Goal: Task Accomplishment & Management: Use online tool/utility

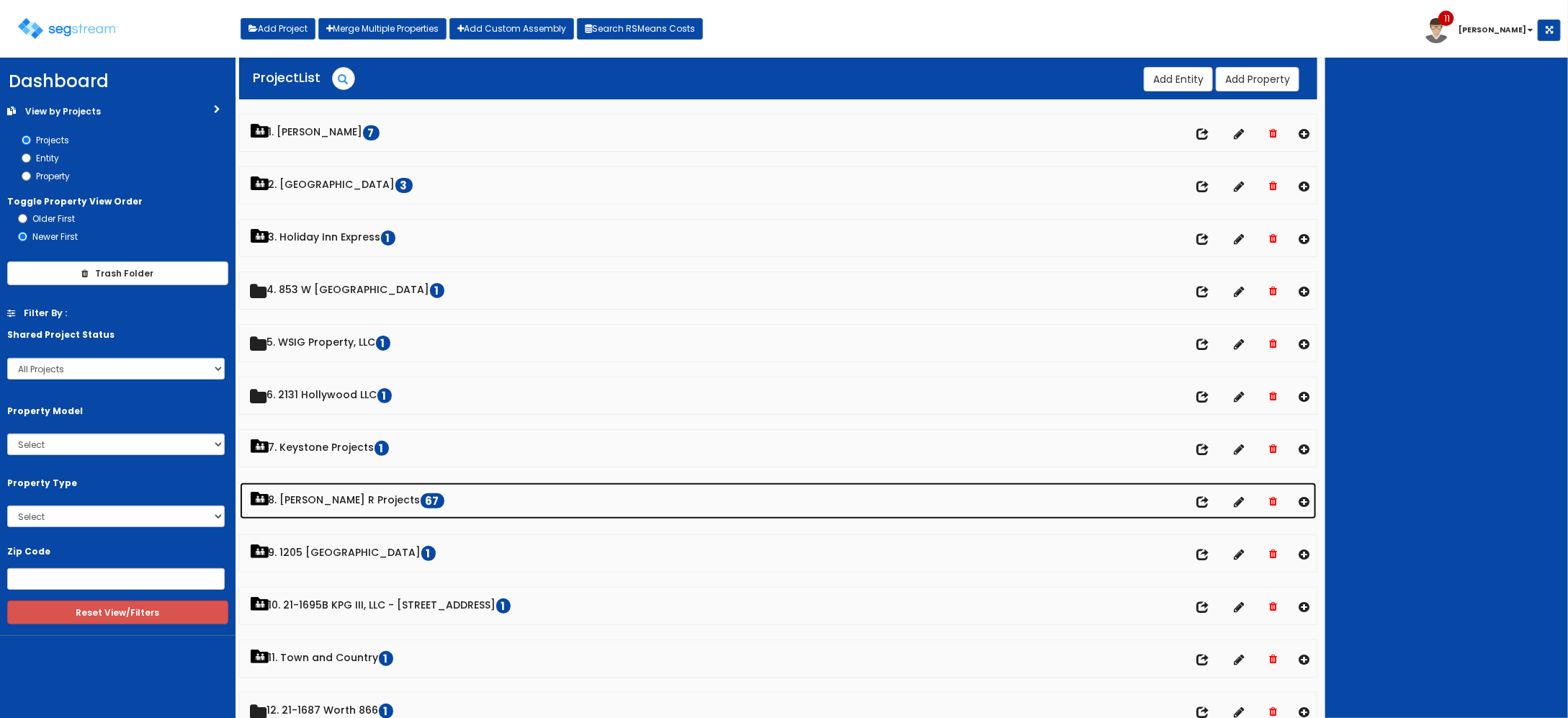
click at [351, 502] on link "8. Paul R Projects 67" at bounding box center [778, 501] width 1077 height 37
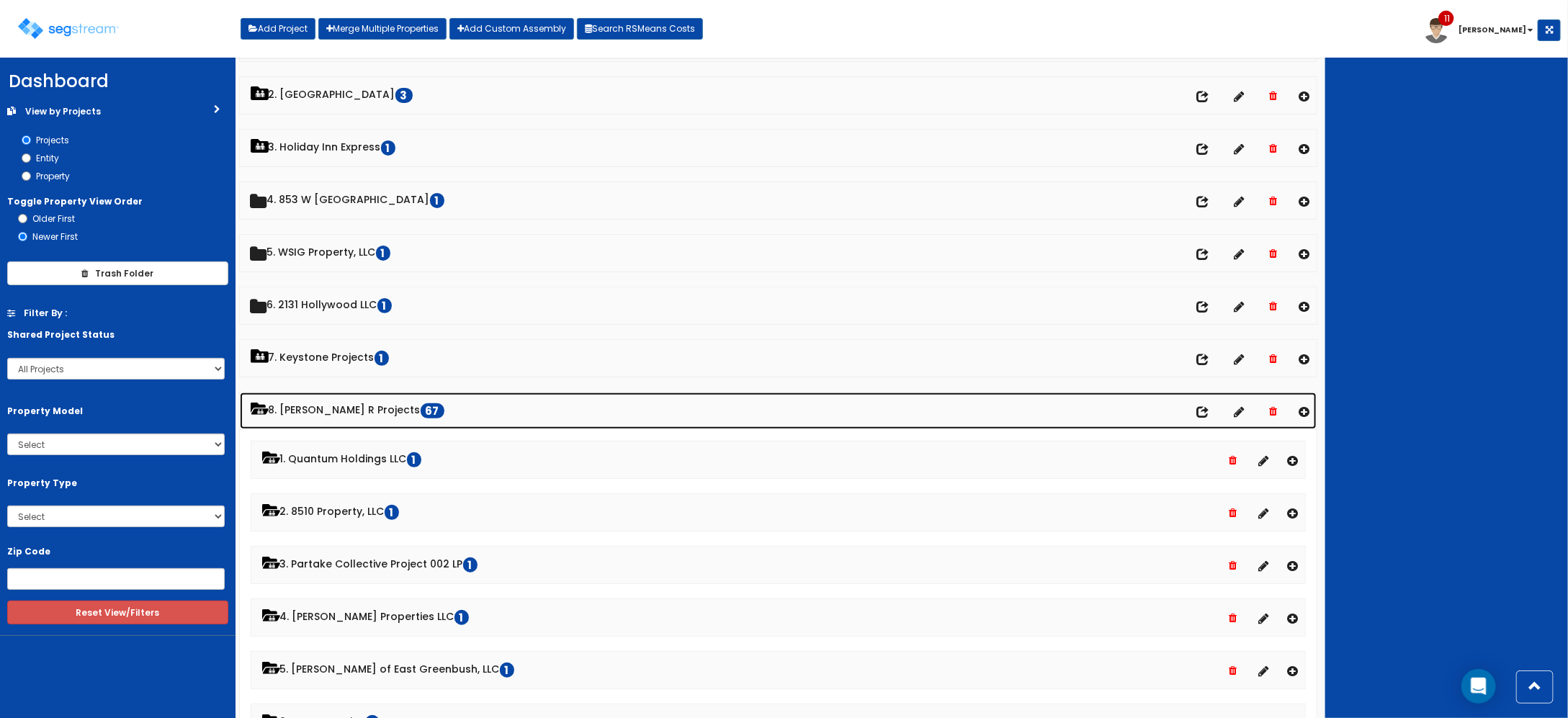
scroll to position [270, 0]
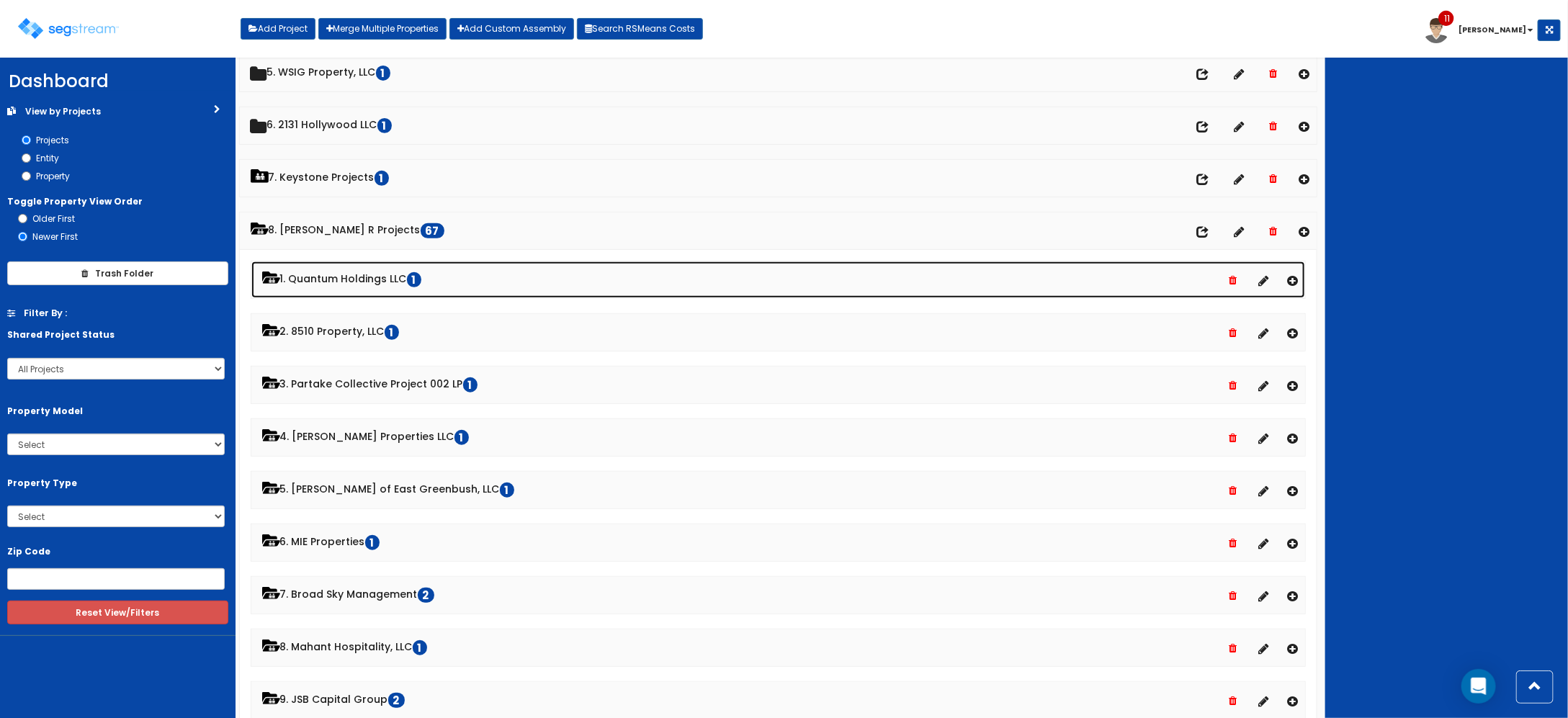
click at [372, 276] on link "1. Quantum Holdings LLC 1" at bounding box center [778, 280] width 1054 height 37
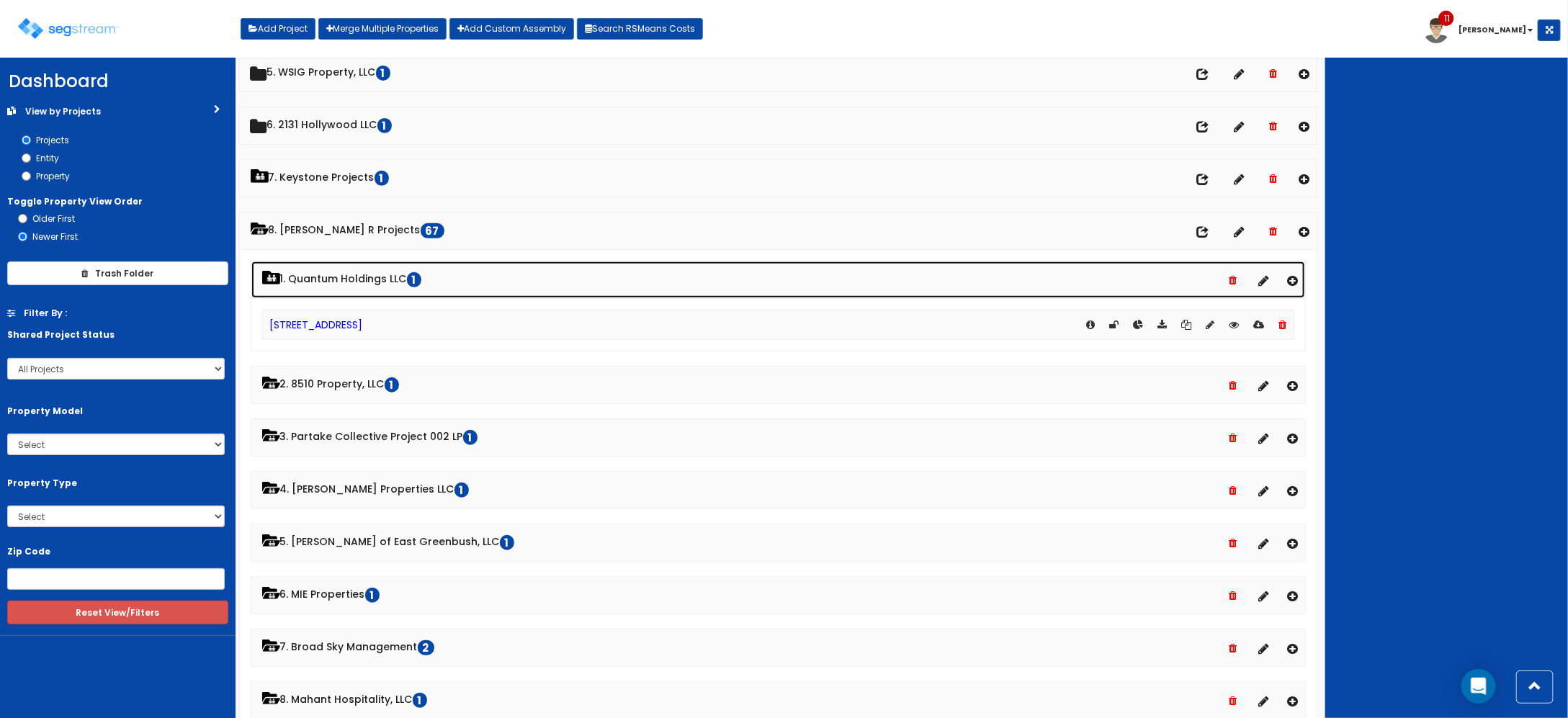
click at [373, 276] on link "1. Quantum Holdings LLC 1" at bounding box center [778, 280] width 1054 height 37
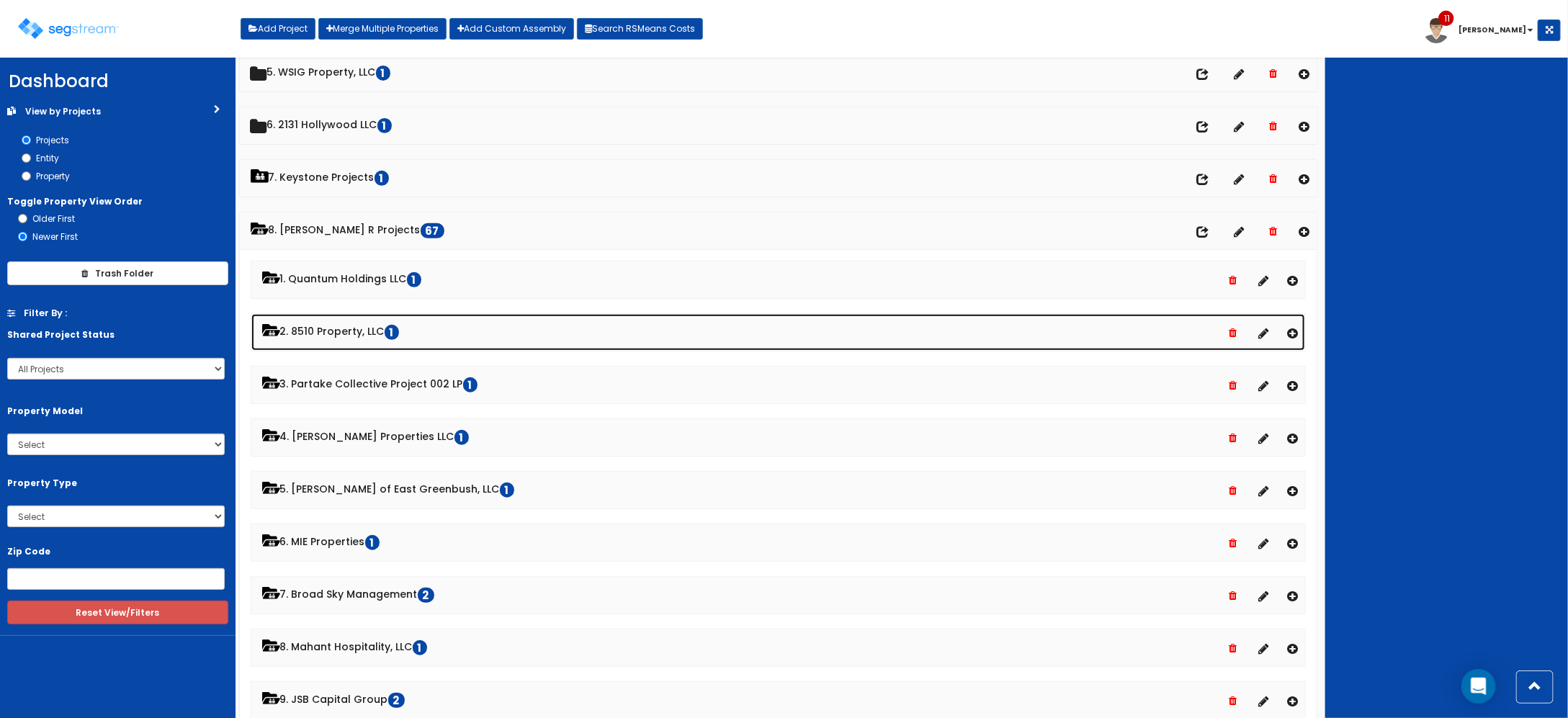
click at [344, 335] on link "2. 8510 Property, LLC 1" at bounding box center [778, 332] width 1054 height 37
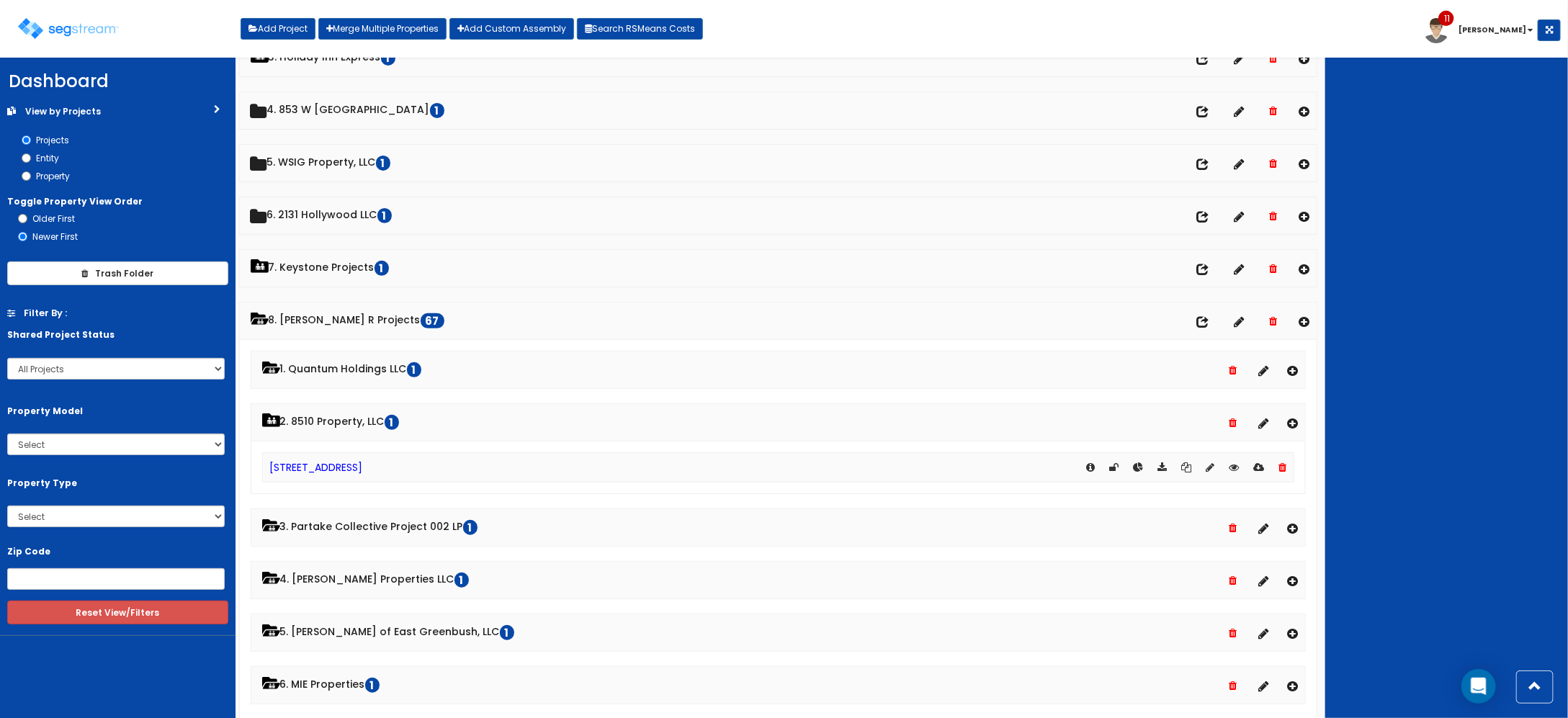
scroll to position [0, 0]
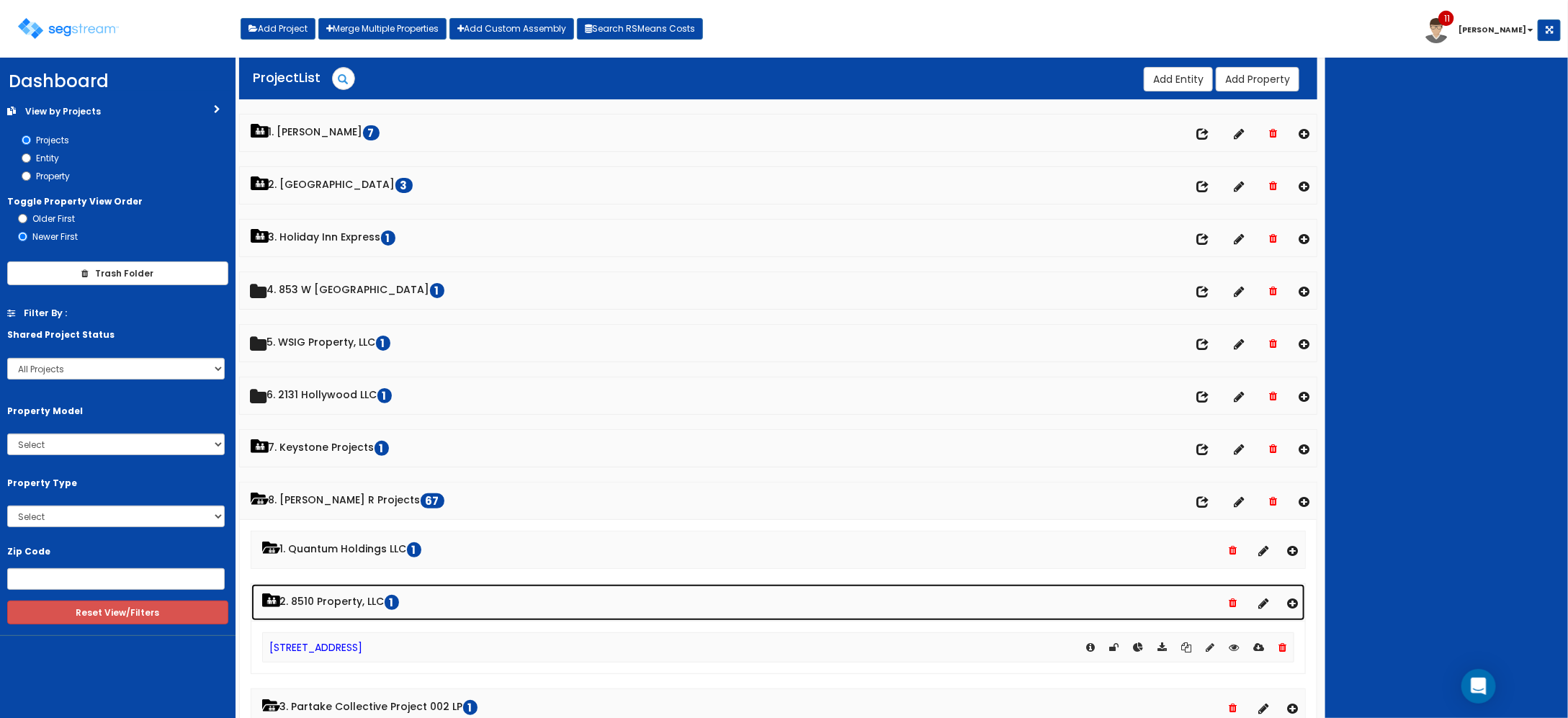
click at [332, 596] on link "2. 8510 Property, LLC 1" at bounding box center [778, 602] width 1054 height 37
click at [375, 596] on link "2. 8510 Property, LLC 1" at bounding box center [778, 602] width 1054 height 37
click at [333, 614] on link "2. 8510 Property, LLC 1" at bounding box center [778, 602] width 1054 height 37
click at [359, 596] on link "2. 8510 Property, LLC 1" at bounding box center [778, 602] width 1054 height 37
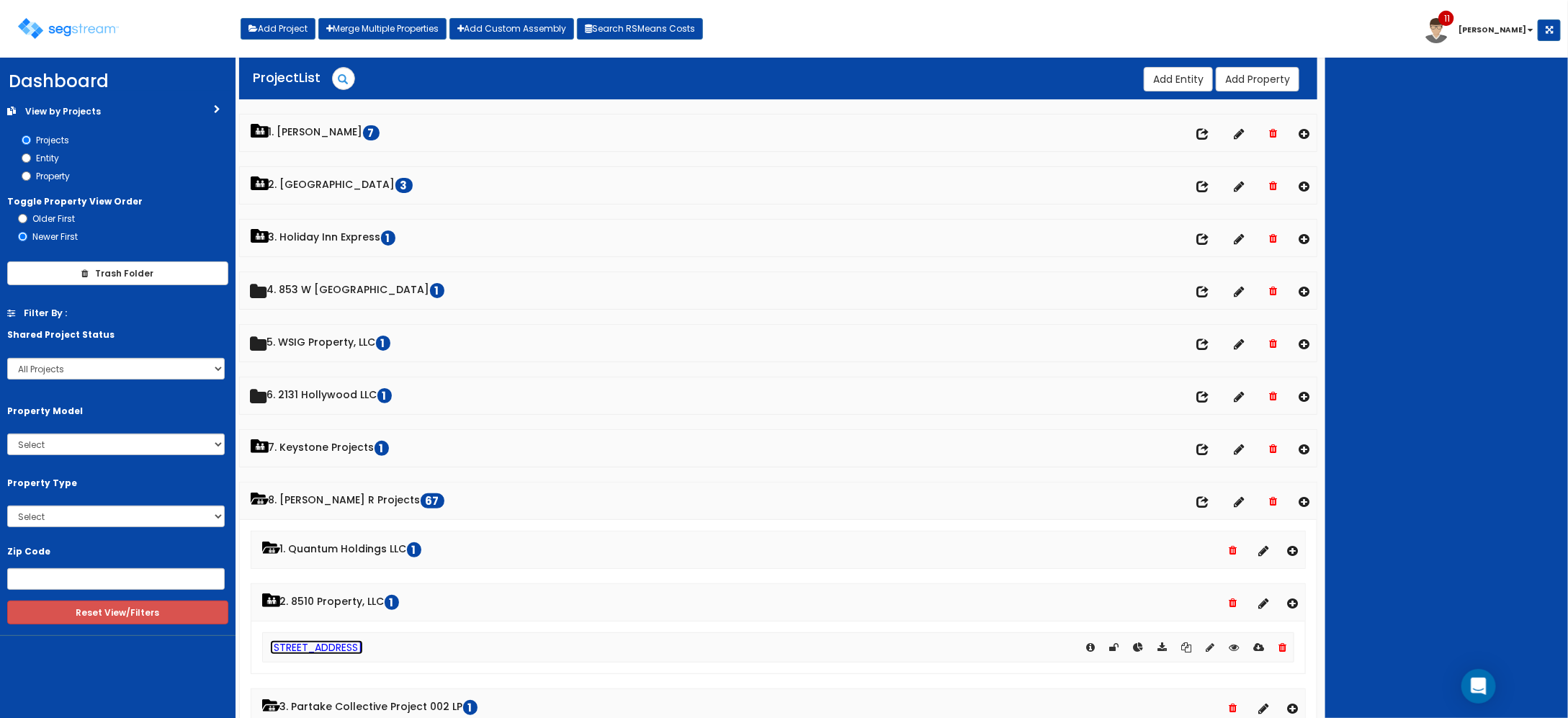
click at [341, 651] on link "[STREET_ADDRESS]" at bounding box center [317, 648] width 93 height 14
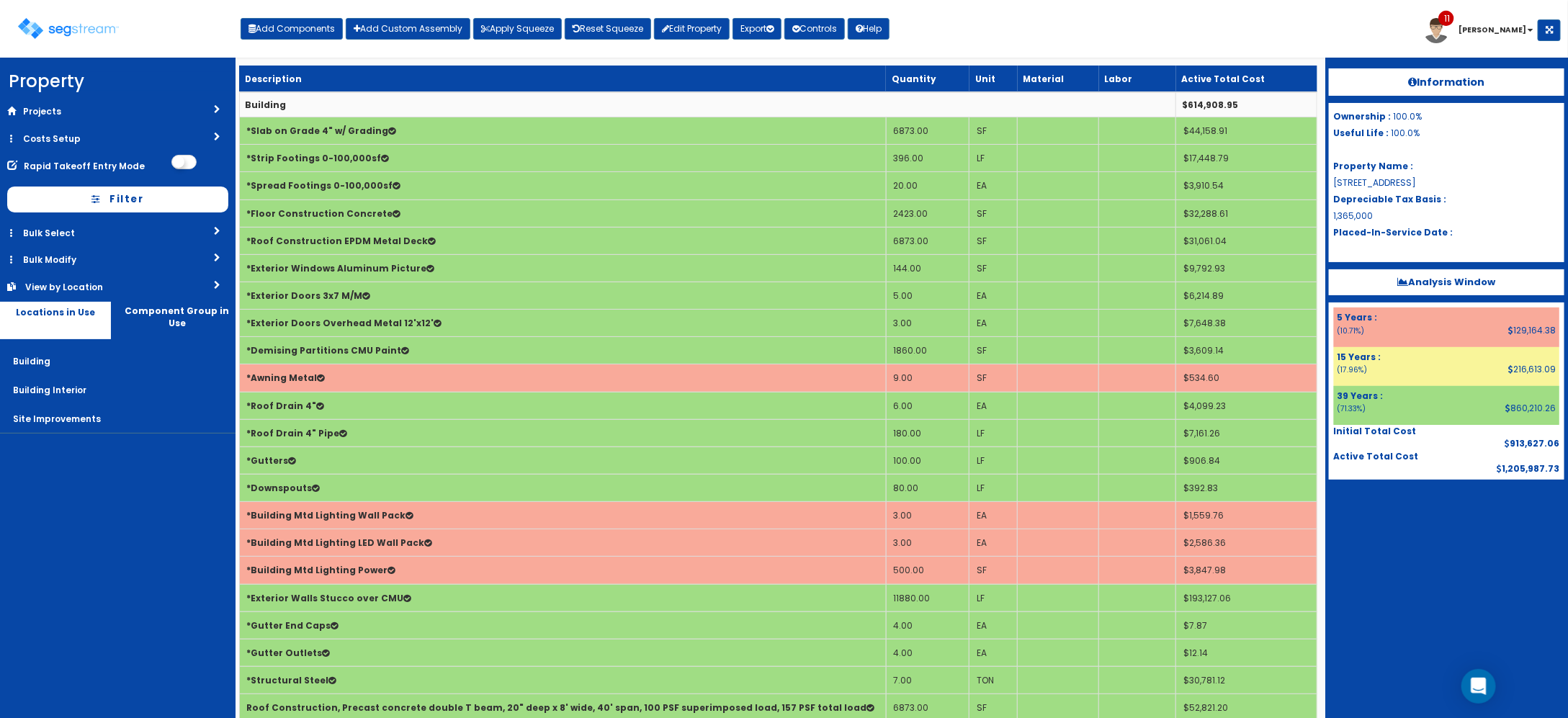
click at [119, 28] on div "Toggle navigation" at bounding box center [129, 23] width 222 height 68
click at [101, 30] on img at bounding box center [68, 28] width 101 height 21
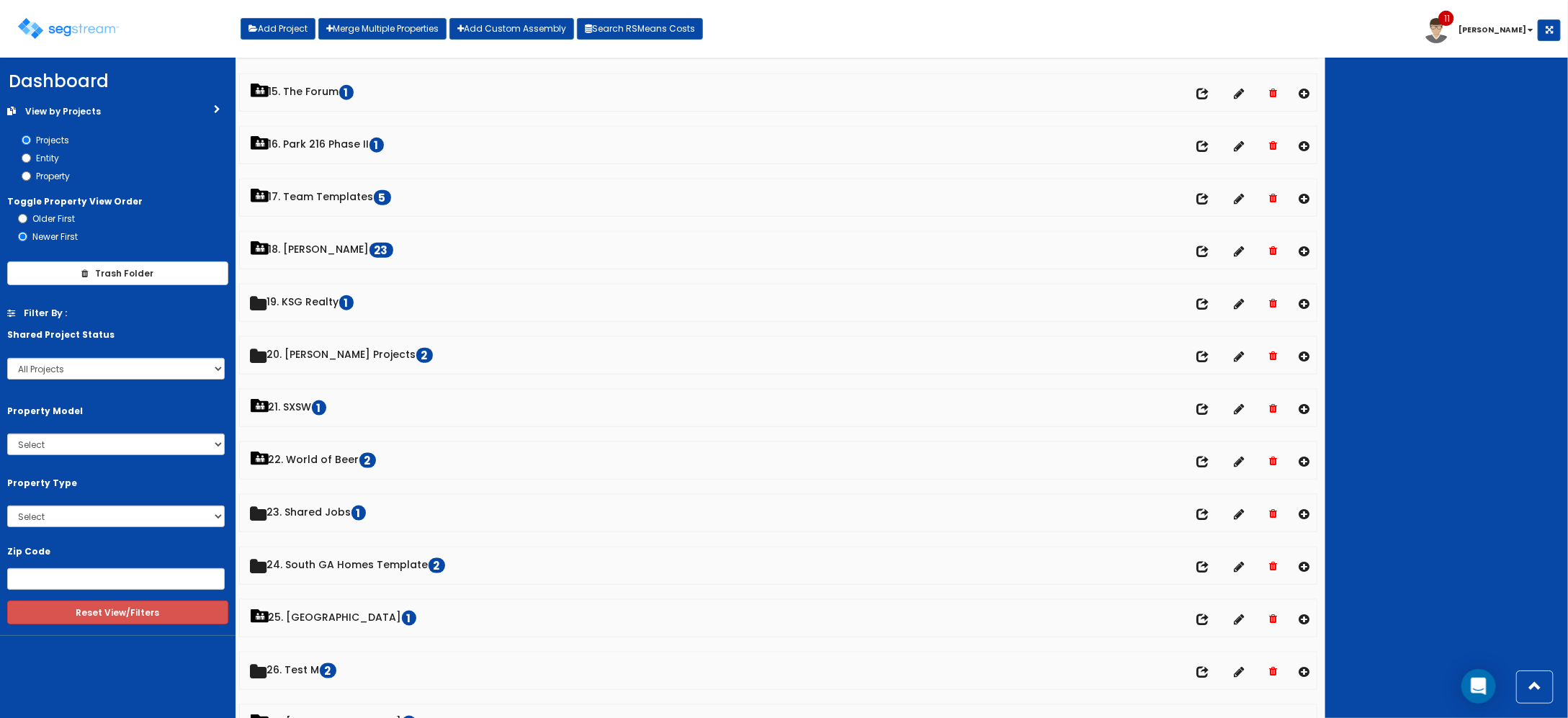
scroll to position [754, 0]
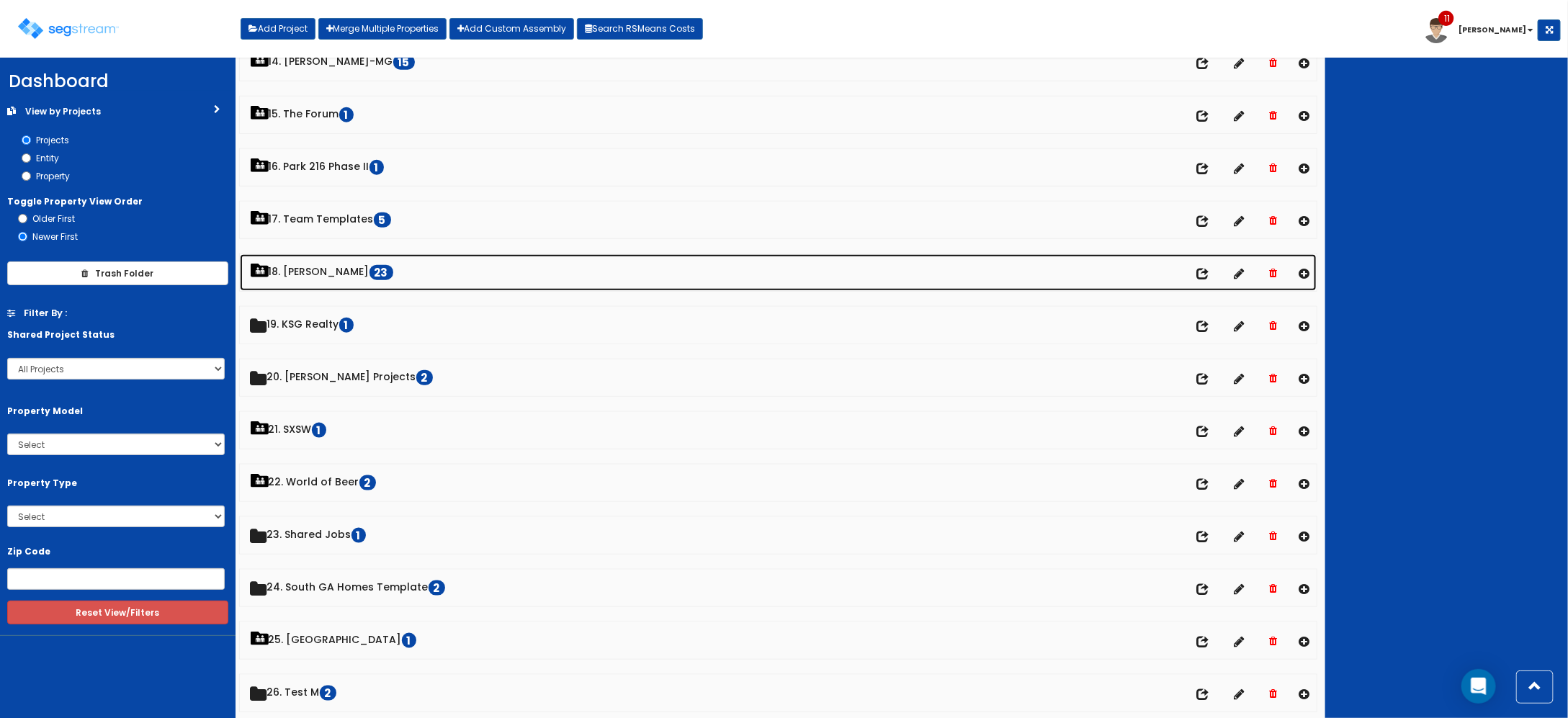
click at [318, 281] on link "18. Dawn 23" at bounding box center [778, 272] width 1077 height 37
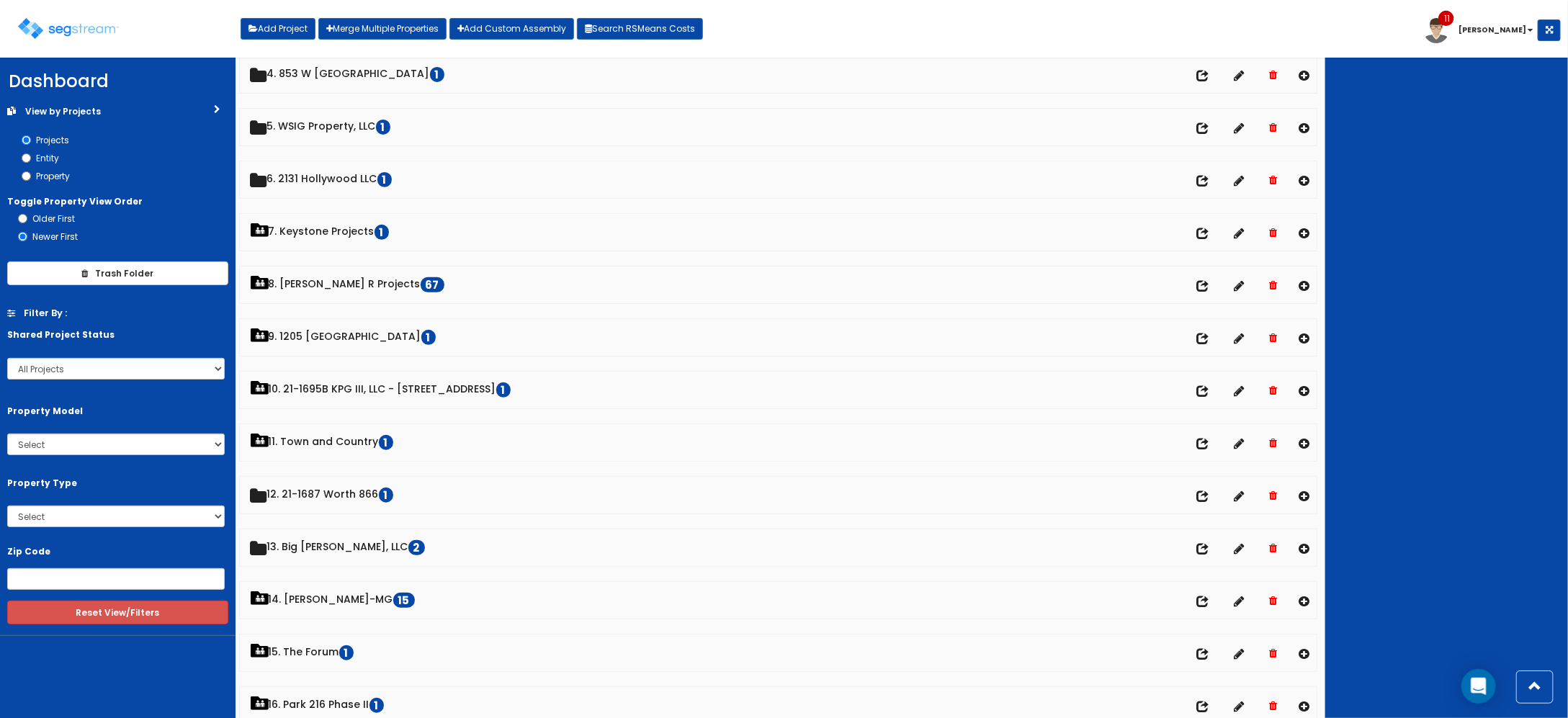
scroll to position [214, 0]
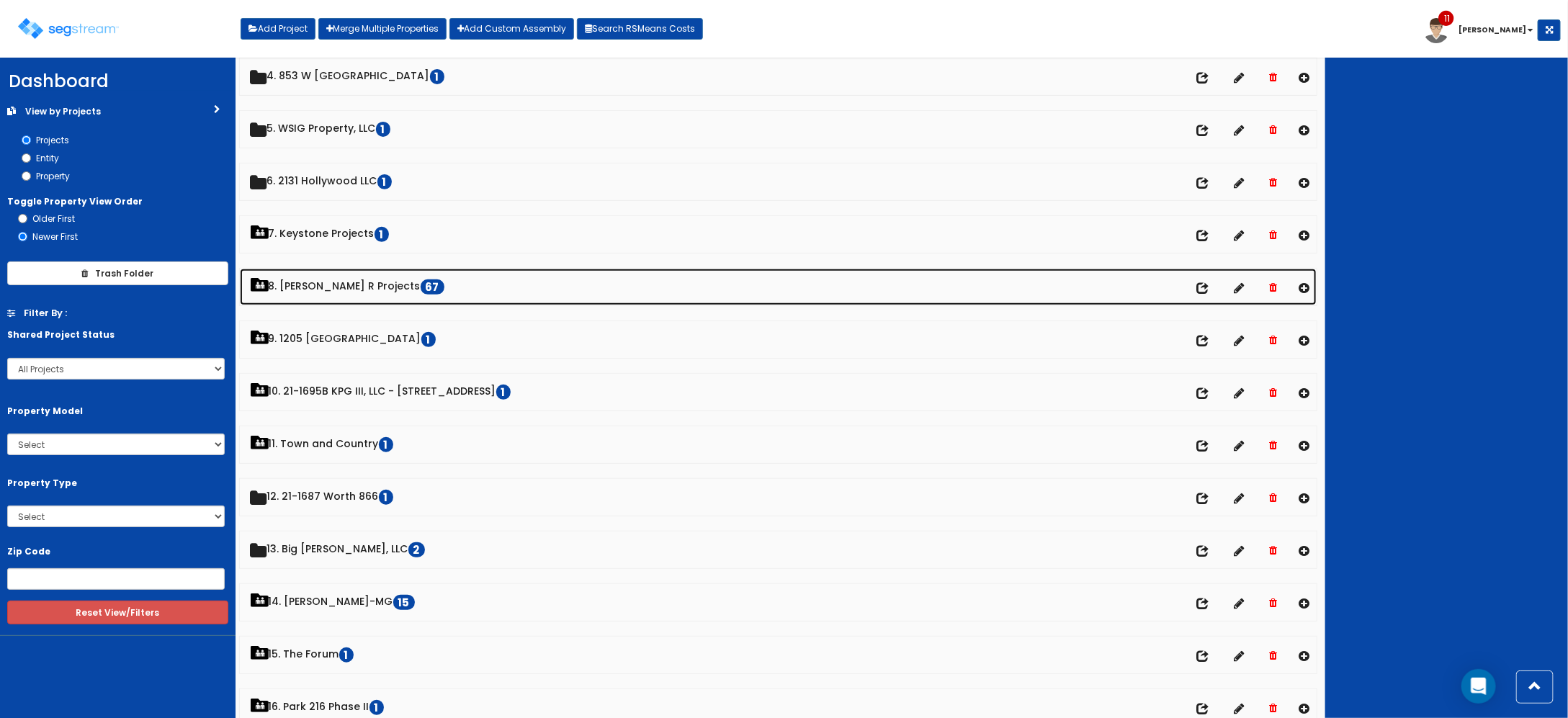
click at [336, 272] on link "8. Paul R Projects 67" at bounding box center [778, 287] width 1077 height 37
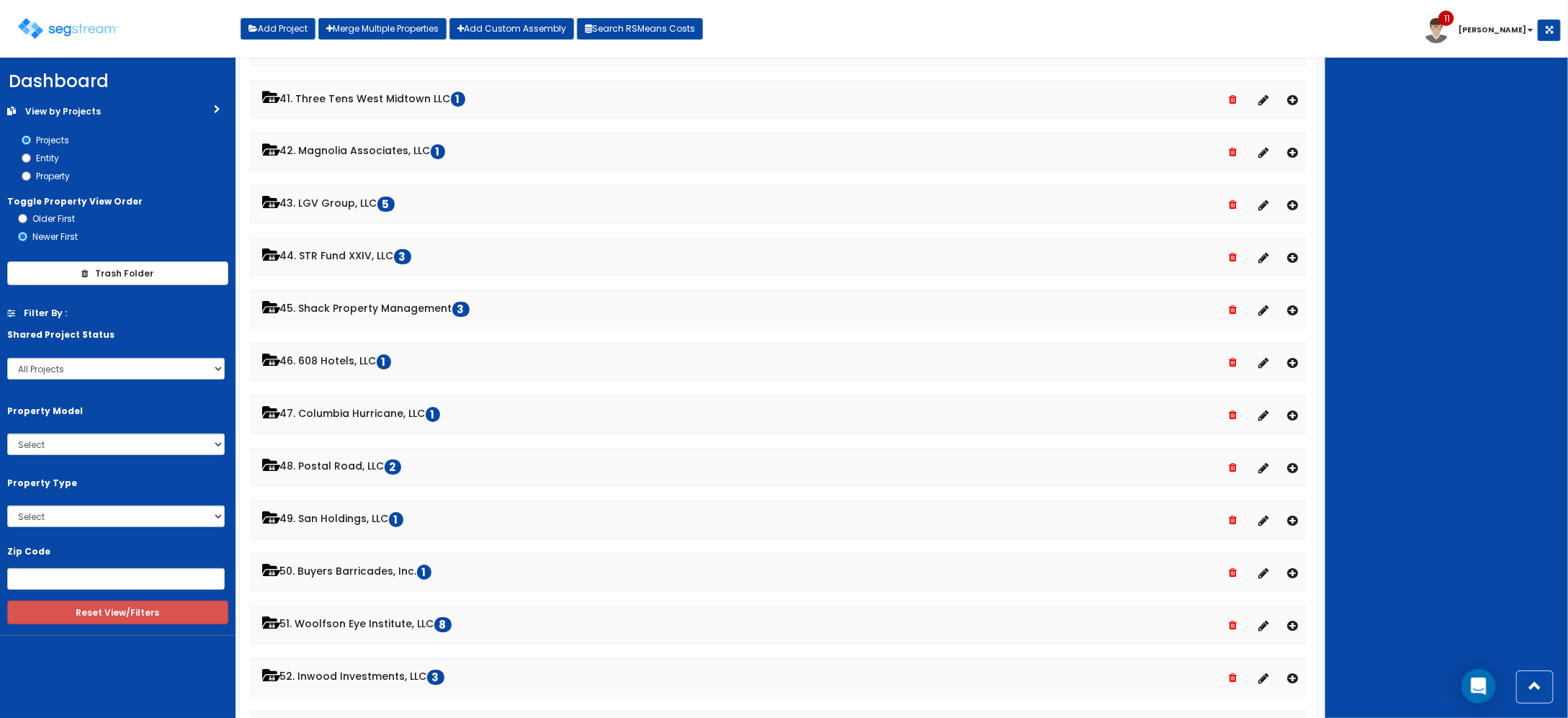
scroll to position [2555, 0]
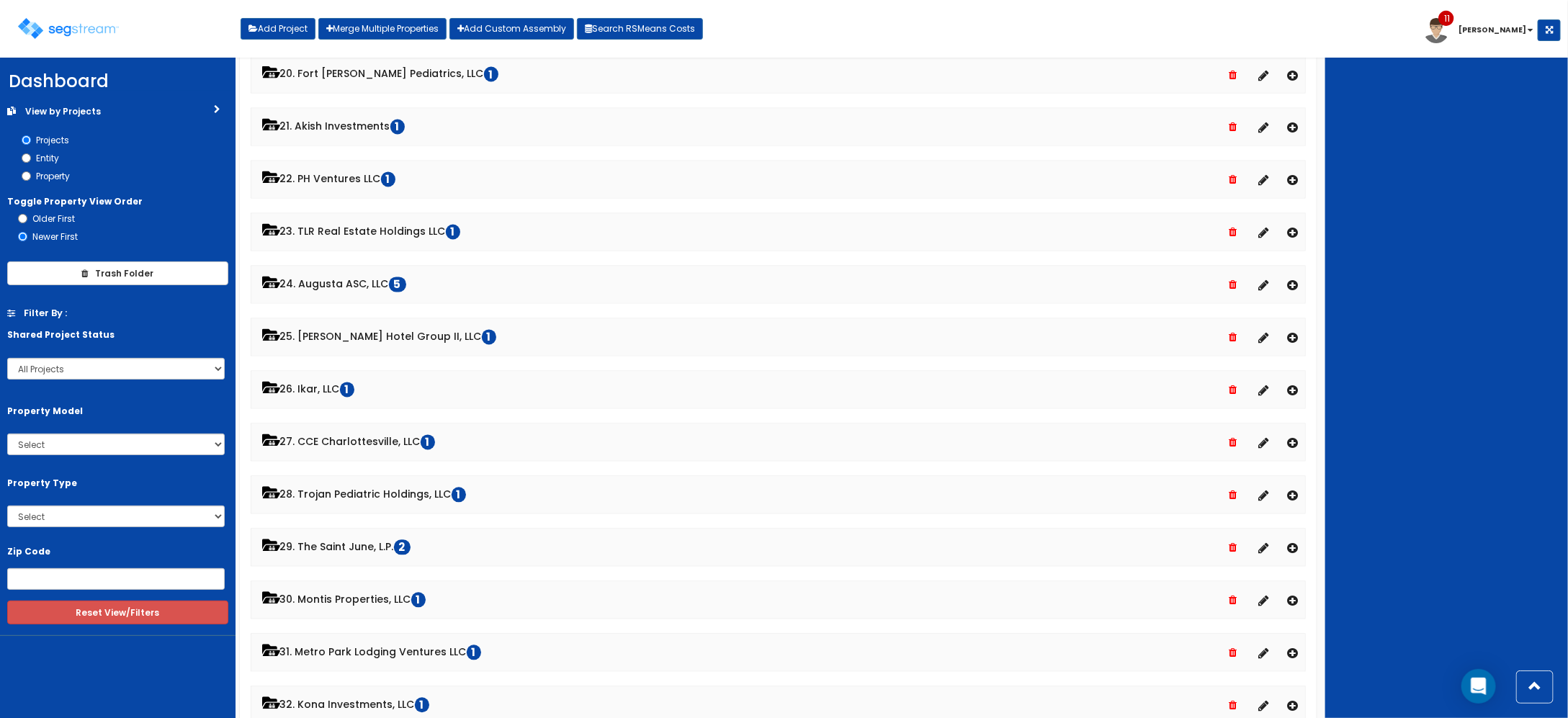
click at [1174, 19] on div "Toggle navigation Add Project Merge Multiple Properties Add Custom Assembly Sea…" at bounding box center [784, 34] width 1554 height 47
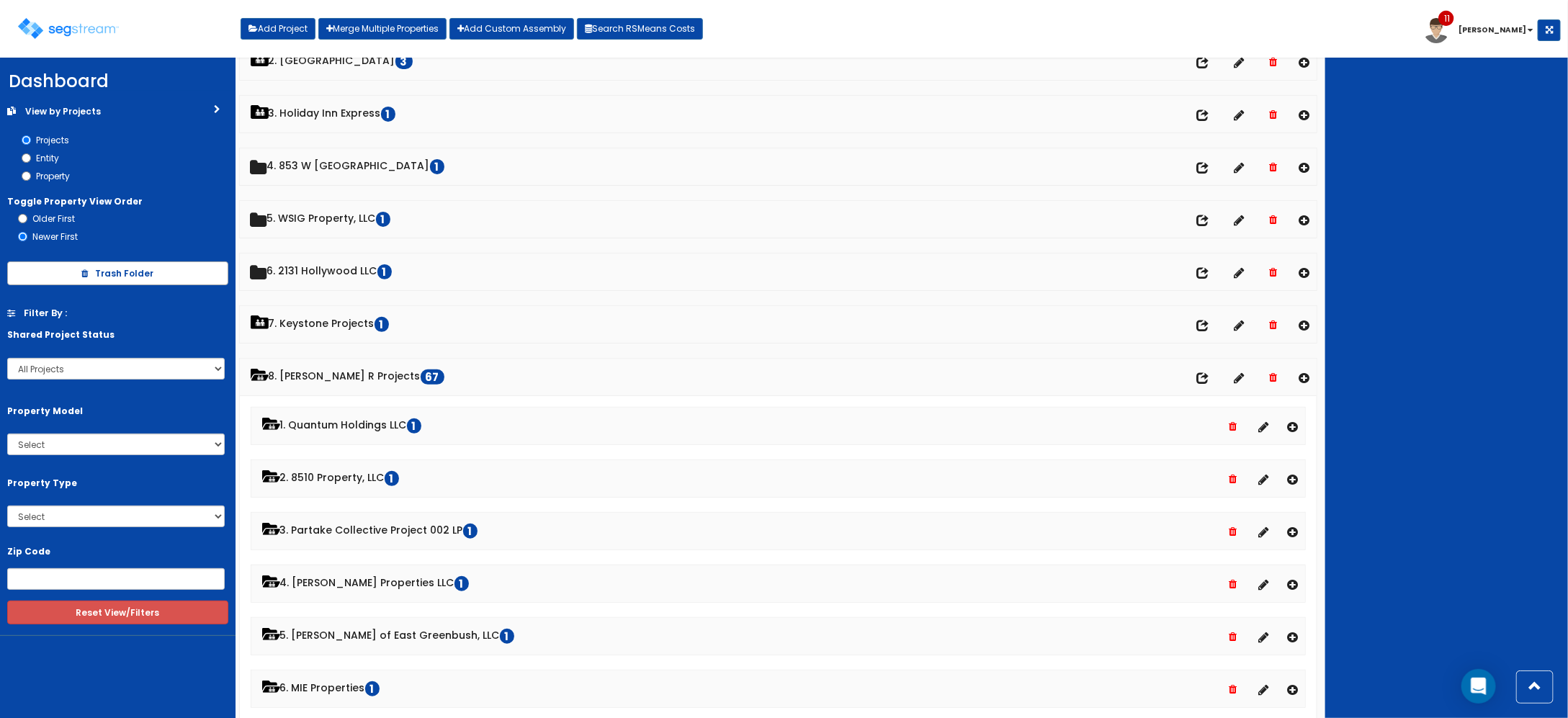
scroll to position [0, 0]
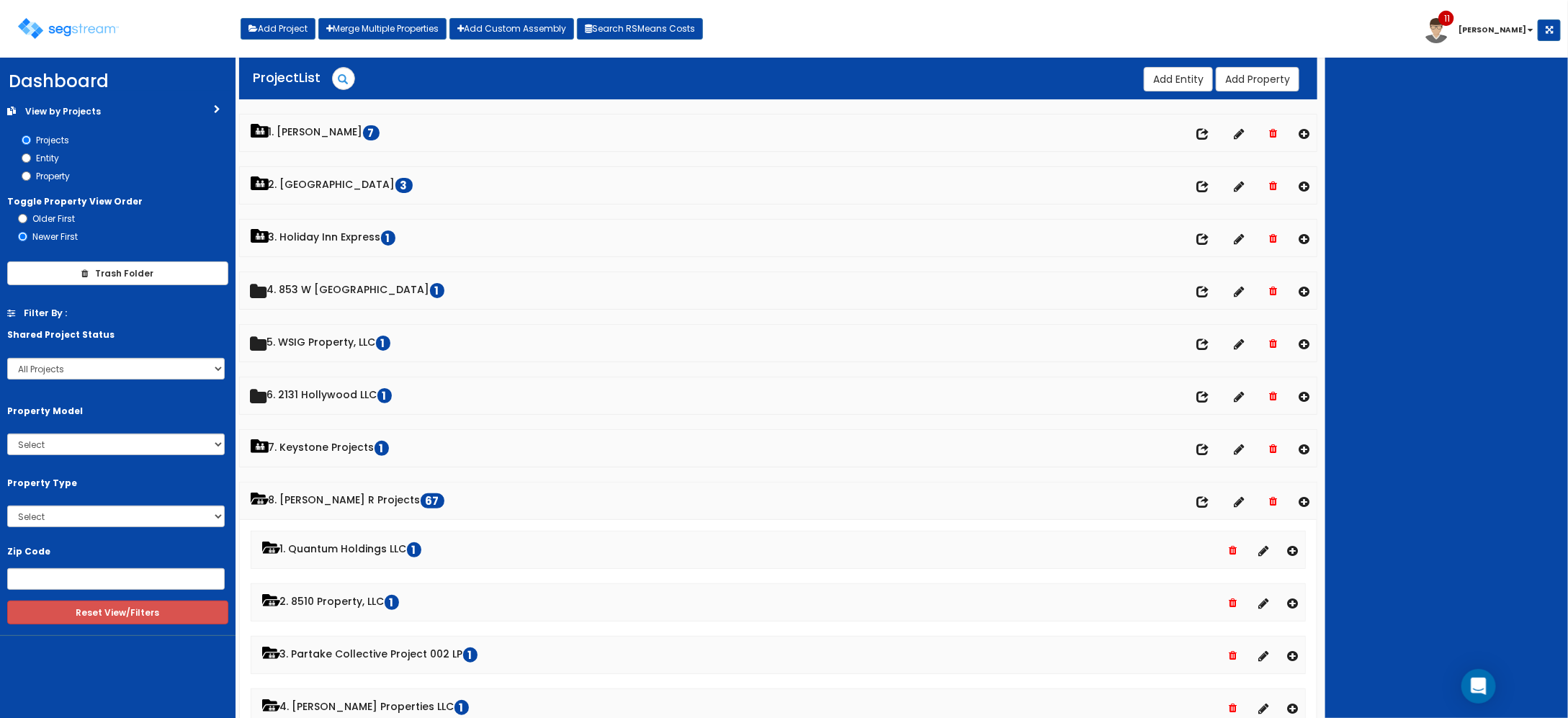
click at [1035, 22] on div "Toggle navigation Add Project Merge Multiple Properties Add Custom Assembly Sea…" at bounding box center [784, 34] width 1554 height 47
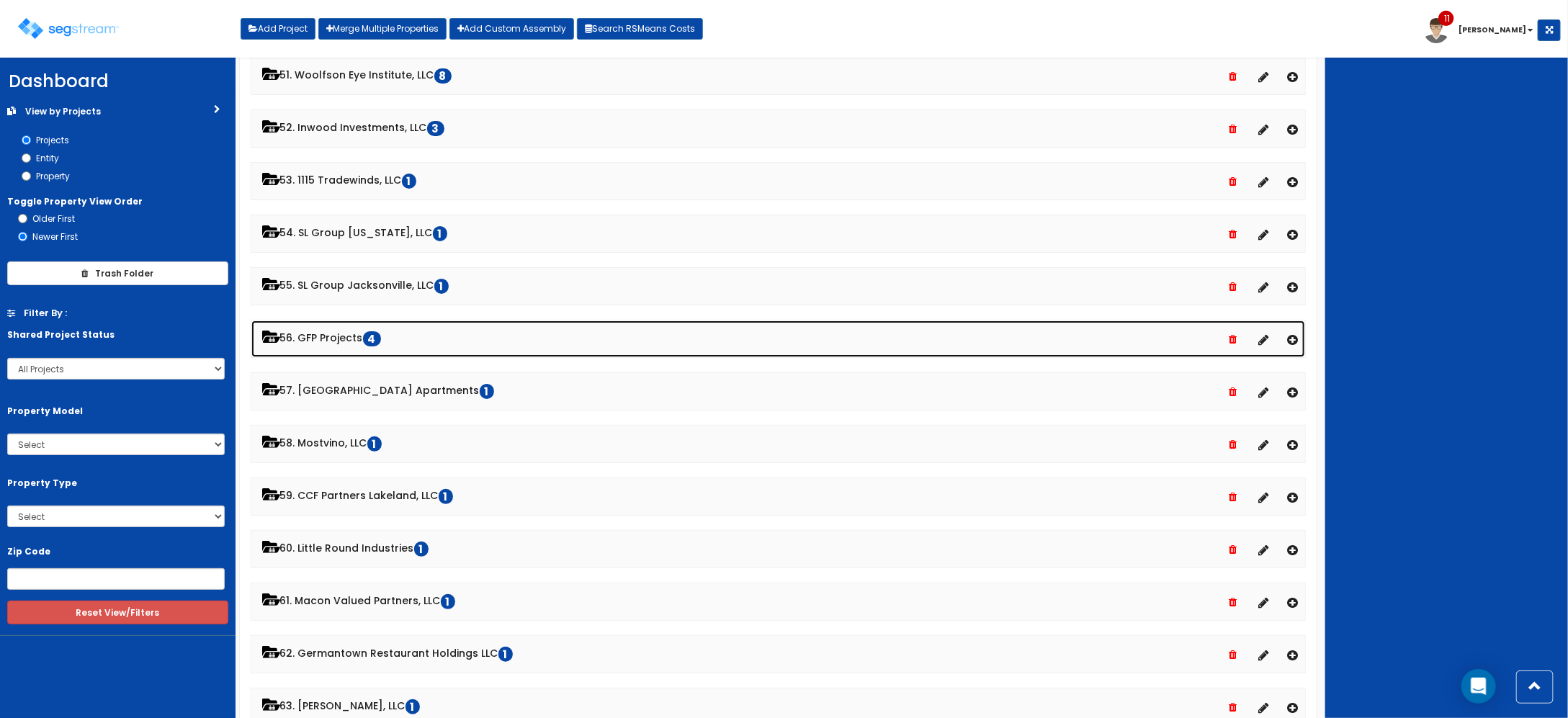
click at [342, 356] on link "56. GFP Projects 4" at bounding box center [778, 338] width 1054 height 37
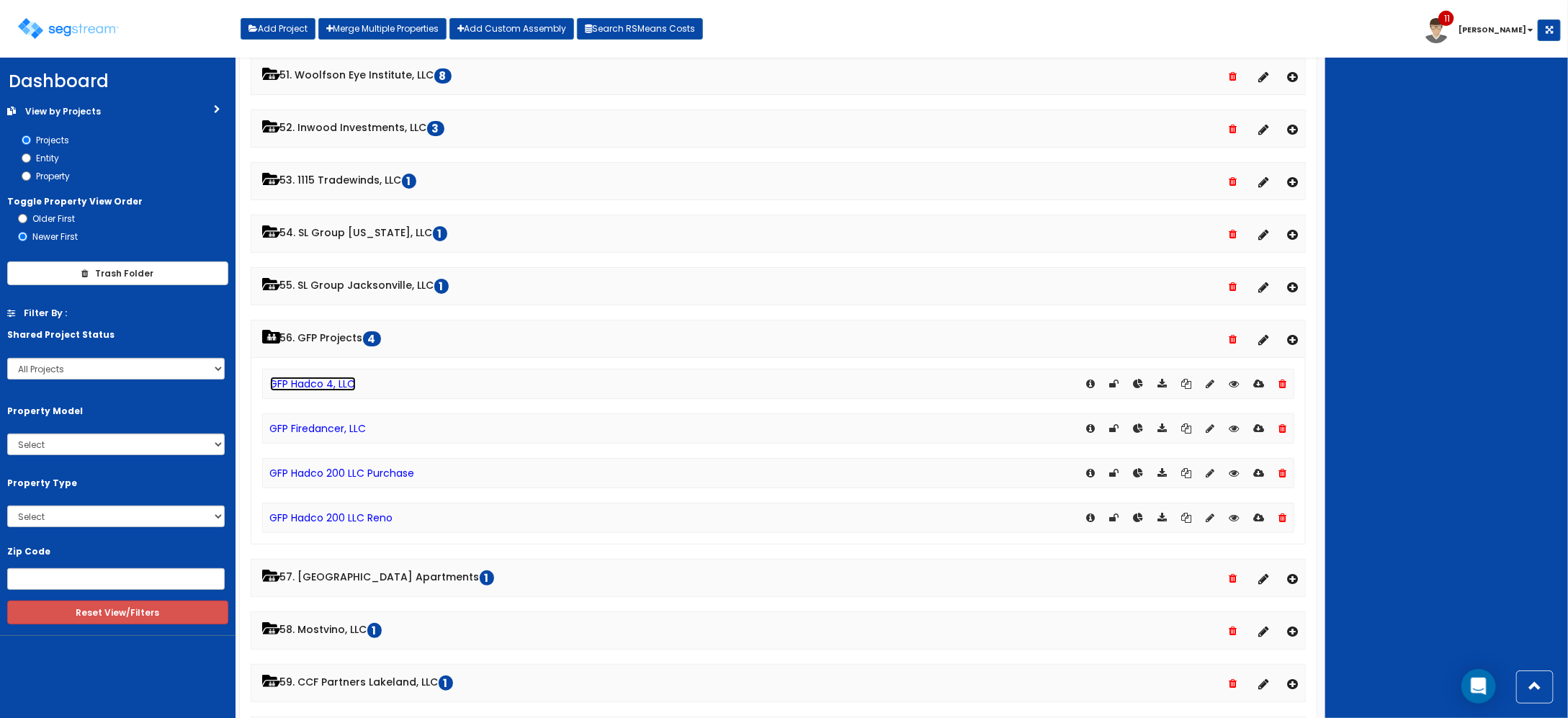
click at [337, 391] on link "GFP Hadco 4, LLC" at bounding box center [313, 384] width 86 height 14
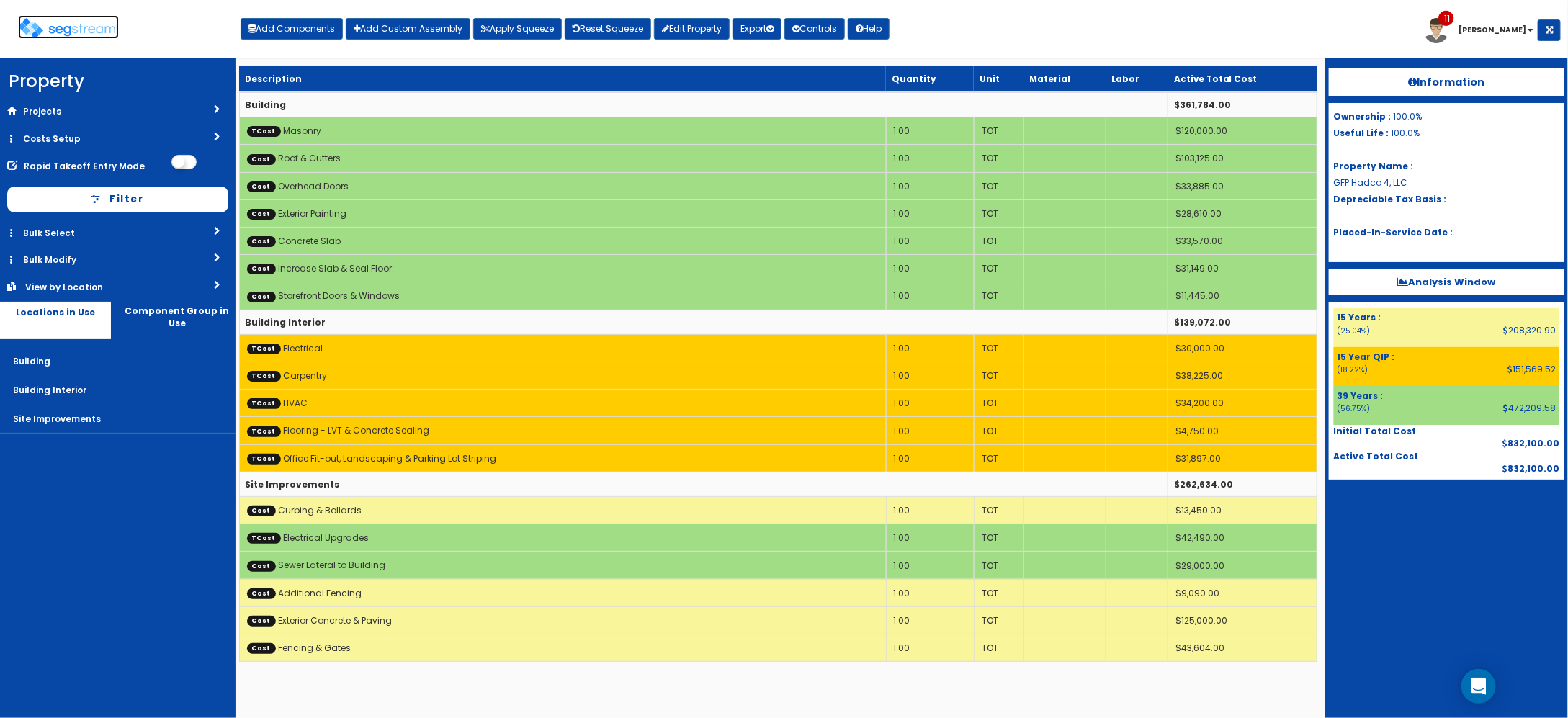
click at [87, 38] on img at bounding box center [68, 28] width 101 height 21
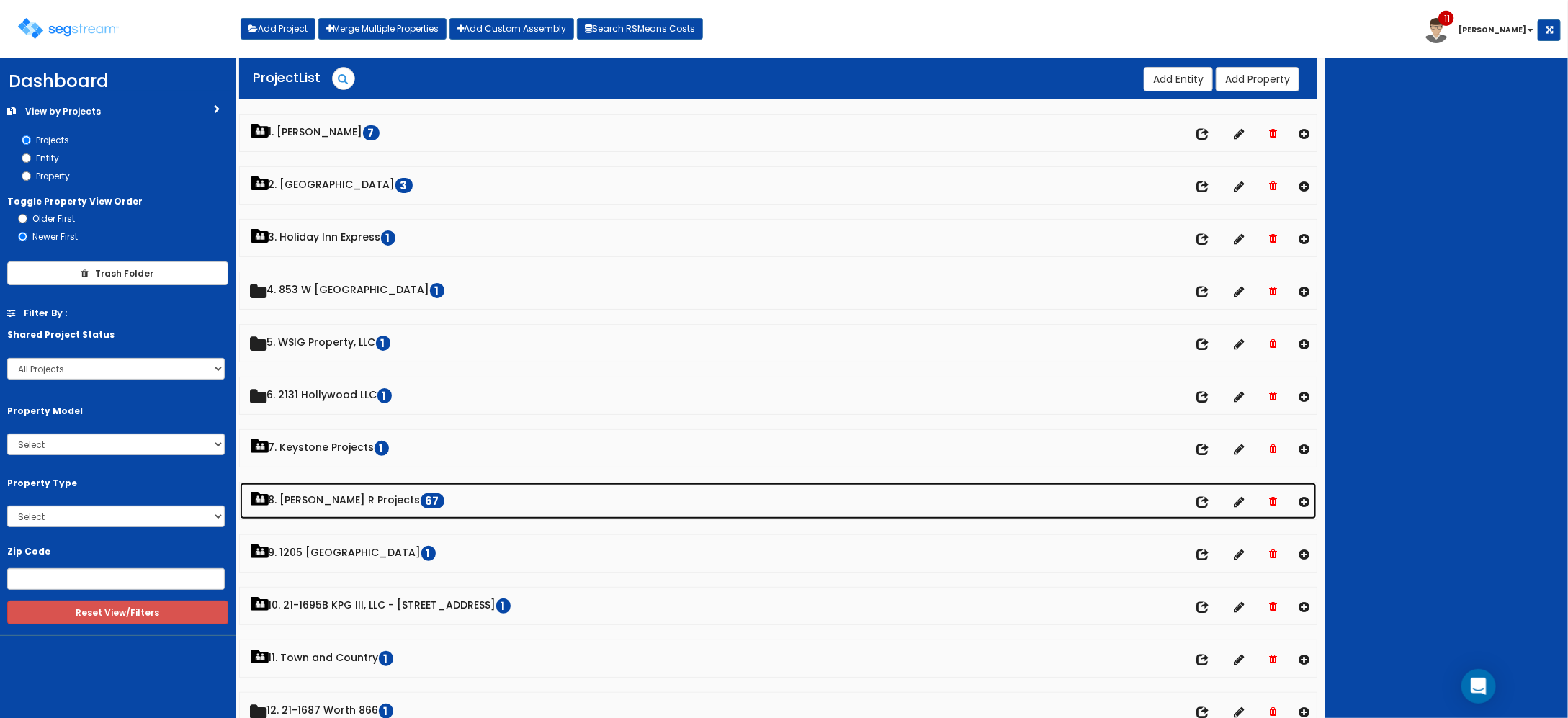
drag, startPoint x: 346, startPoint y: 499, endPoint x: 361, endPoint y: 514, distance: 21.2
click at [346, 499] on link "8. Paul R Projects 67" at bounding box center [778, 501] width 1077 height 37
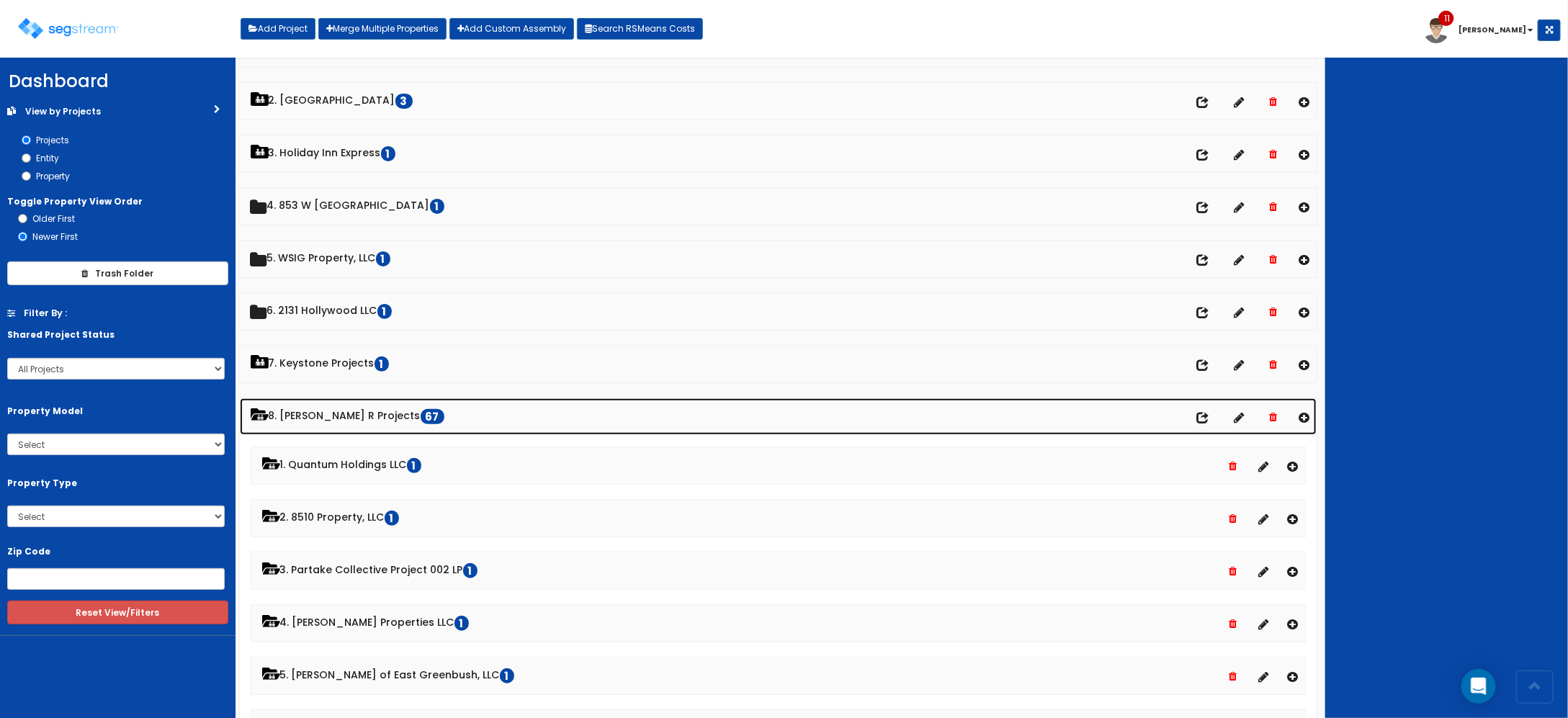
scroll to position [180, 0]
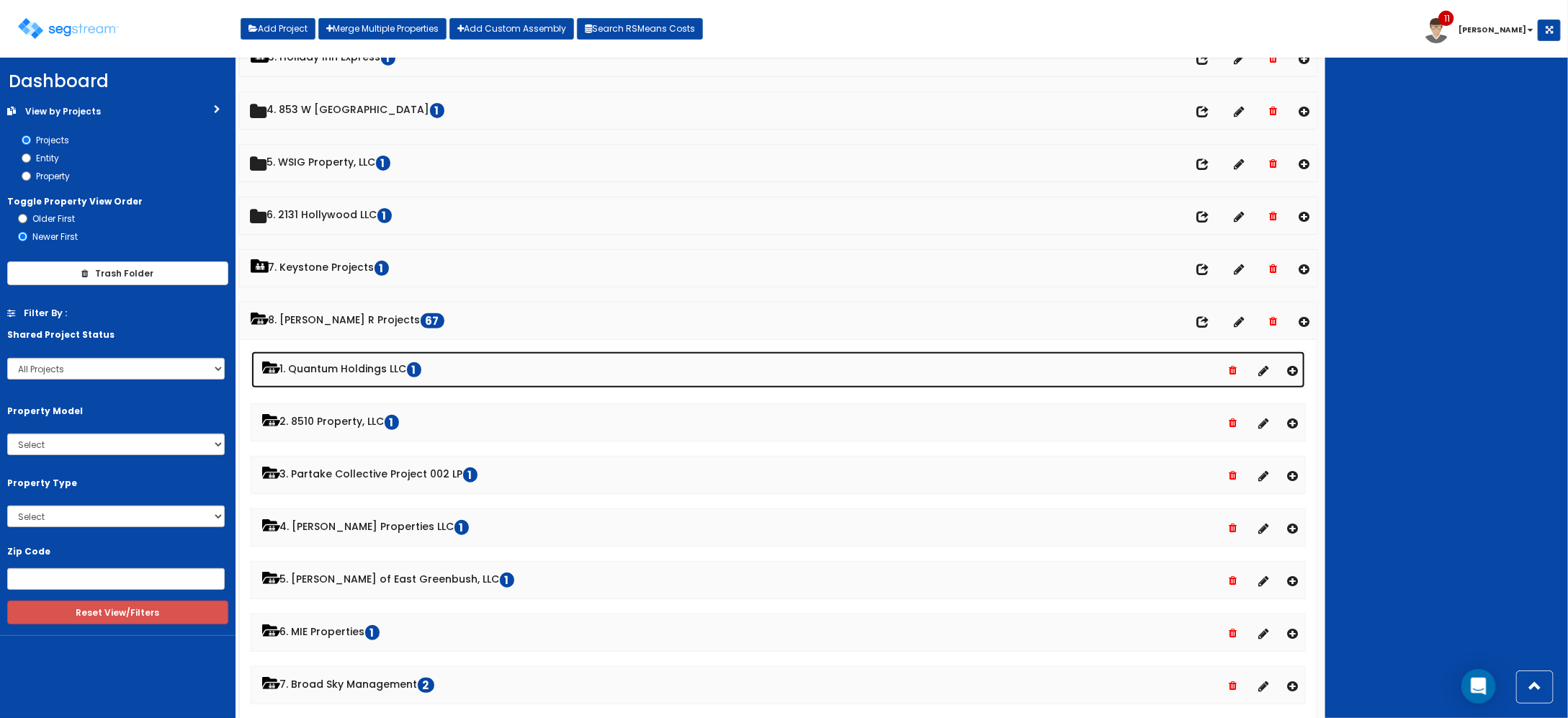
click at [391, 368] on link "1. Quantum Holdings LLC 1" at bounding box center [778, 370] width 1054 height 37
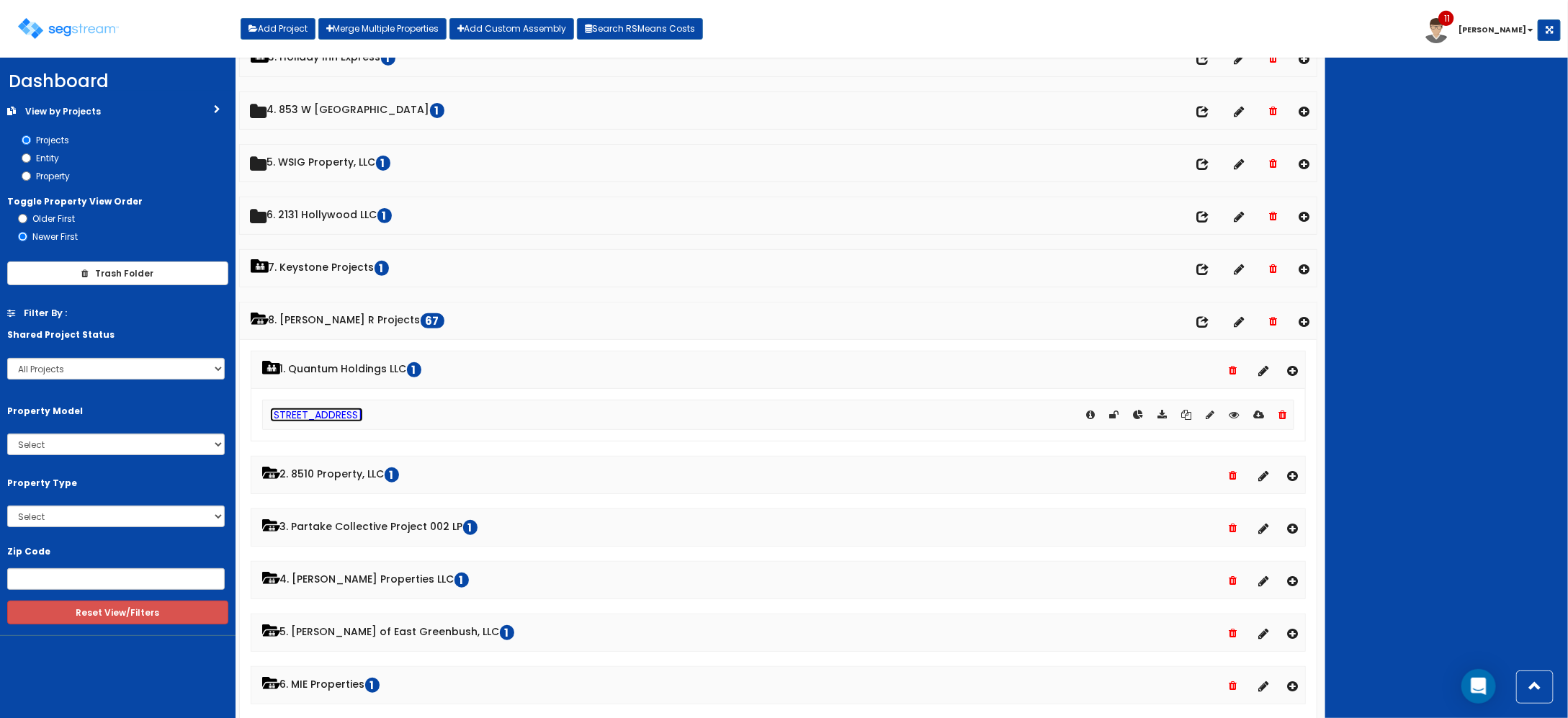
click at [339, 414] on link "71 Whiskey Lane" at bounding box center [317, 415] width 93 height 14
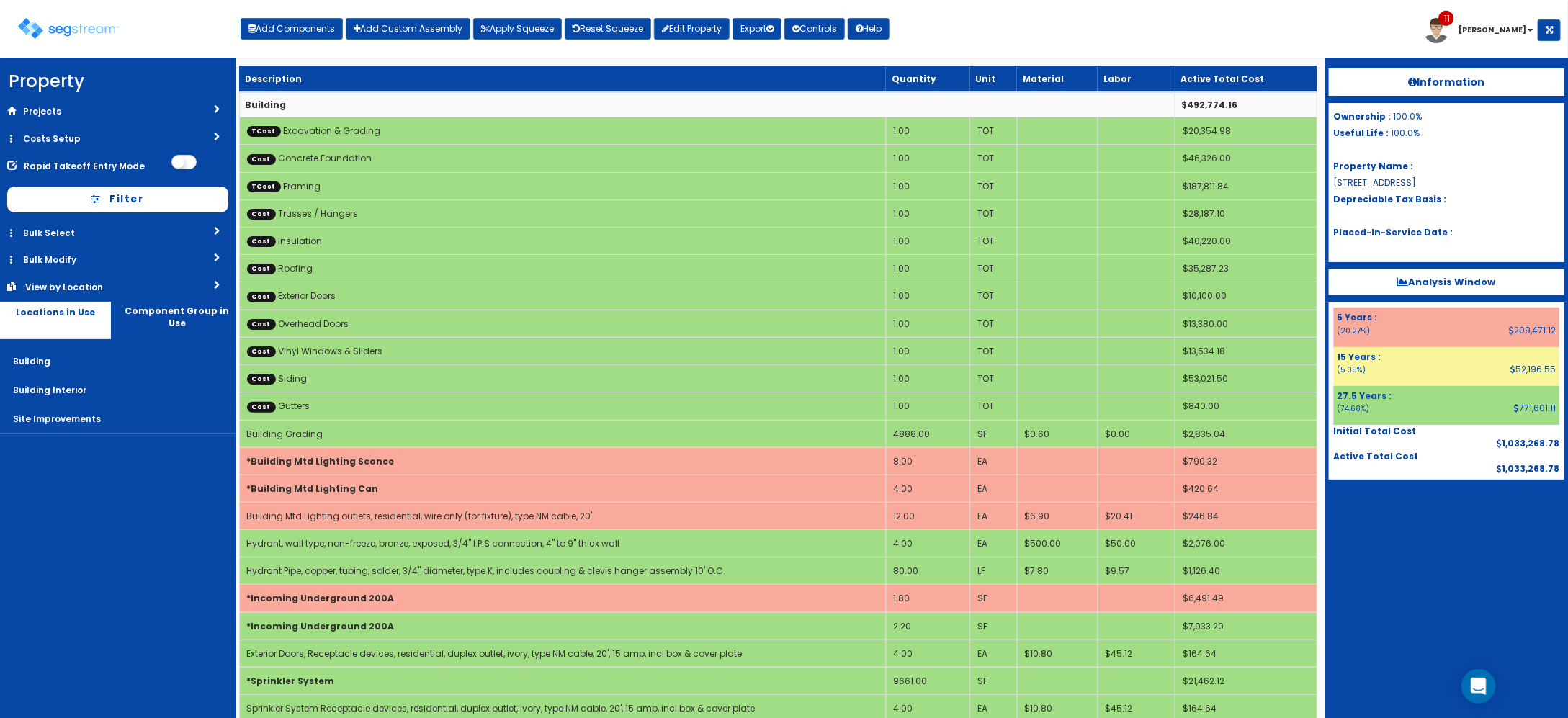
click at [156, 135] on link "Costs Setup" at bounding box center [117, 138] width 235 height 27
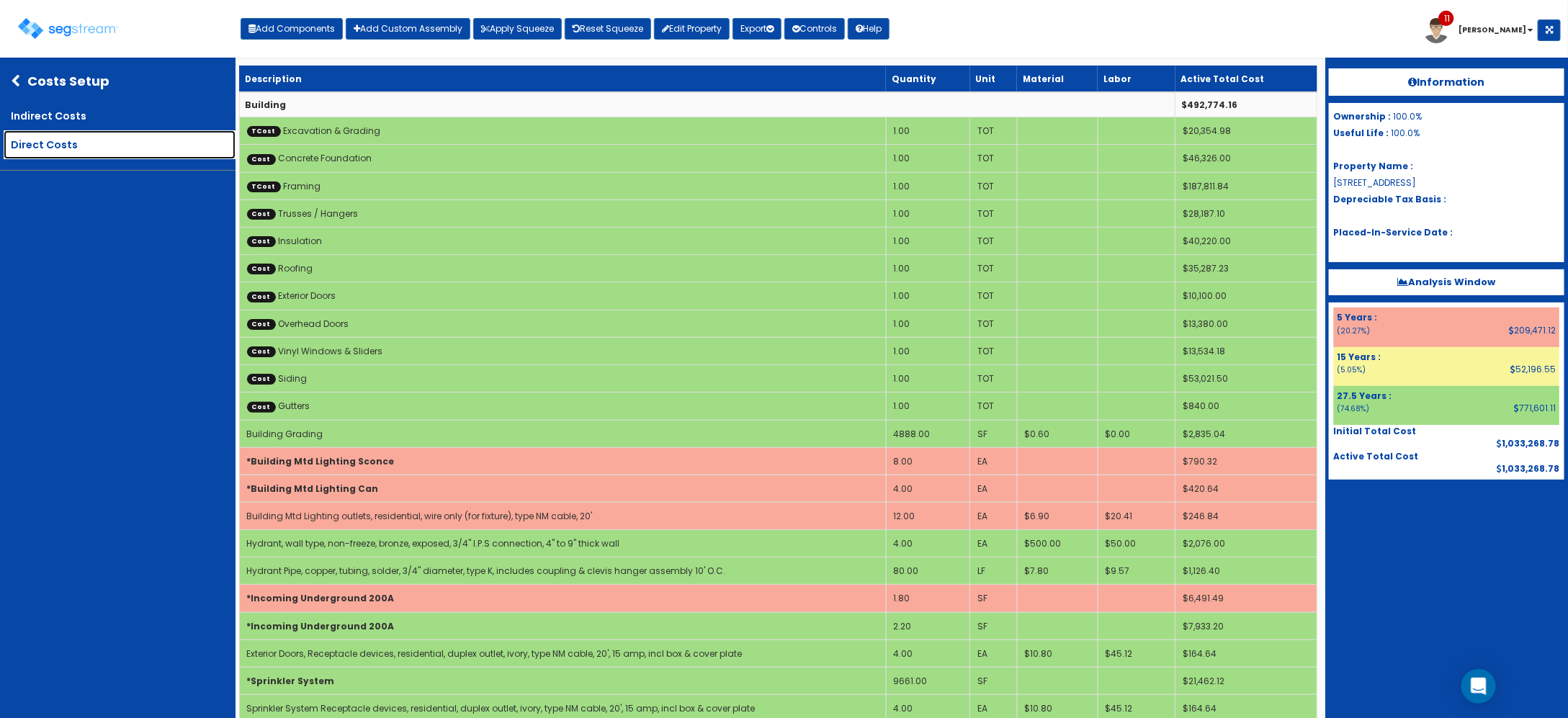
click at [139, 143] on link "Direct Costs" at bounding box center [120, 145] width 232 height 29
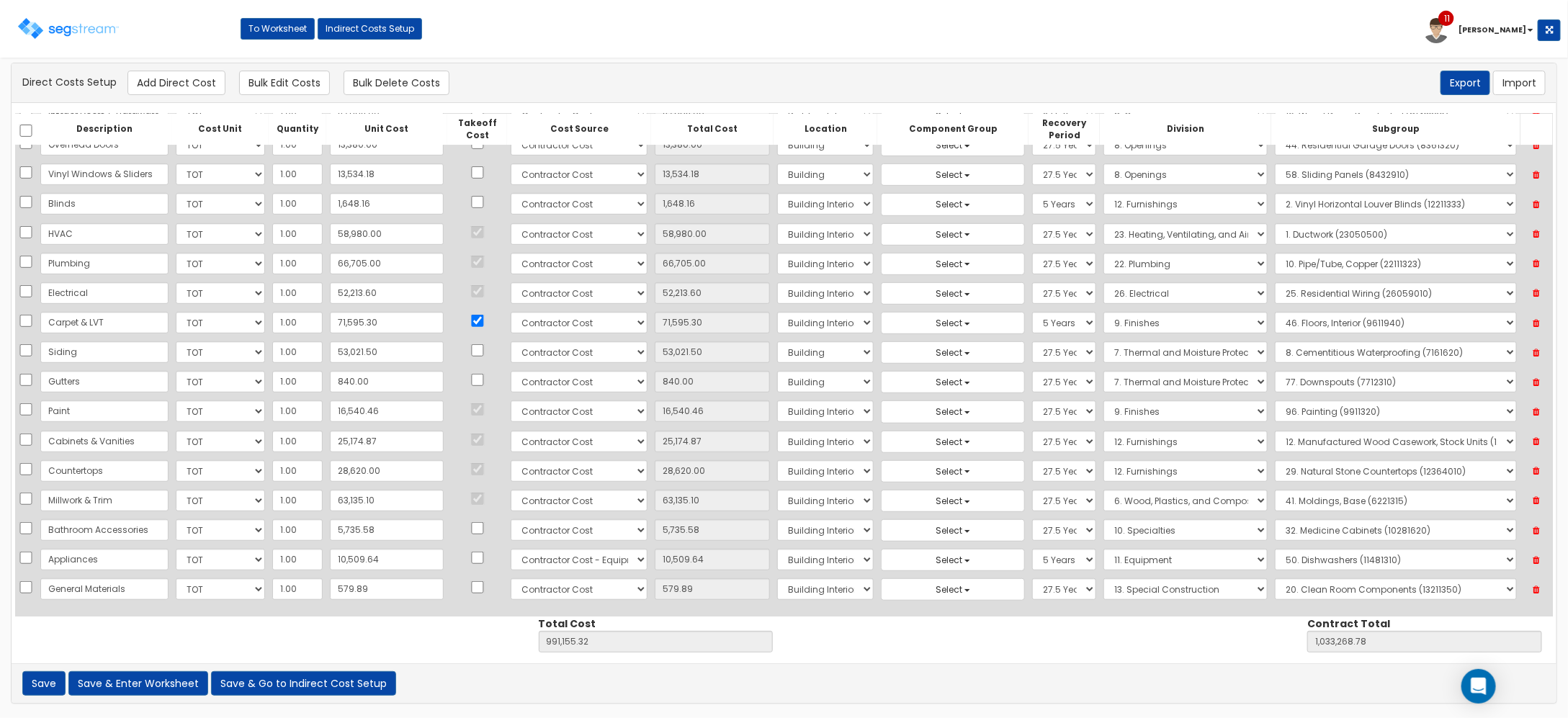
scroll to position [412, 0]
click at [188, 83] on button "Add Direct Cost" at bounding box center [176, 83] width 98 height 25
select select "10"
select select "6"
select select "7"
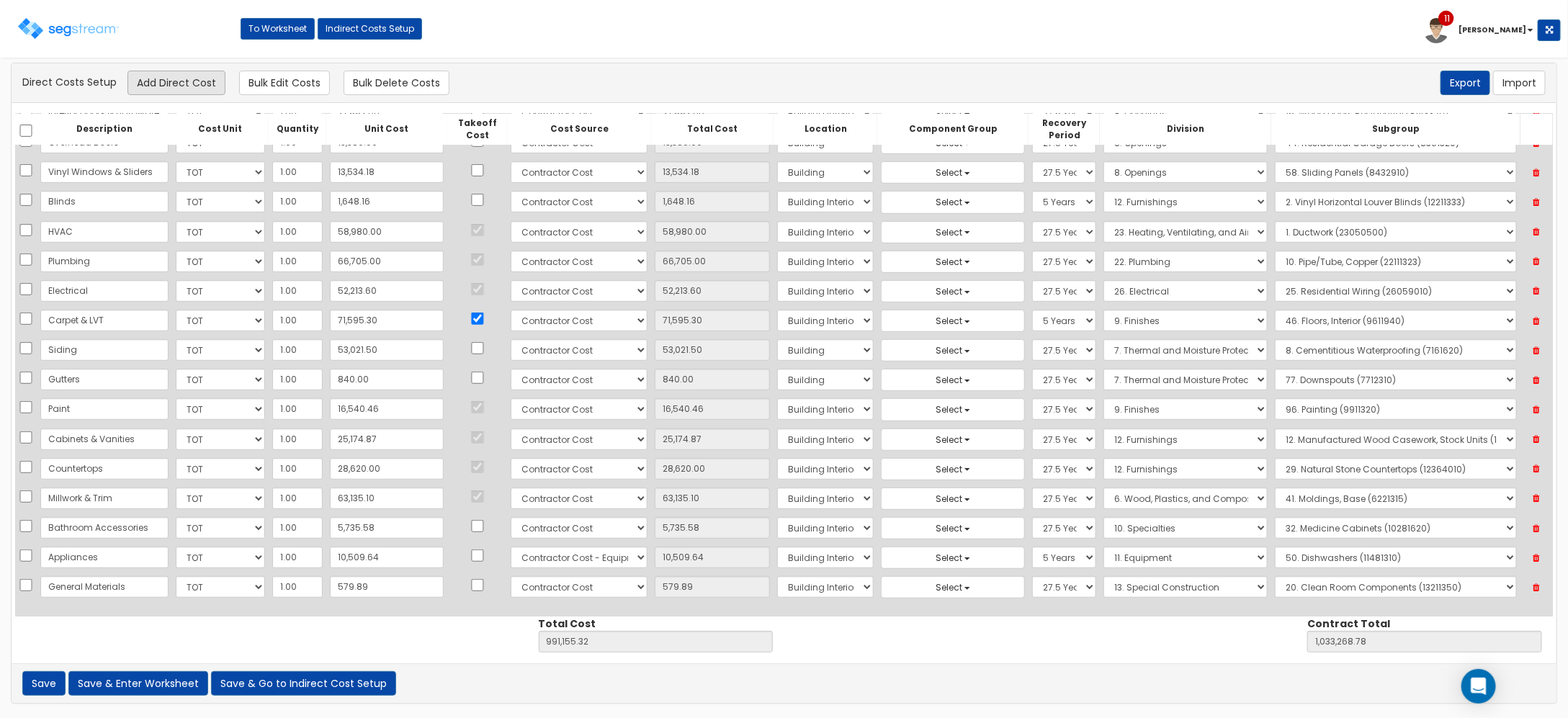
select select "275Y"
select select "13"
select select "13211350"
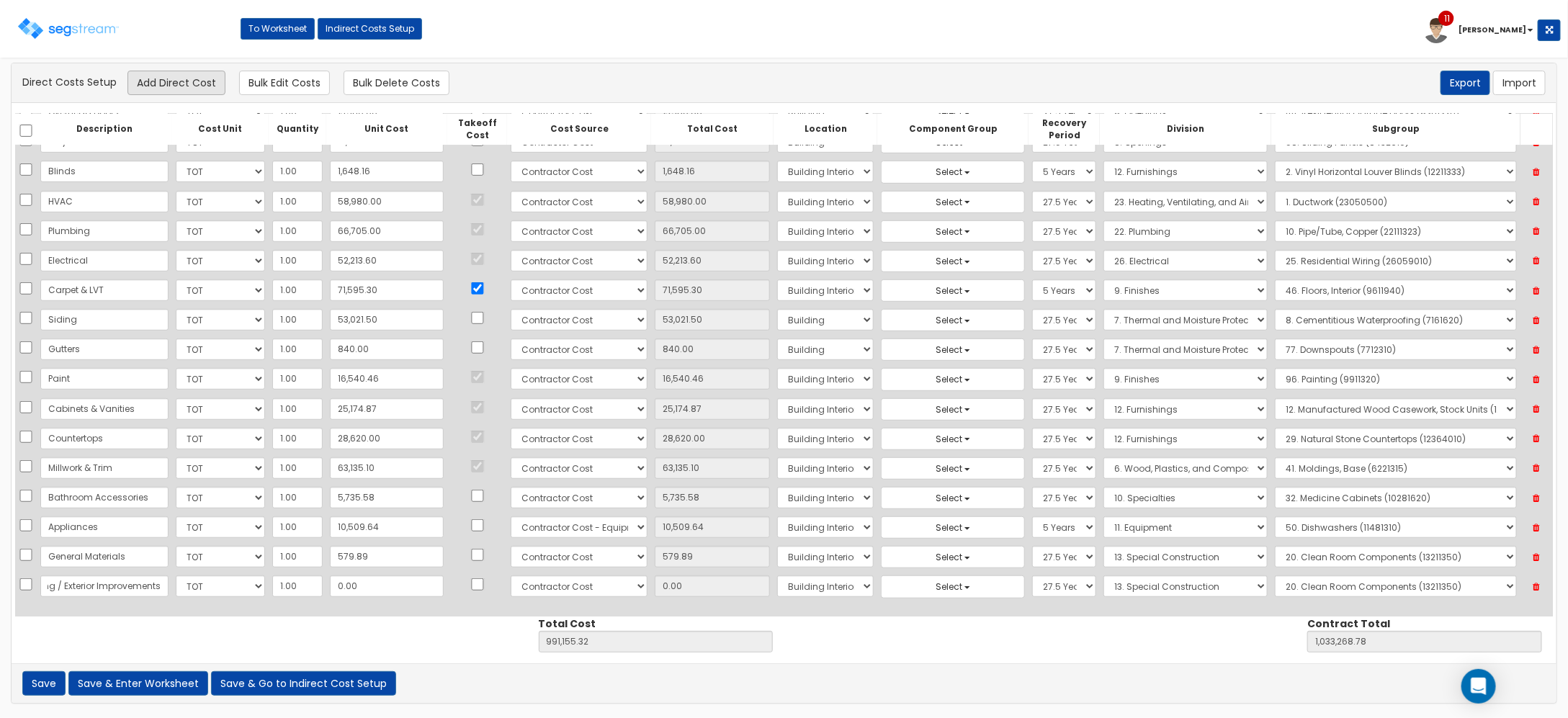
scroll to position [0, 70]
type input "Site Grading / Exterior Improvements"
click at [391, 584] on input "0.00" at bounding box center [386, 586] width 114 height 22
type input "1"
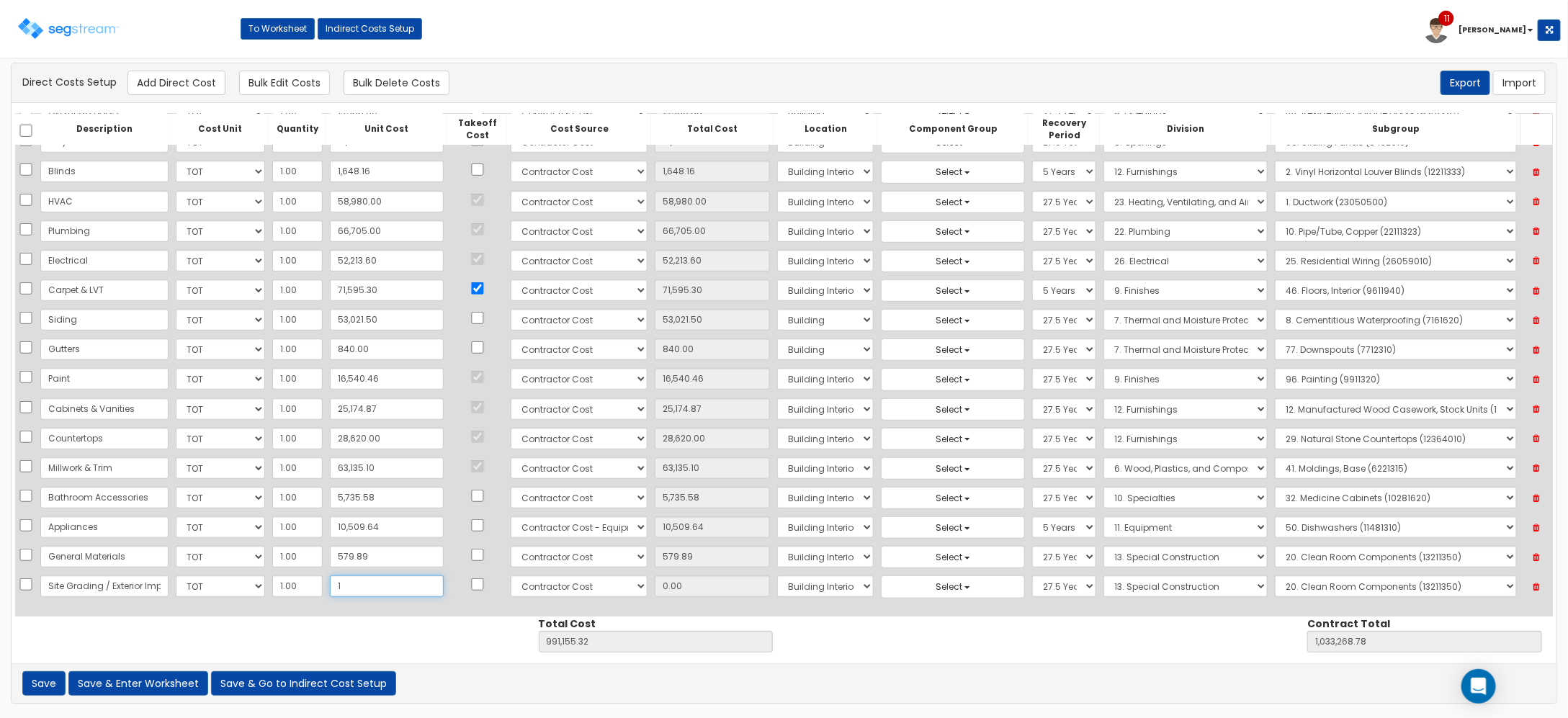
type input "991,156.32"
type input "1,033,269.78"
type input "1.00"
type input "18"
type input "991,173.32"
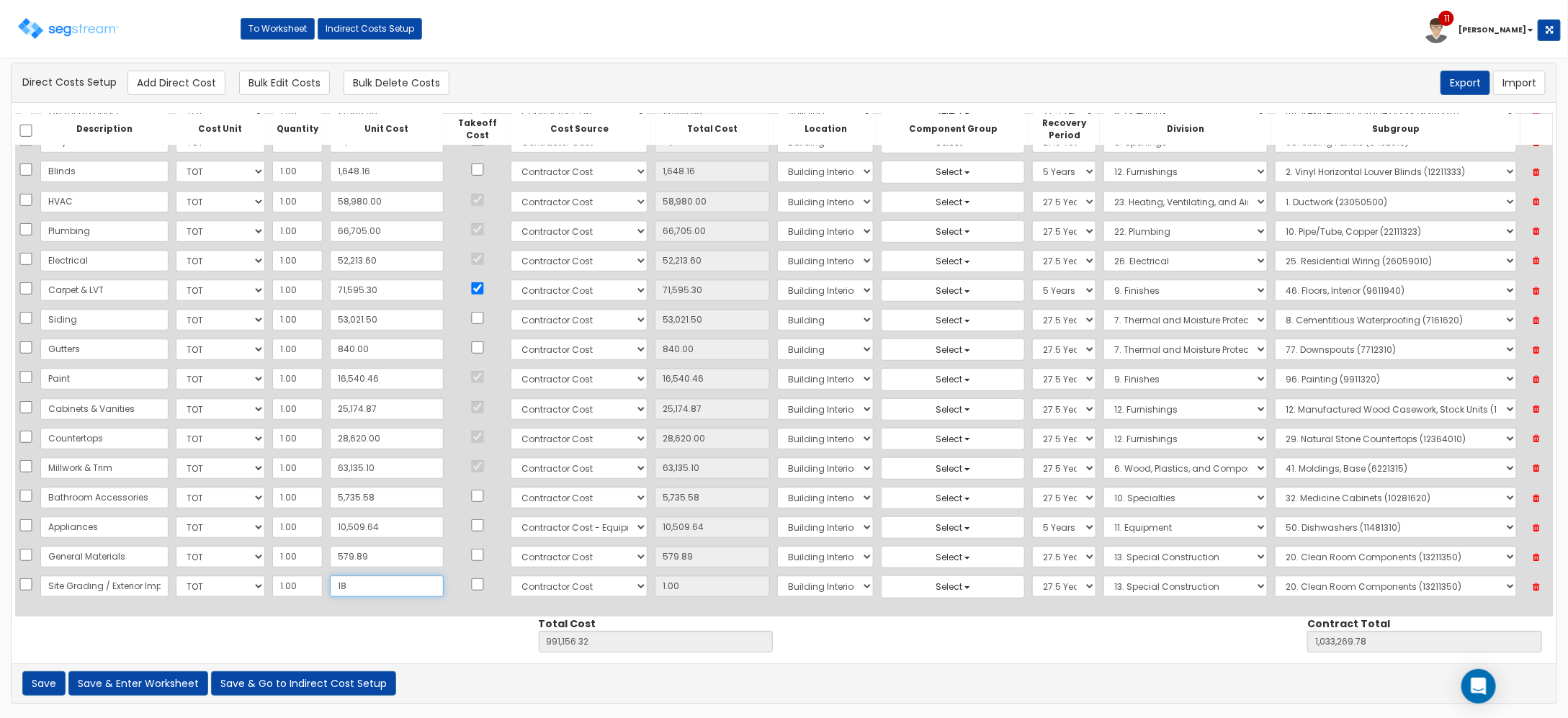
type input "1,033,286.78"
type input "18.00"
type input "188"
type input "991,343.32"
type input "1,033,456.78"
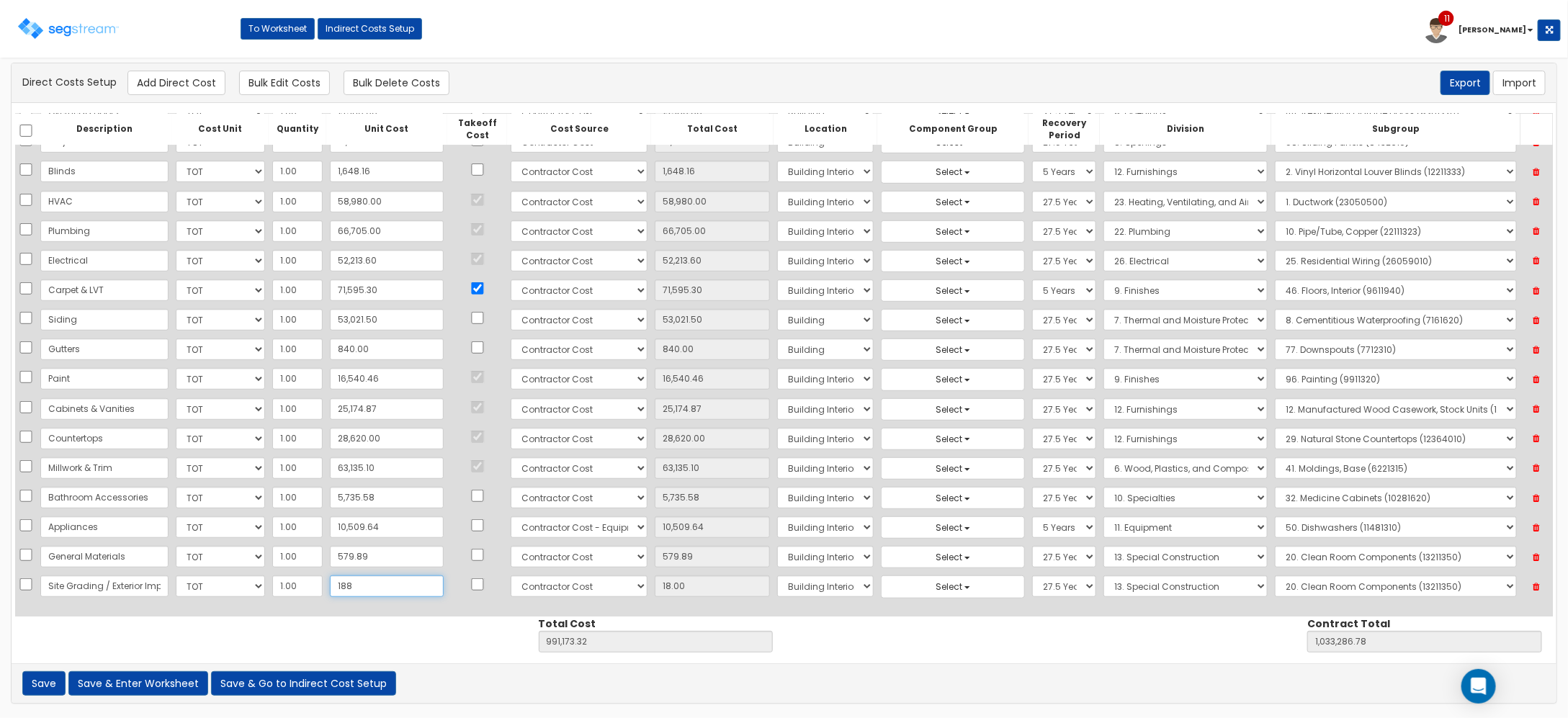
type input "188.00"
type input "1888"
type input "993,043.32"
type input "1,035,156.78"
type input "1,888"
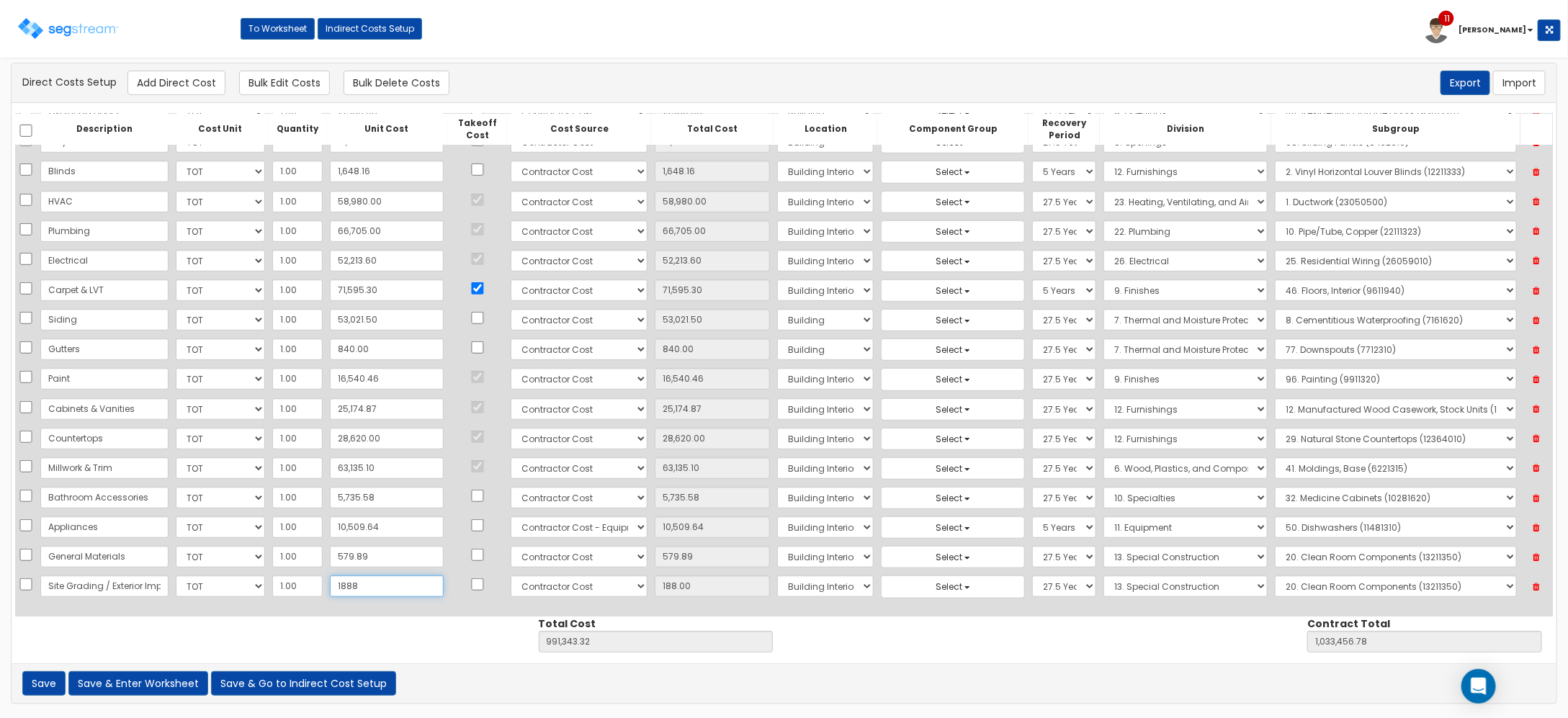
type input "1,888.00"
type input "1,8883"
type input "1,010,038.32"
type input "1,052,151.78"
type input "18,883"
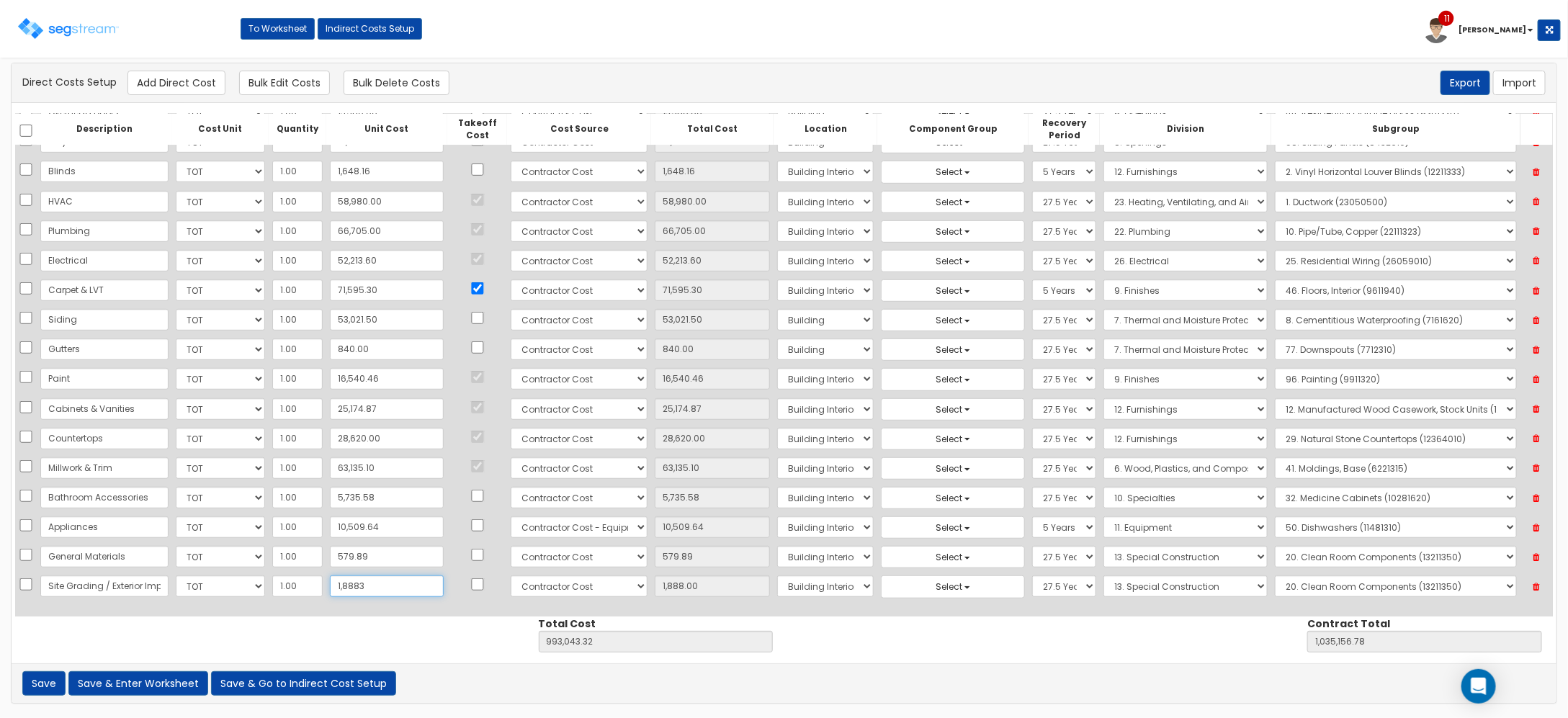
type input "18,883.00"
type input "18,8836"
type input "1,179,991.32"
type input "1,222,104.78"
type input "188,836"
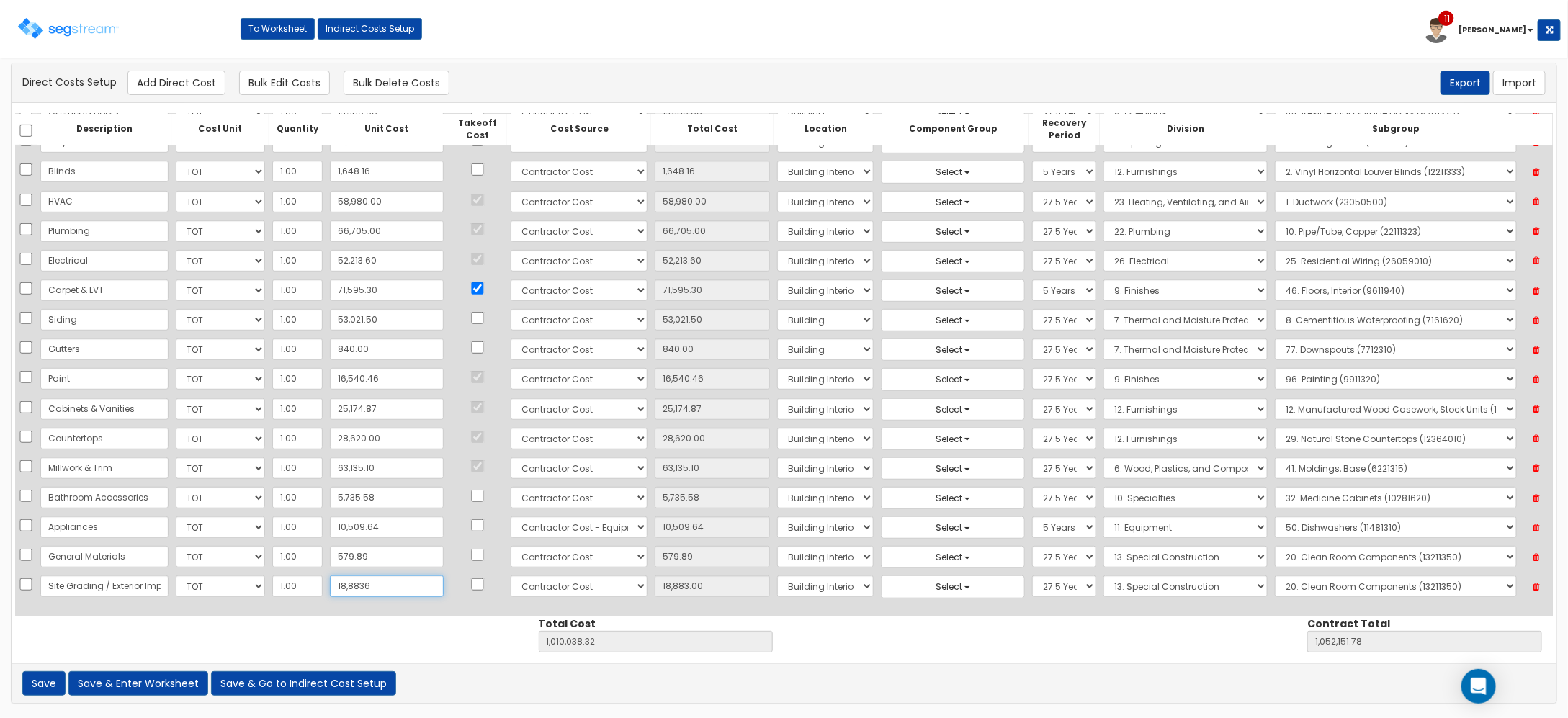
type input "188,836.00"
type input "188,836.7"
type input "1,179,992.02"
type input "1,222,105.48"
type input "188,836.70"
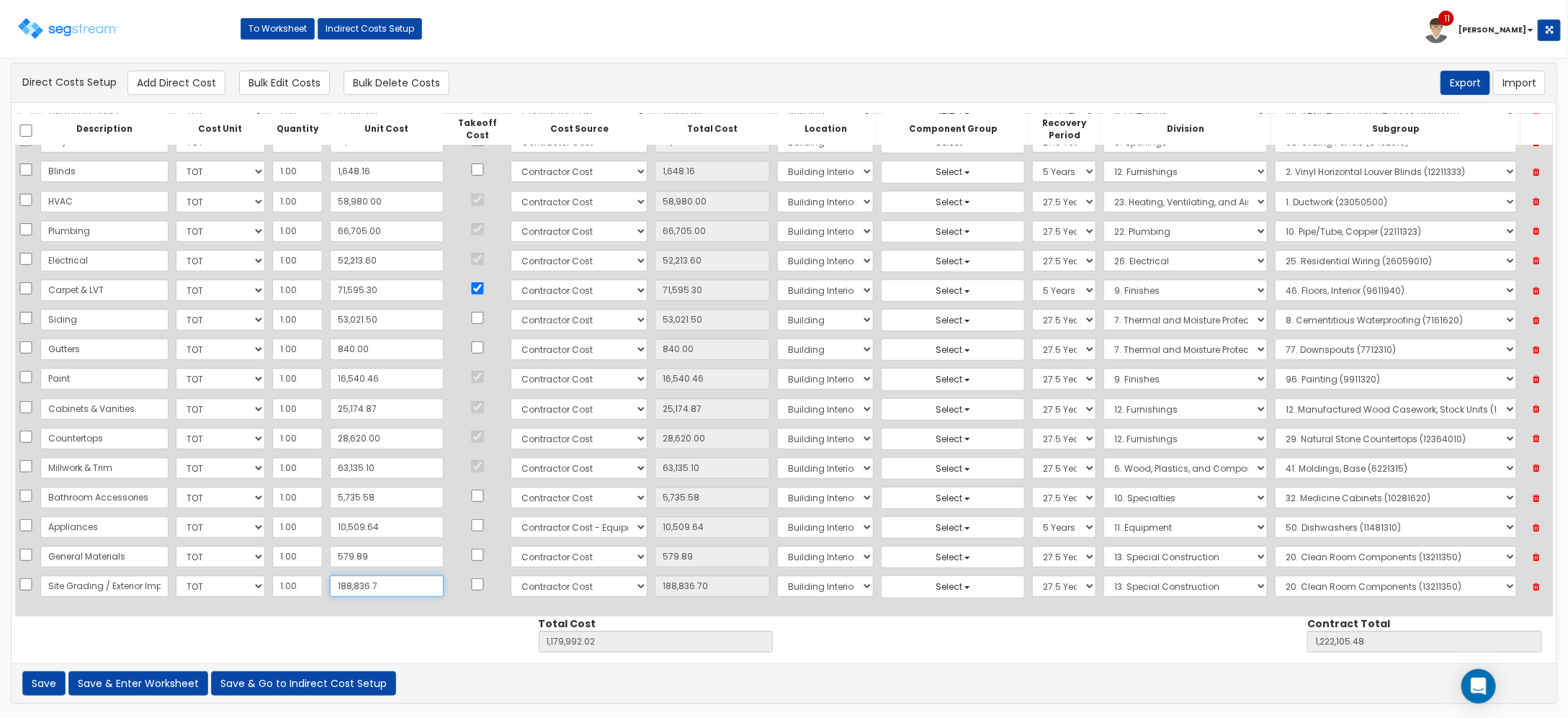
type input "188,836.73"
type input "1,179,992.05"
type input "1,222,105.51"
type input "188,836.73"
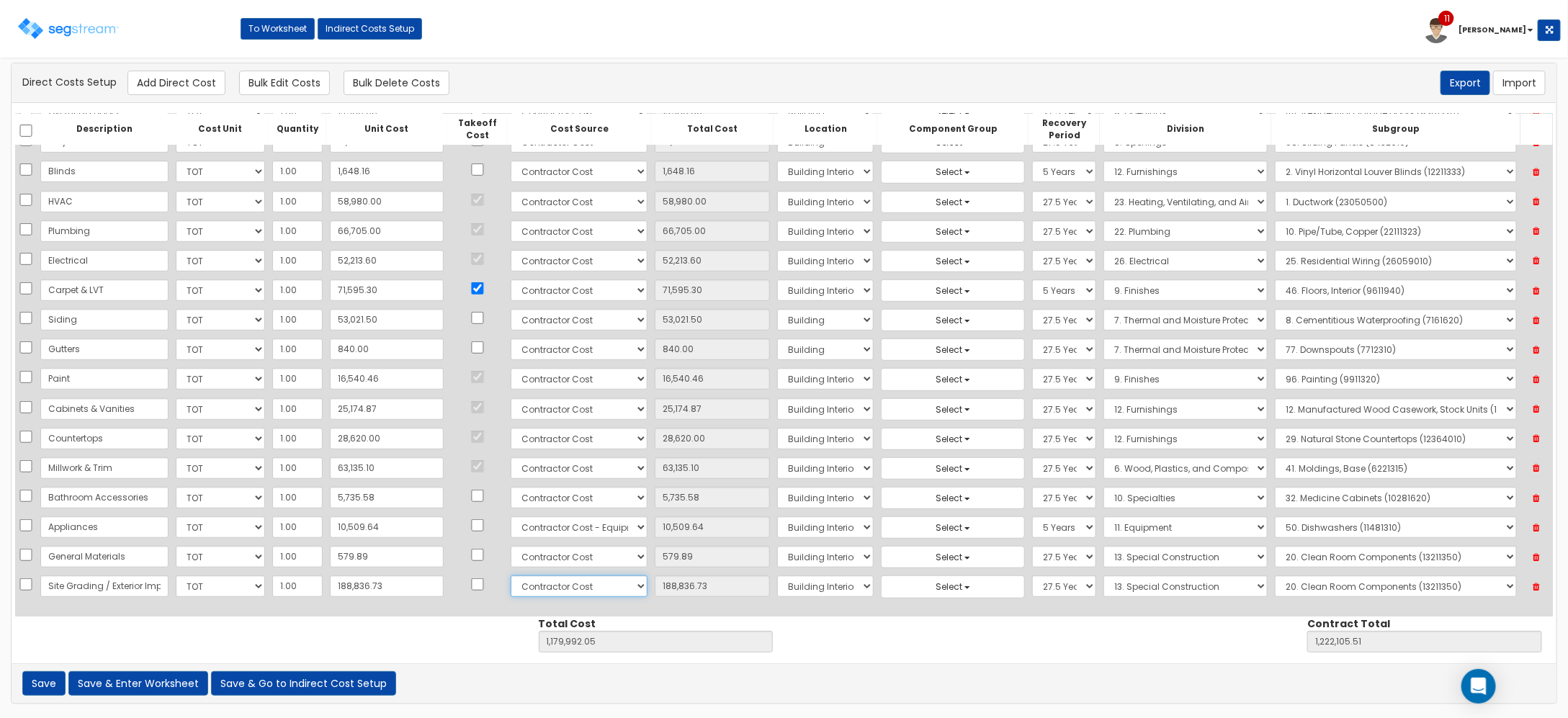
click at [567, 585] on select "Select 86 Sheppard Building Client Cost Client Cost - Equipment Client Costs - …" at bounding box center [579, 586] width 137 height 22
click at [567, 583] on select "Select 86 Sheppard Building Client Cost Client Cost - Equipment Client Costs - …" at bounding box center [579, 586] width 137 height 22
click at [777, 585] on select "Select Building Building Interior Site Improvements Add Additional Location" at bounding box center [825, 586] width 96 height 22
select select "27"
click at [777, 575] on select "Select Building Building Interior Site Improvements Add Additional Location" at bounding box center [825, 586] width 96 height 22
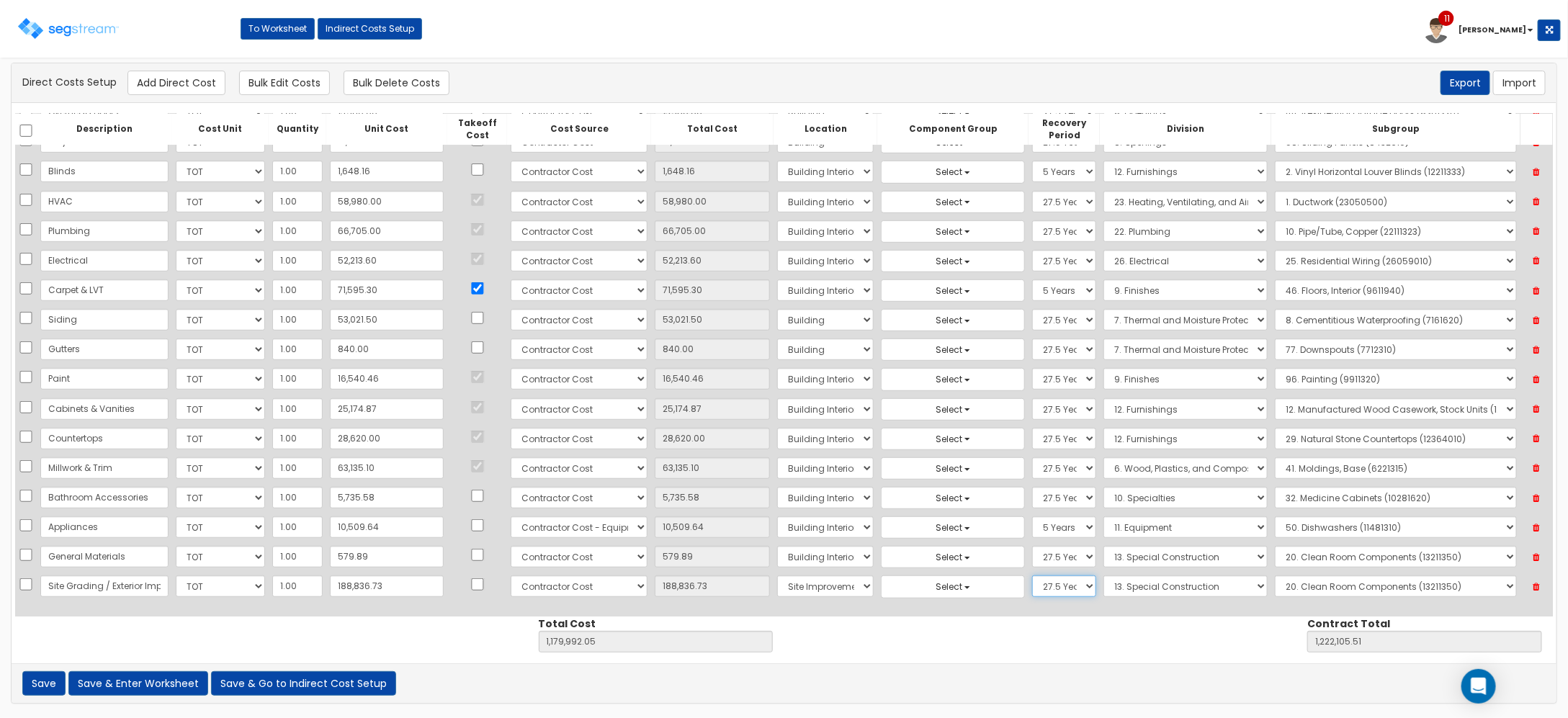
click at [1042, 582] on select "Select 5 Years 7 Years 9 Years 10 Years 15 Years 15 Year QLI 15 Year QRP 15 Yea…" at bounding box center [1064, 586] width 64 height 22
select select "15Y"
click at [1033, 575] on select "Select 5 Years 7 Years 9 Years 10 Years 15 Years 15 Year QLI 15 Year QRP 15 Yea…" at bounding box center [1064, 586] width 64 height 22
click at [1142, 584] on select "Select 1. General Requirements 2. Existing Conditions 3. Concrete 4. Masonry 5.…" at bounding box center [1185, 586] width 164 height 22
select select "32"
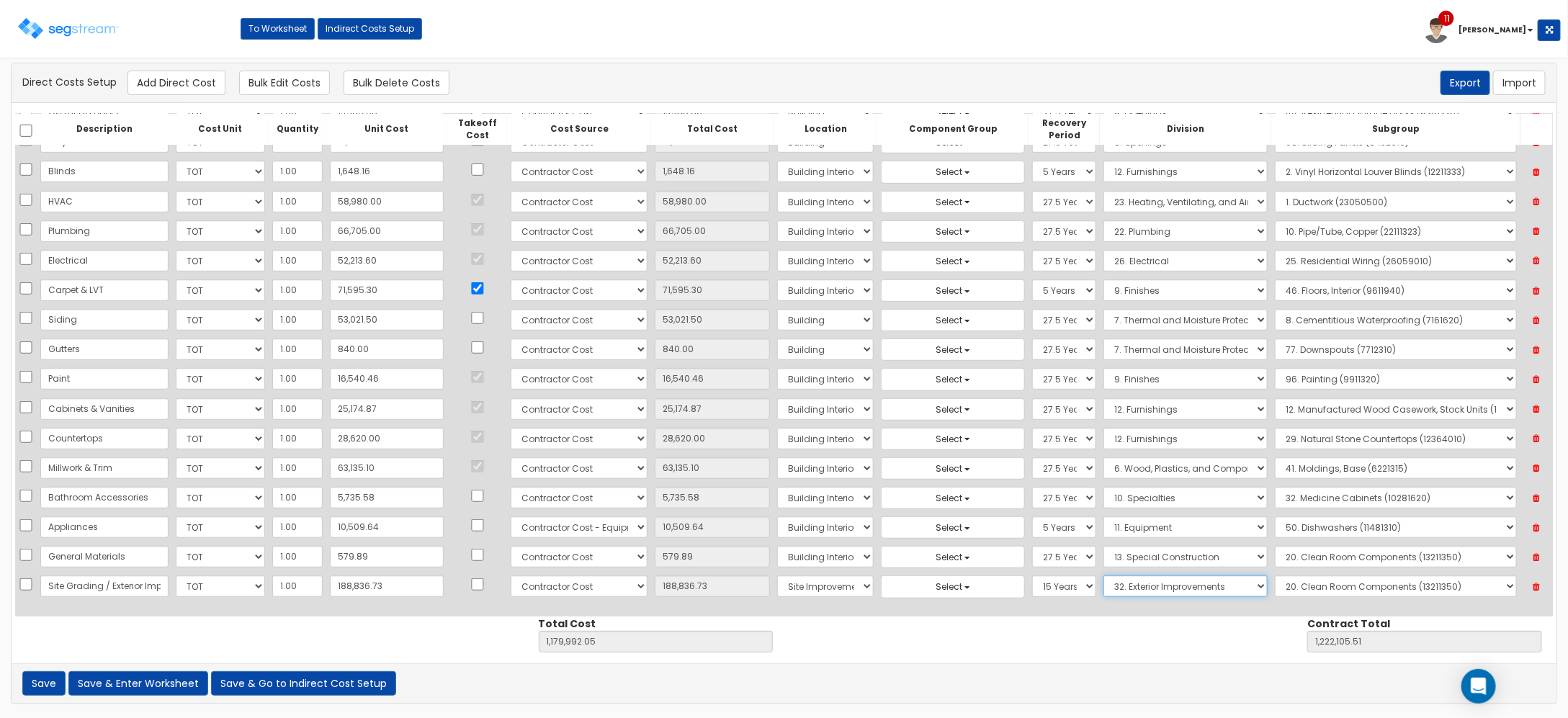
click at [1104, 575] on select "Select 1. General Requirements 2. Existing Conditions 3. Concrete 4. Masonry 5.…" at bounding box center [1185, 586] width 164 height 22
click at [1296, 590] on select "Select 1. Landscaping (32011300) 2. Slurry Seal (Latex Modified) (32011361) 3. …" at bounding box center [1396, 586] width 242 height 22
select select "32121614"
click at [1275, 575] on select "Select 1. Landscaping (32011300) 2. Slurry Seal (Latex Modified) (32011361) 3. …" at bounding box center [1396, 586] width 242 height 22
click at [203, 87] on button "Add Direct Cost" at bounding box center [176, 83] width 98 height 25
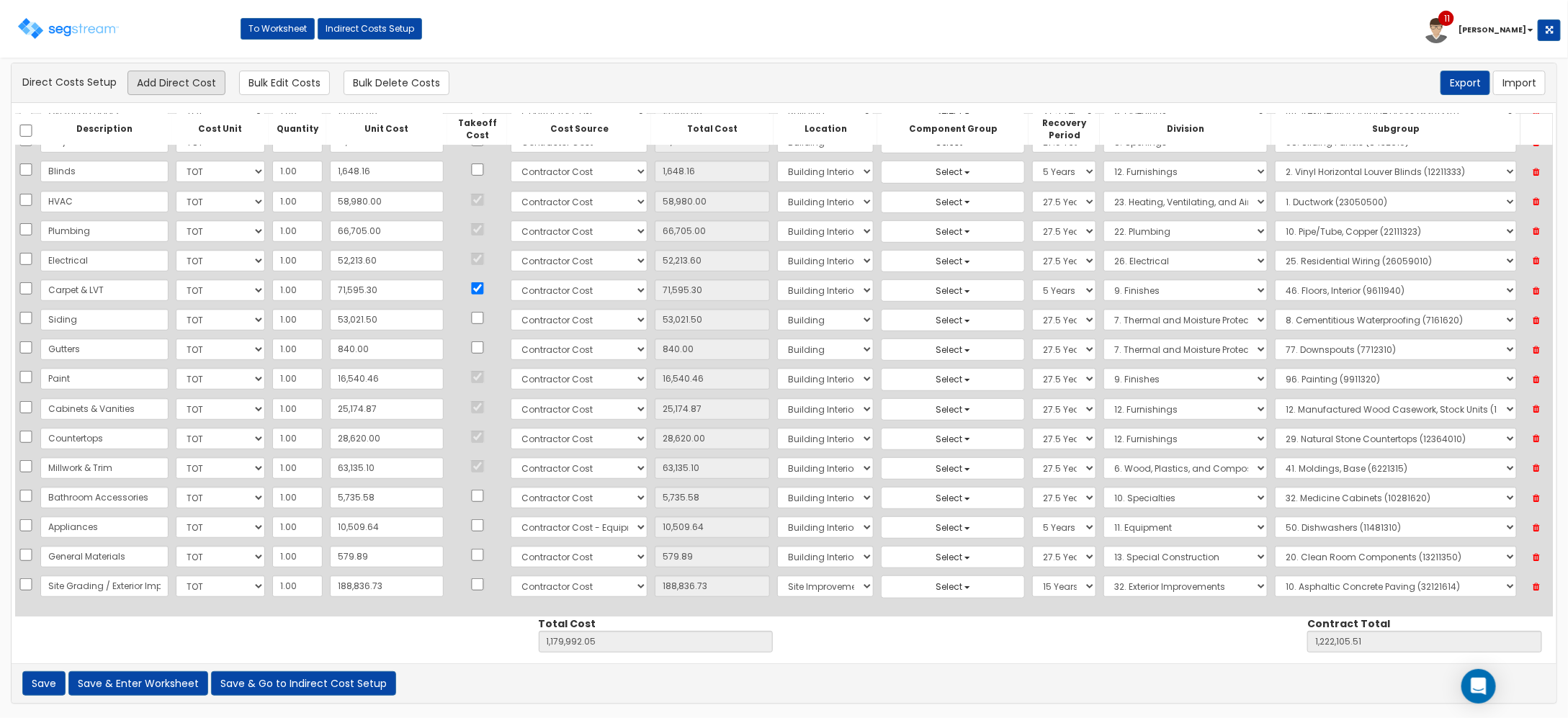
select select "10"
select select "6"
select select "27"
select select "15Y"
select select "32"
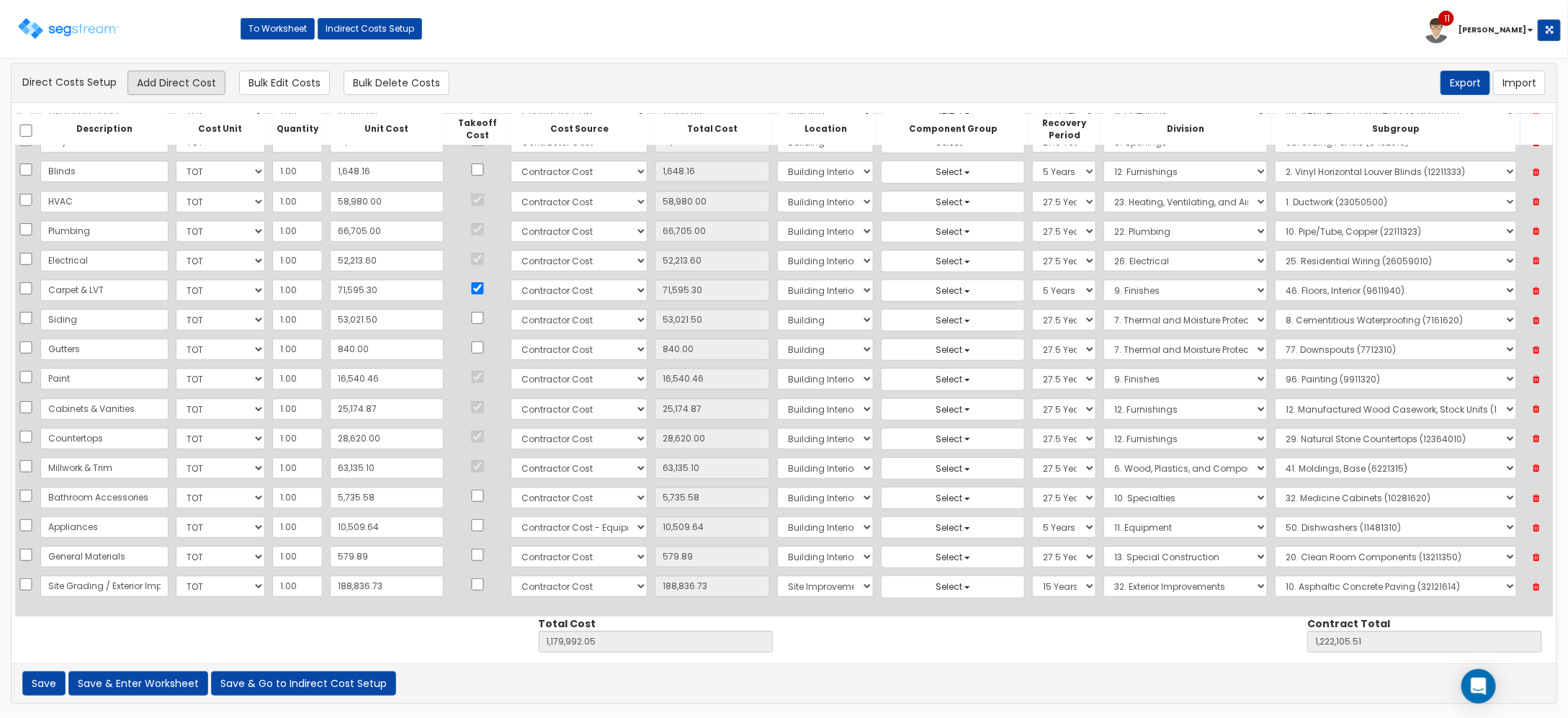
select select "32121614"
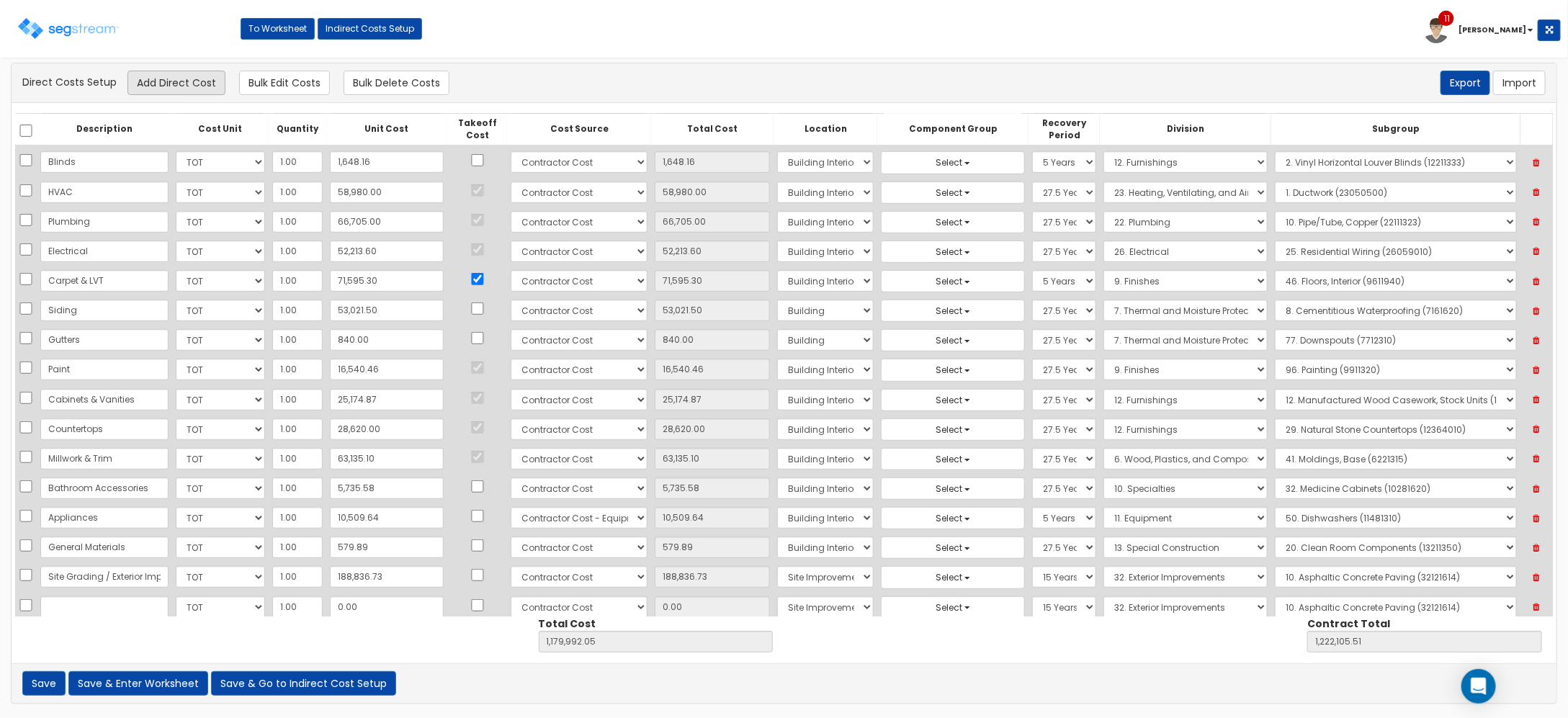
scroll to position [472, 0]
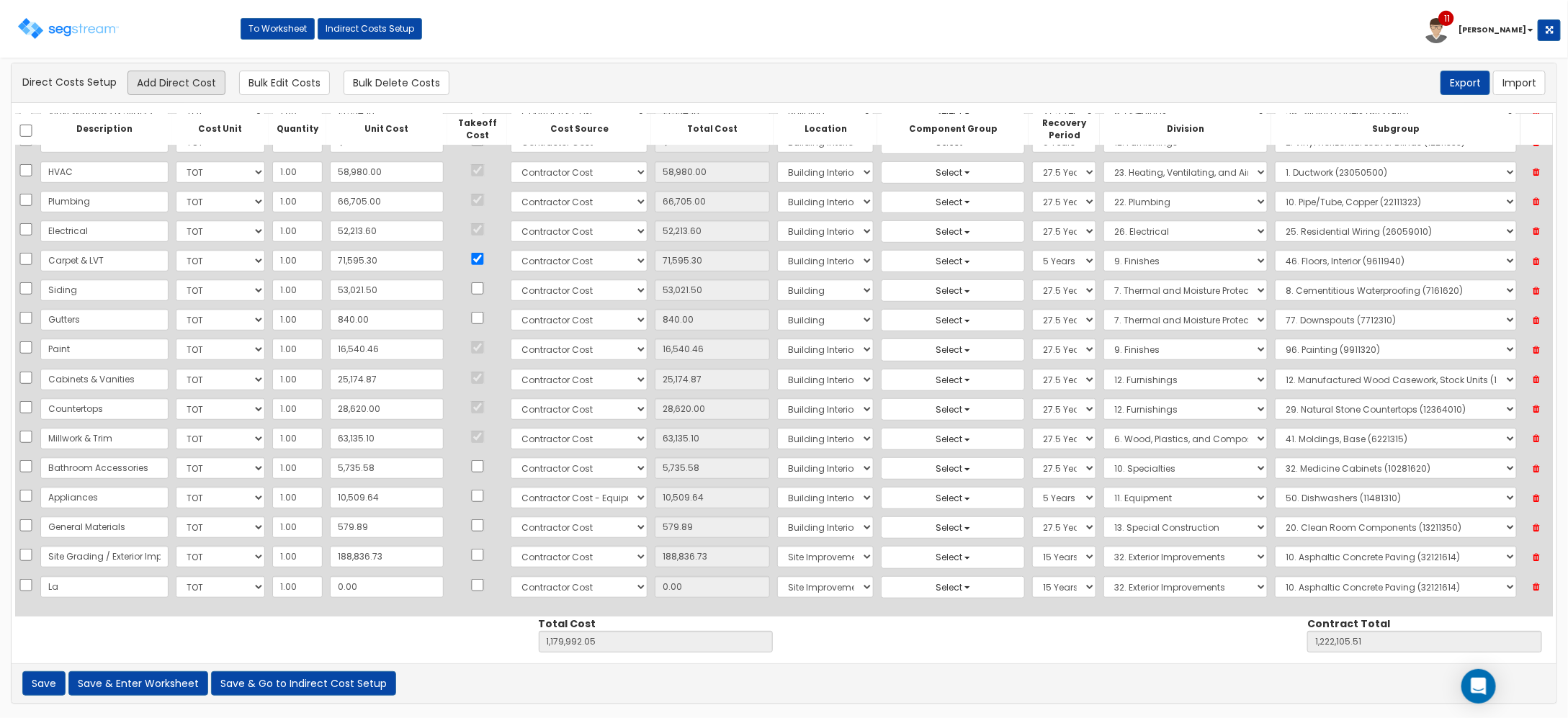
type input "L"
type input "S"
drag, startPoint x: 143, startPoint y: 587, endPoint x: -51, endPoint y: 581, distance: 194.1
click at [0, 581] on html "Toggle navigation To Worksheet Indirect Costs Setup 11 Kyle Notification x Kyle" at bounding box center [784, 359] width 1568 height 719
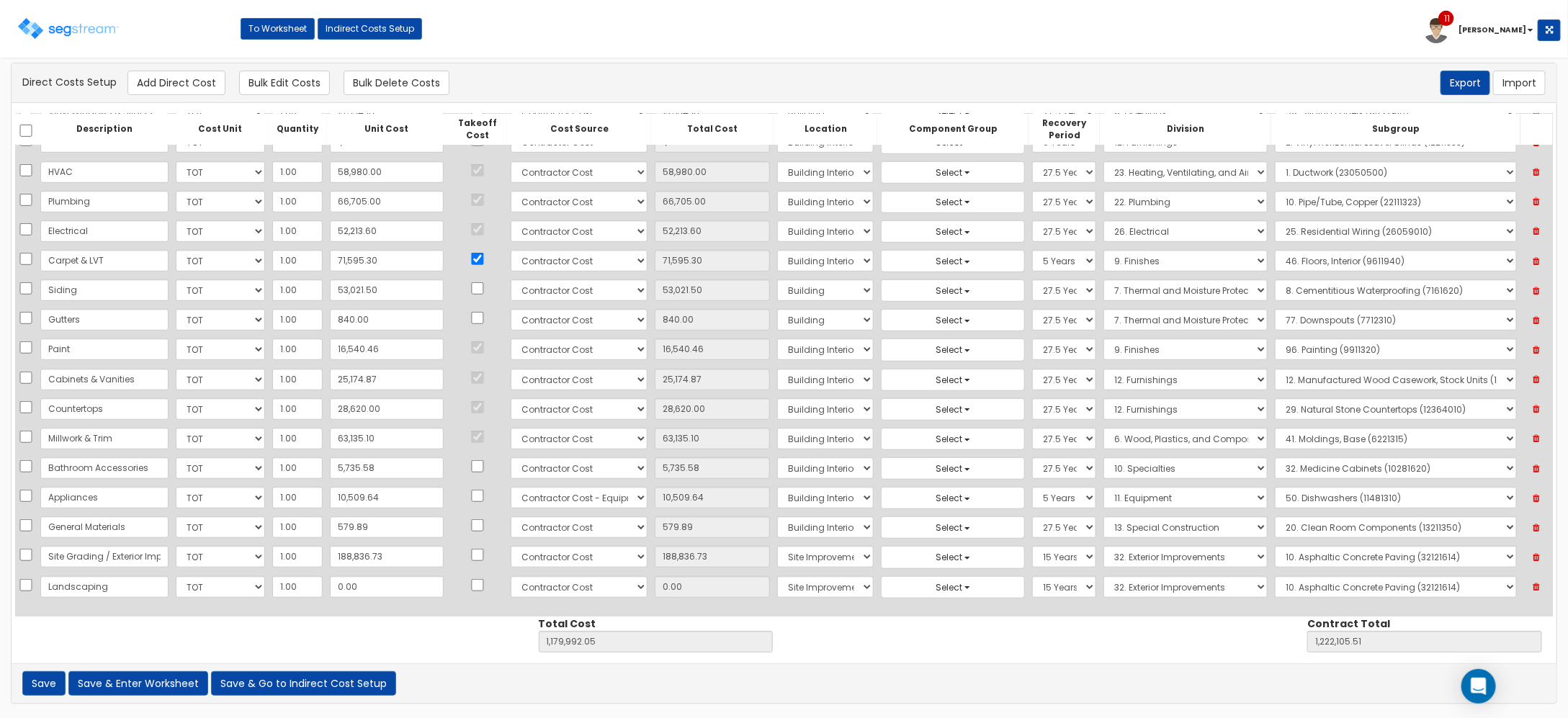
type input "Landscaping"
type input "2"
type input "1,179,994.05"
type input "1,222,107.51"
type input "2.00"
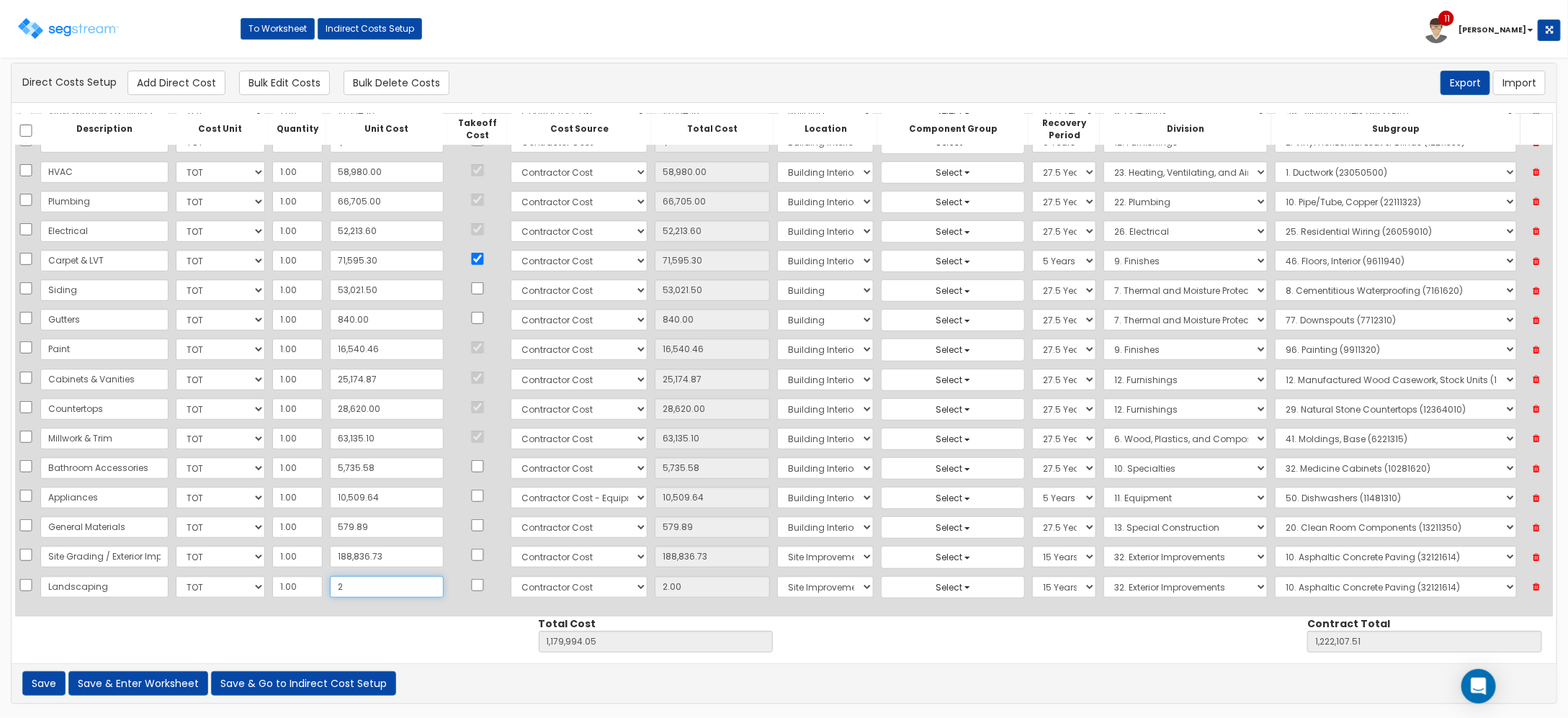
type input "23"
type input "1,180,015.05"
type input "1,222,128.51"
type input "23.00"
type input "237"
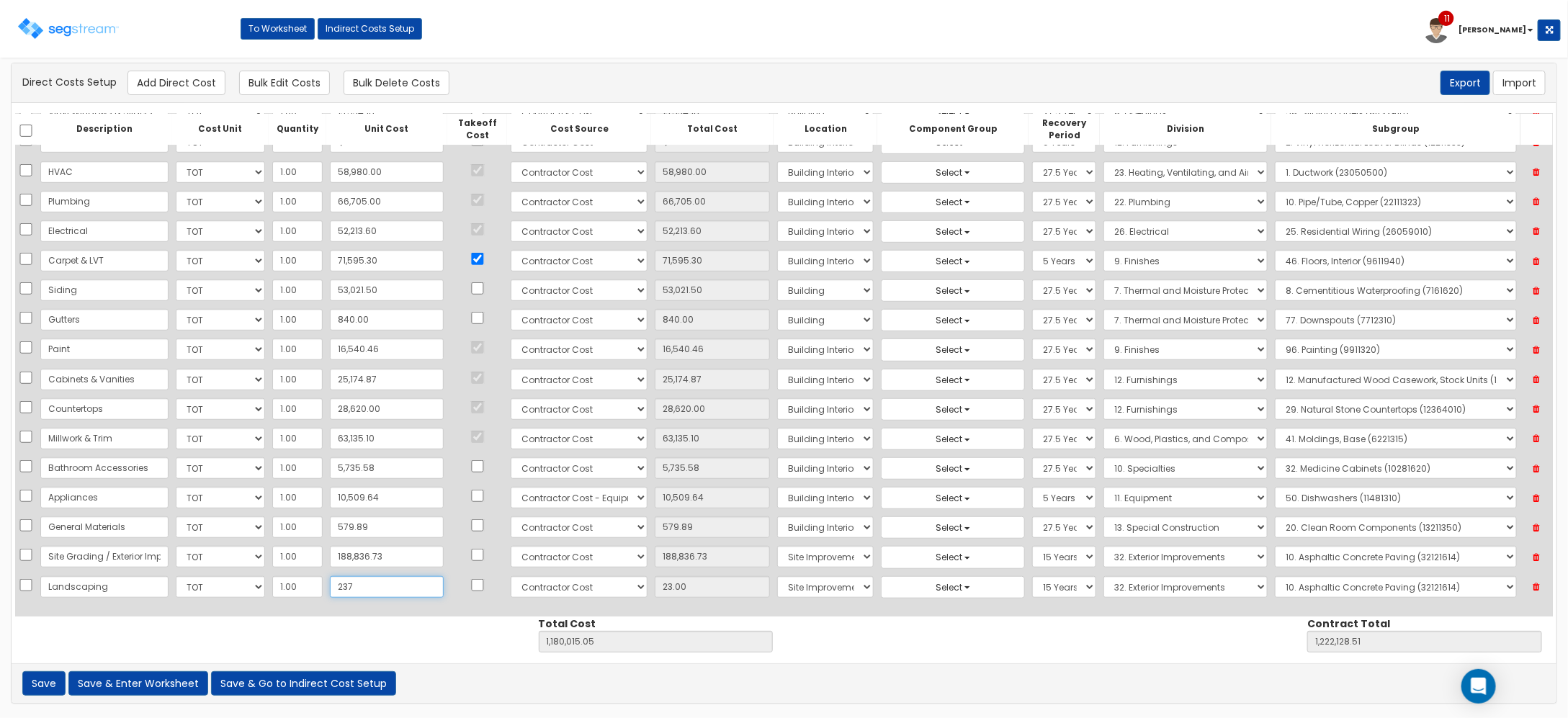
type input "1,180,229.05"
type input "1,222,342.51"
type input "237.00"
type input "2378"
type input "1,182,370.05"
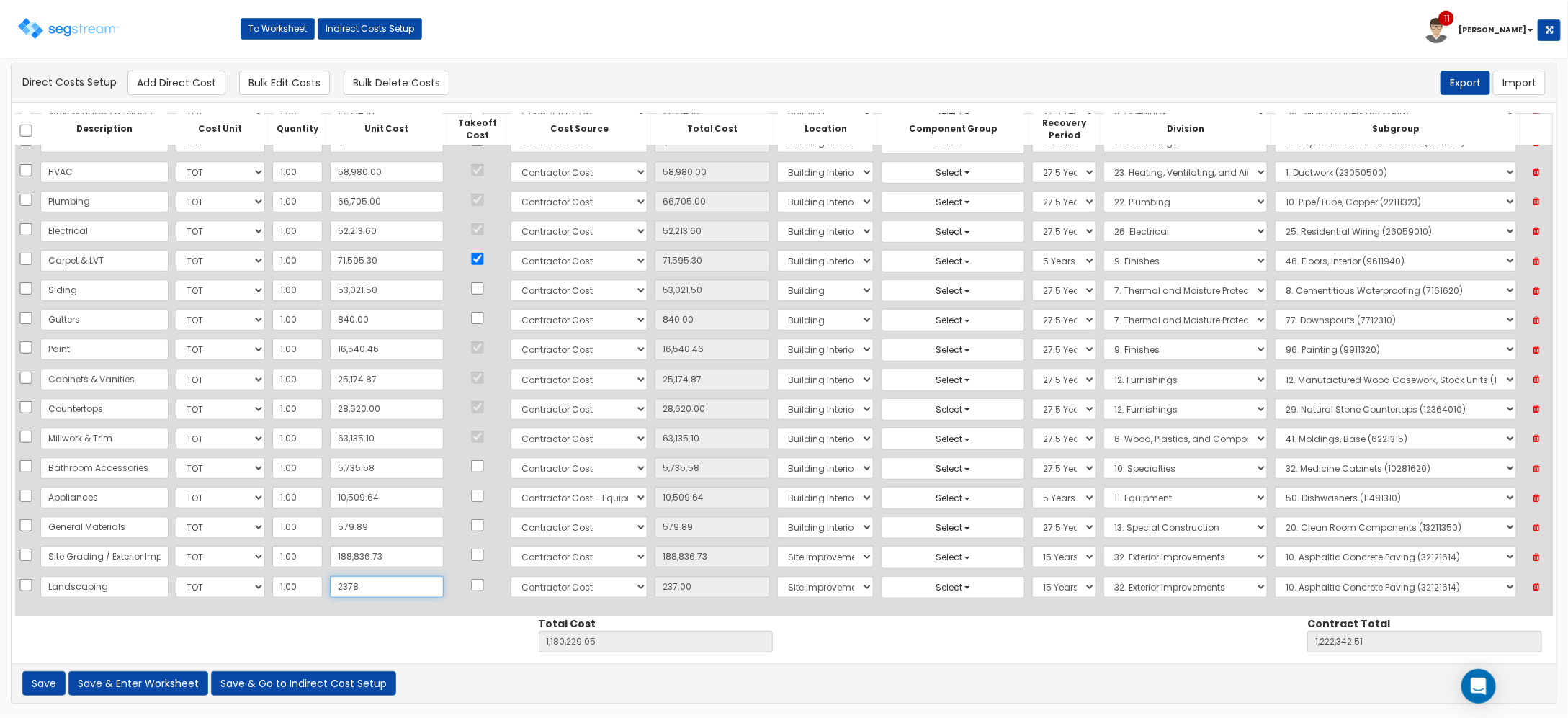
type input "1,224,483.51"
type input "2,378"
type input "2,378.00"
type input "2,378.7"
type input "1,182,370.75"
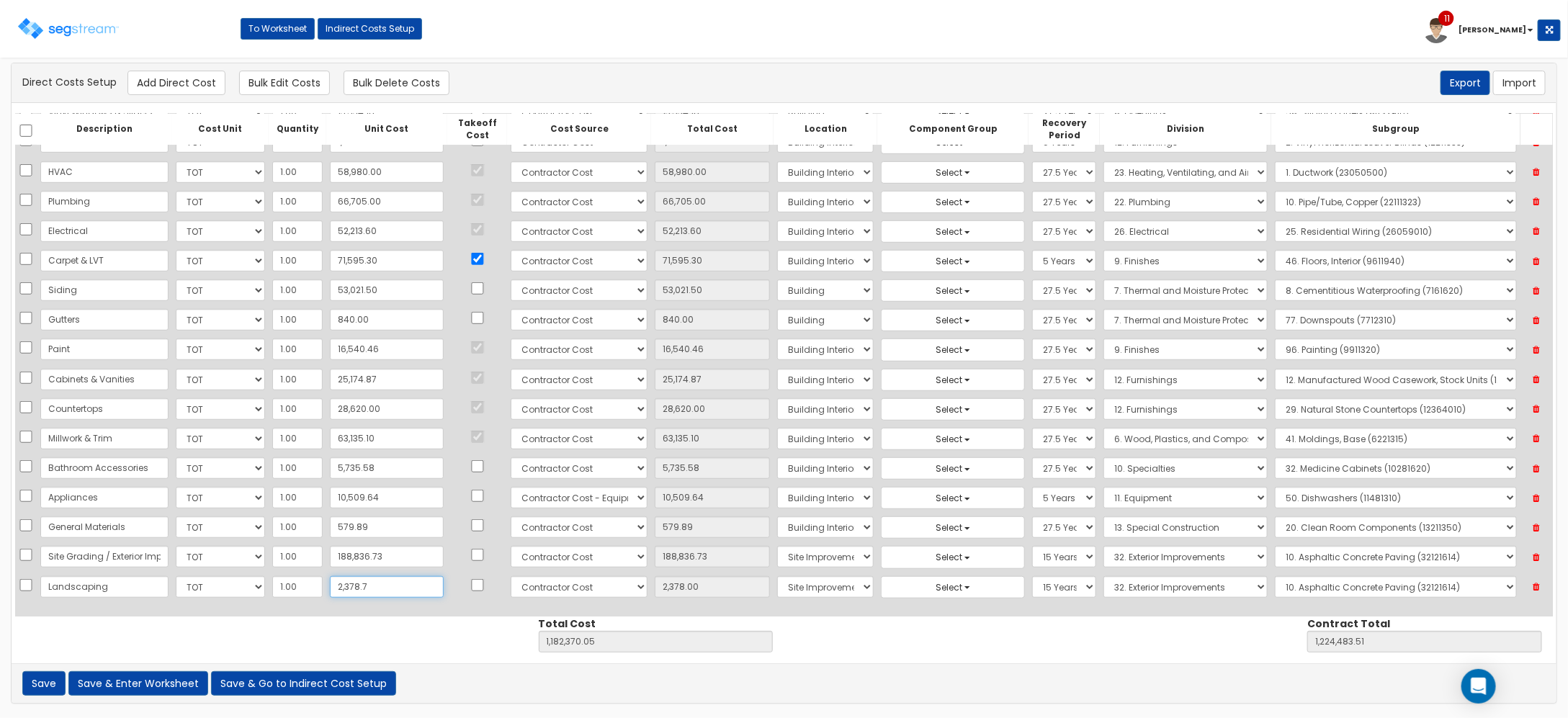
type input "1,224,484.21"
type input "2,378.70"
type input "2,378.71"
type input "1,182,370.76"
type input "1,224,484.22"
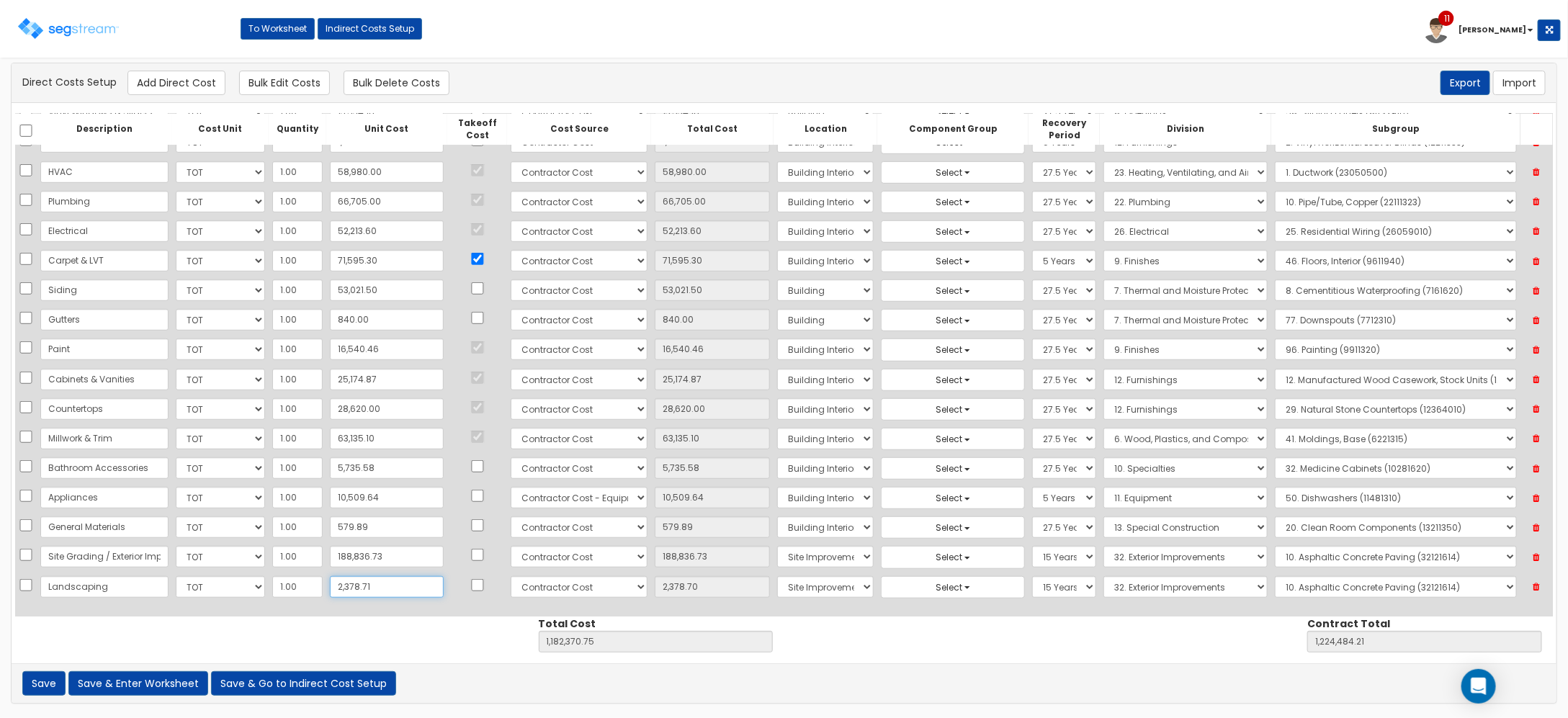
type input "2,378.71"
click at [1327, 581] on select "Select 1. Landscaping (32011300) 2. Slurry Seal (Latex Modified) (32011361) 3. …" at bounding box center [1396, 587] width 242 height 22
select select "32011300"
click at [1275, 576] on select "Select 1. Landscaping (32011300) 2. Slurry Seal (Latex Modified) (32011361) 3. …" at bounding box center [1396, 587] width 242 height 22
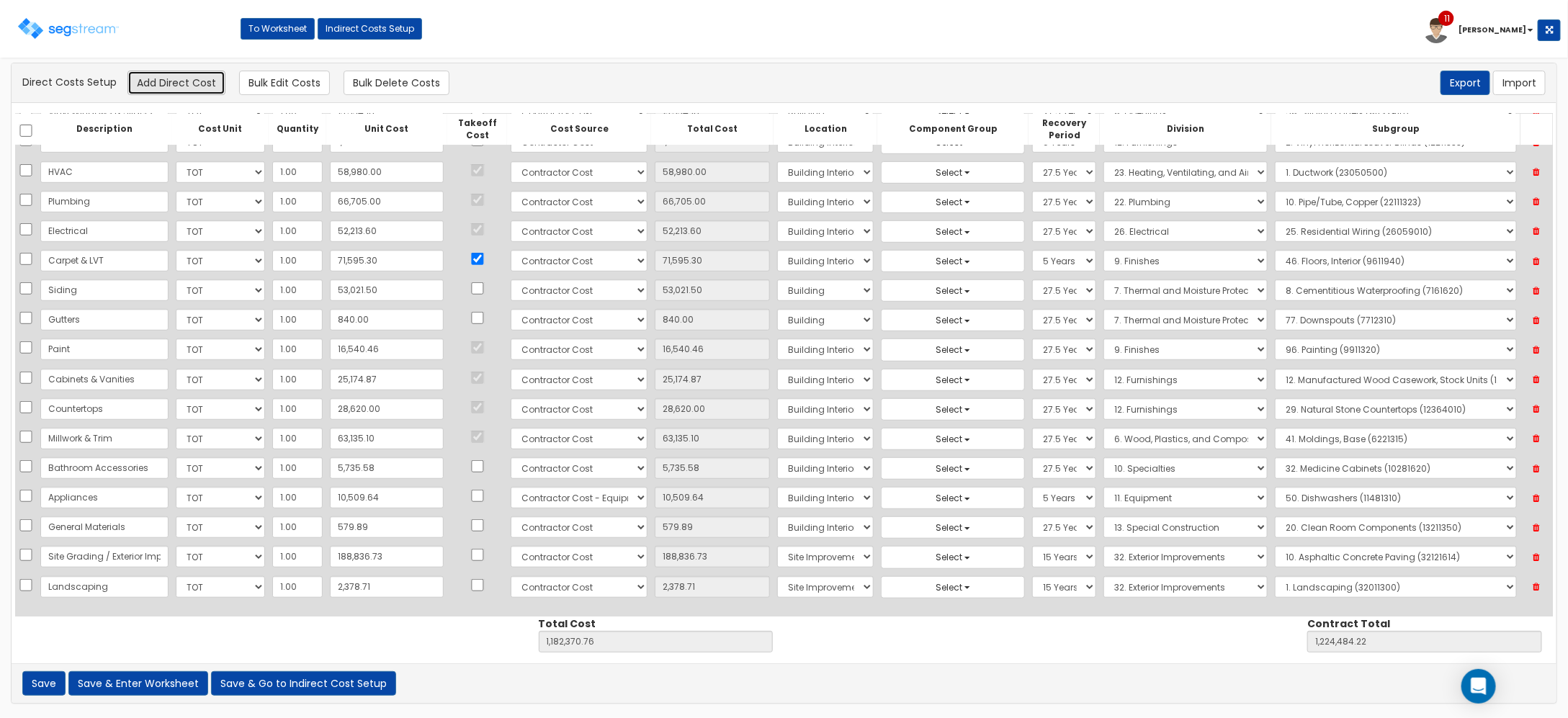
click at [198, 88] on button "Add Direct Cost" at bounding box center [176, 83] width 98 height 25
select select "10"
select select "6"
select select "27"
select select "15Y"
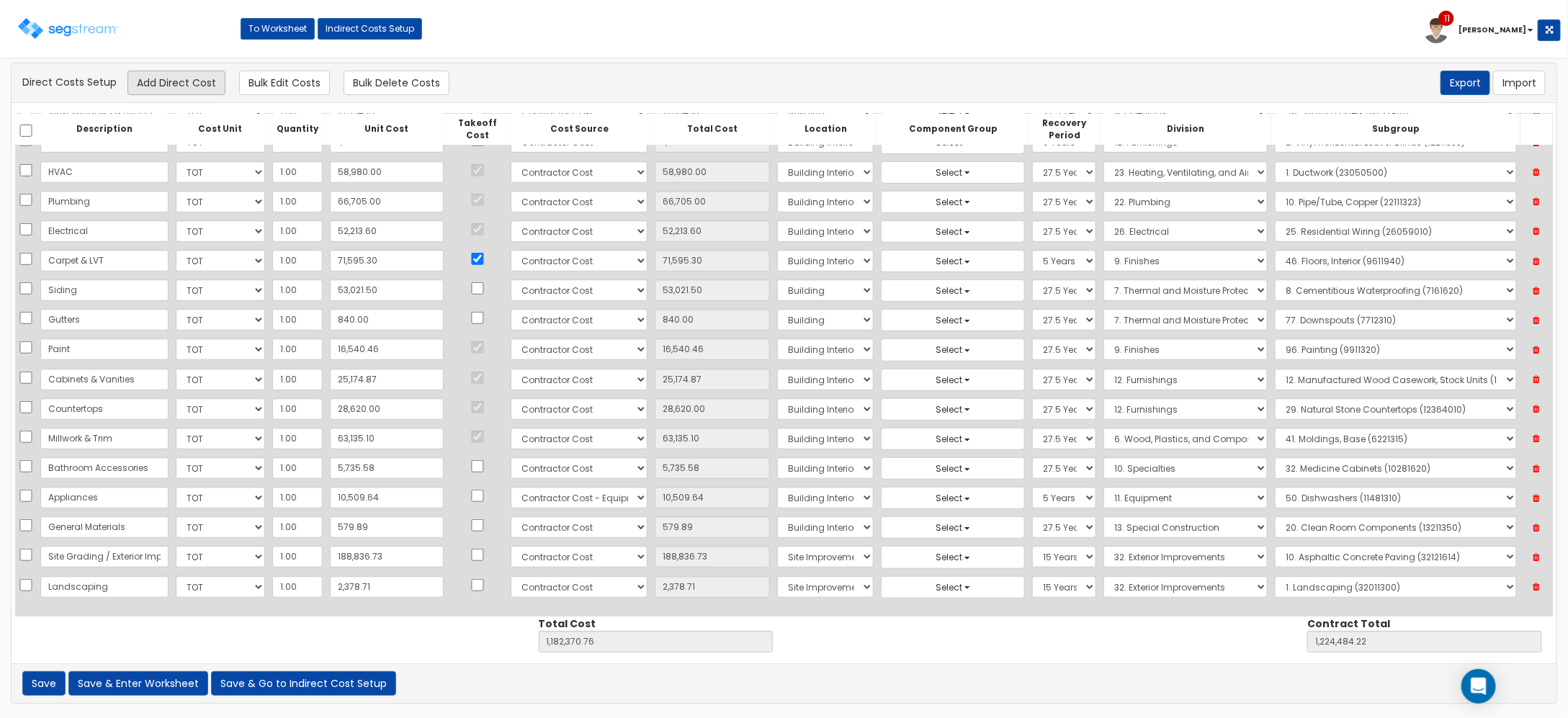
select select "32"
select select "32011300"
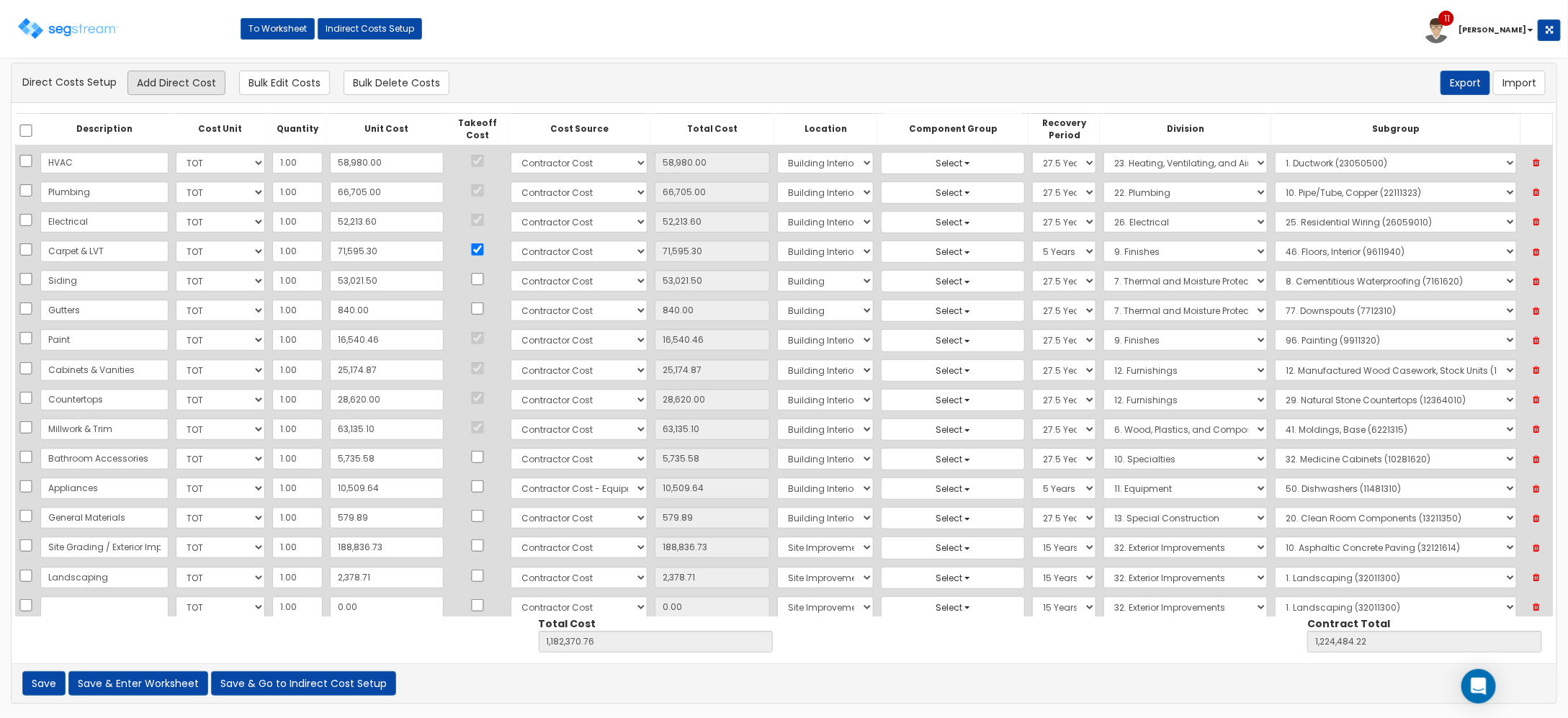
scroll to position [502, 0]
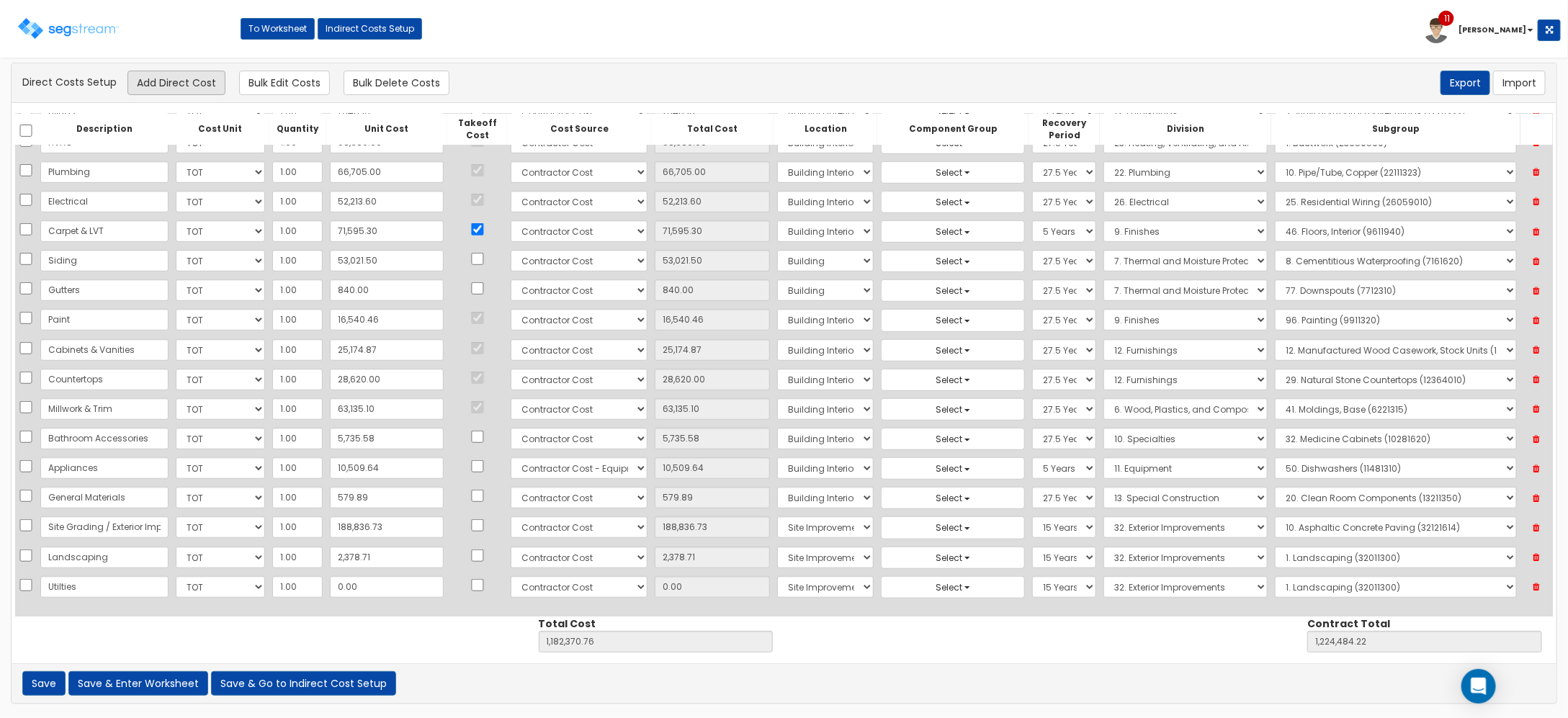
type input "Utilties"
type input "1"
type input "1,182,371.76"
type input "1,224,485.22"
type input "1.00"
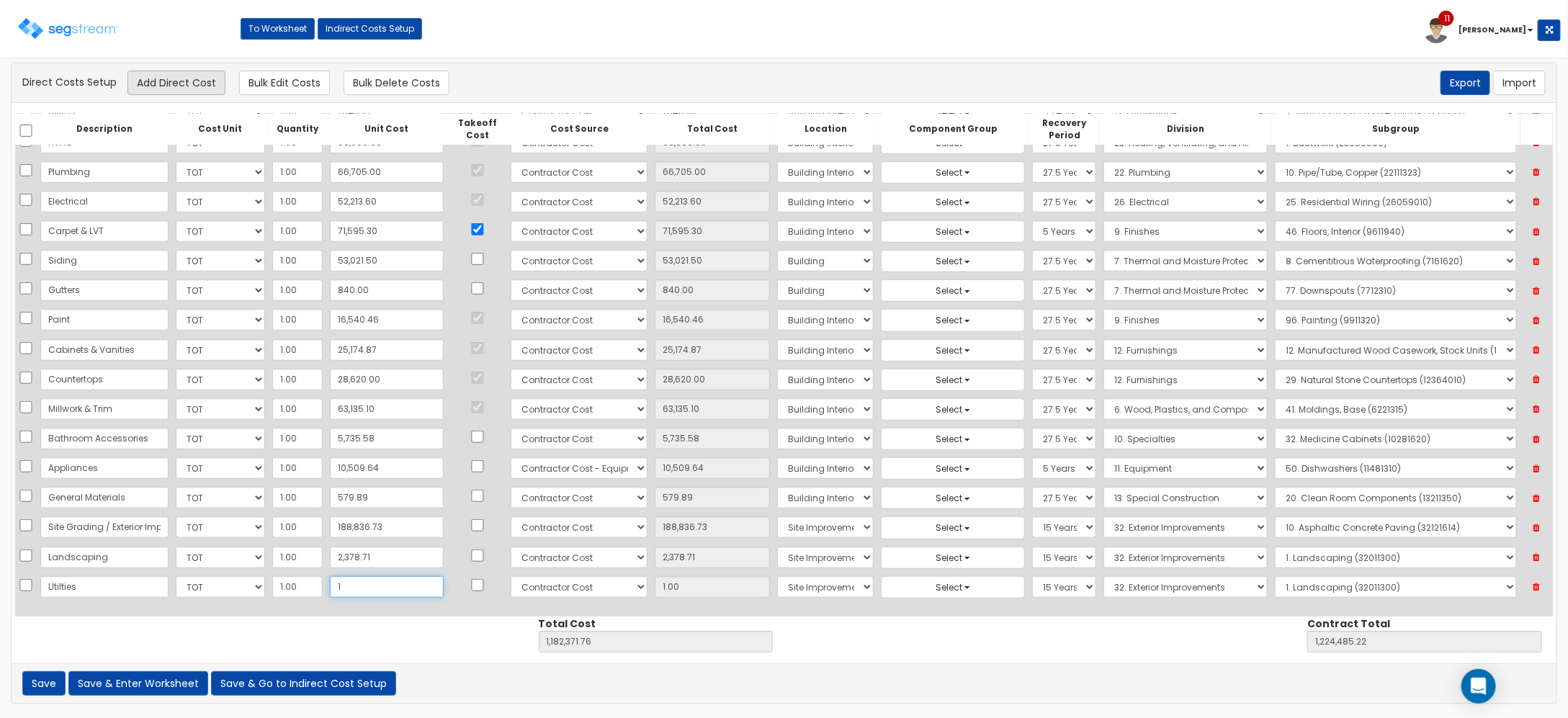
type input "11"
type input "1,182,381.76"
type input "1,224,495.22"
type input "11.00"
type input "119"
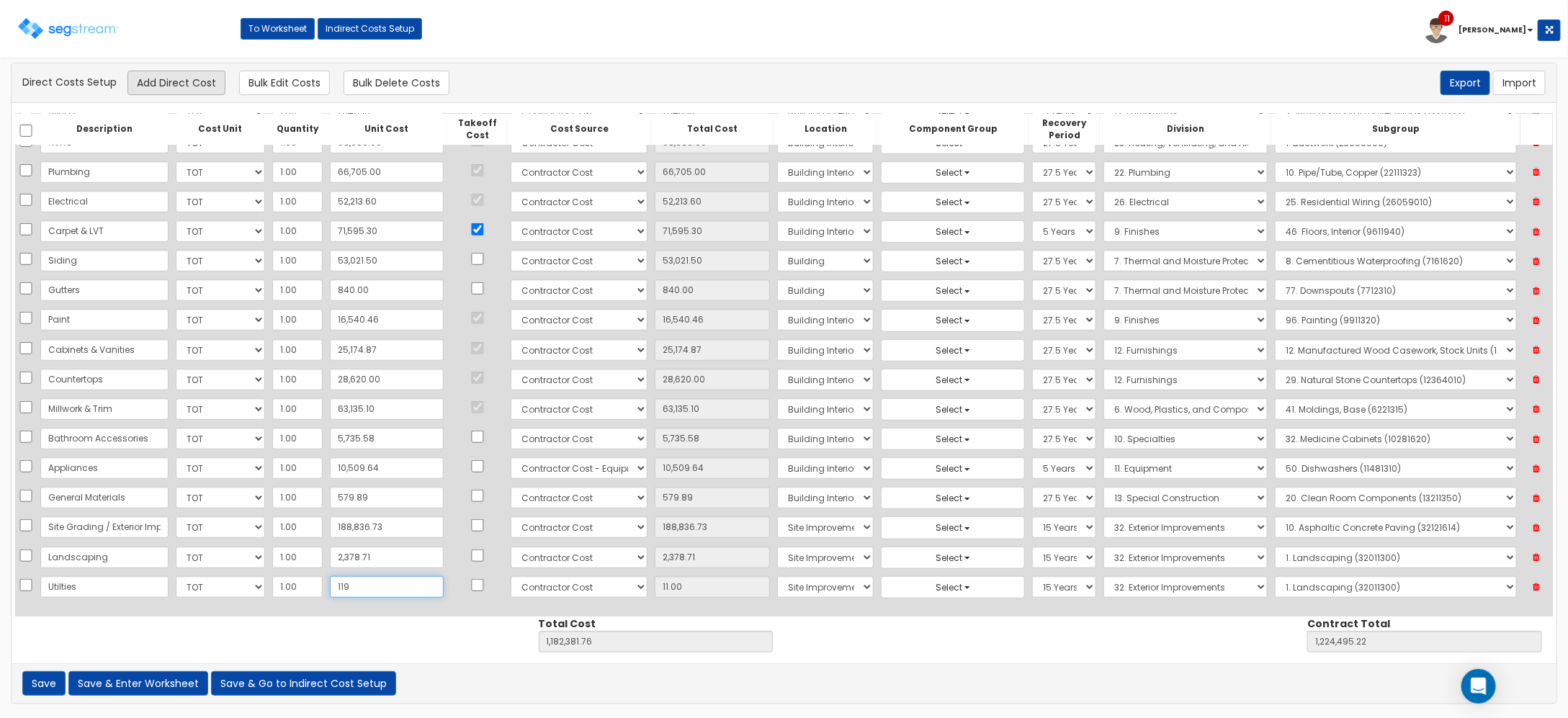
type input "1,182,489.76"
type input "1,224,603.22"
type input "119.00"
type input "1197"
type input "1,183,567.76"
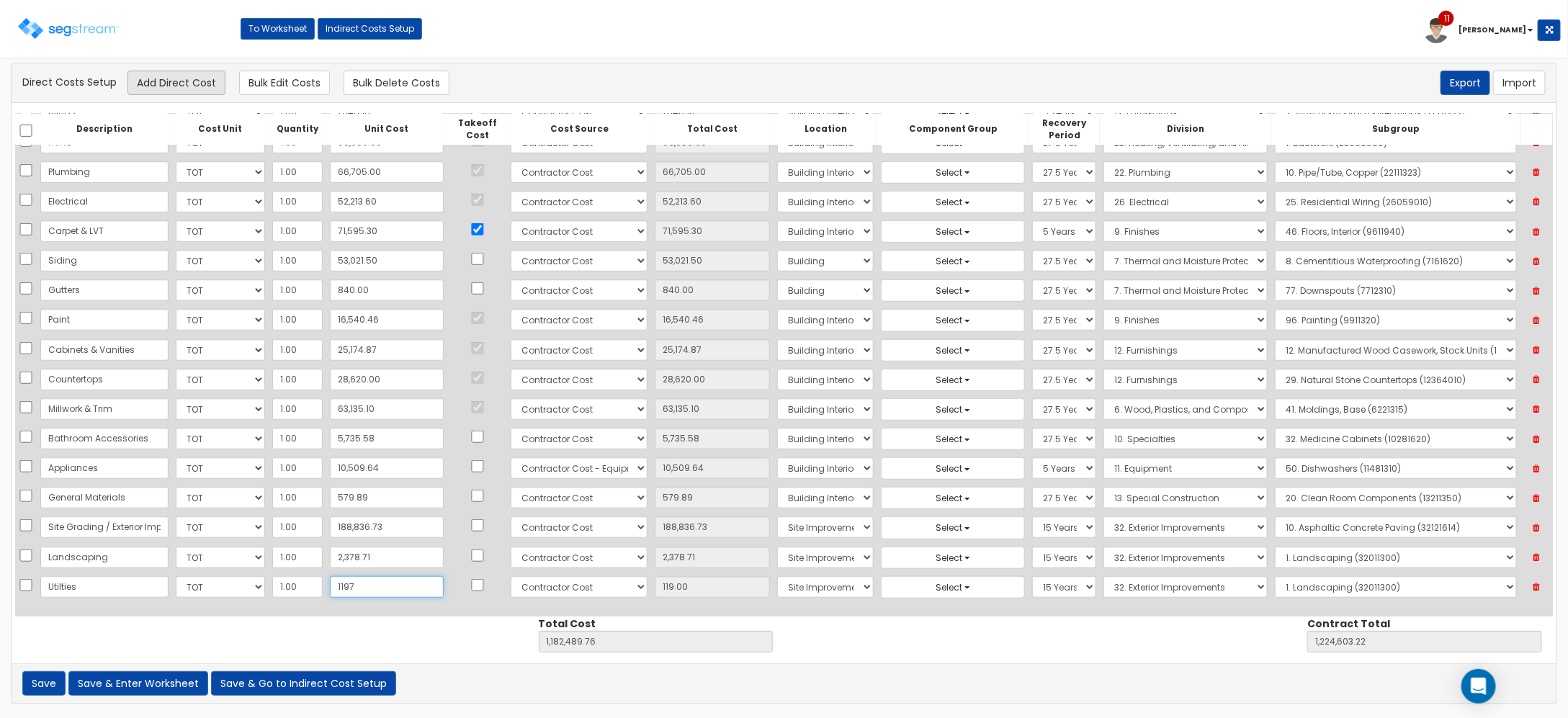
type input "1,225,681.22"
type input "1,197"
type input "1,197.00"
type input "1,1976"
type input "1,194,346.76"
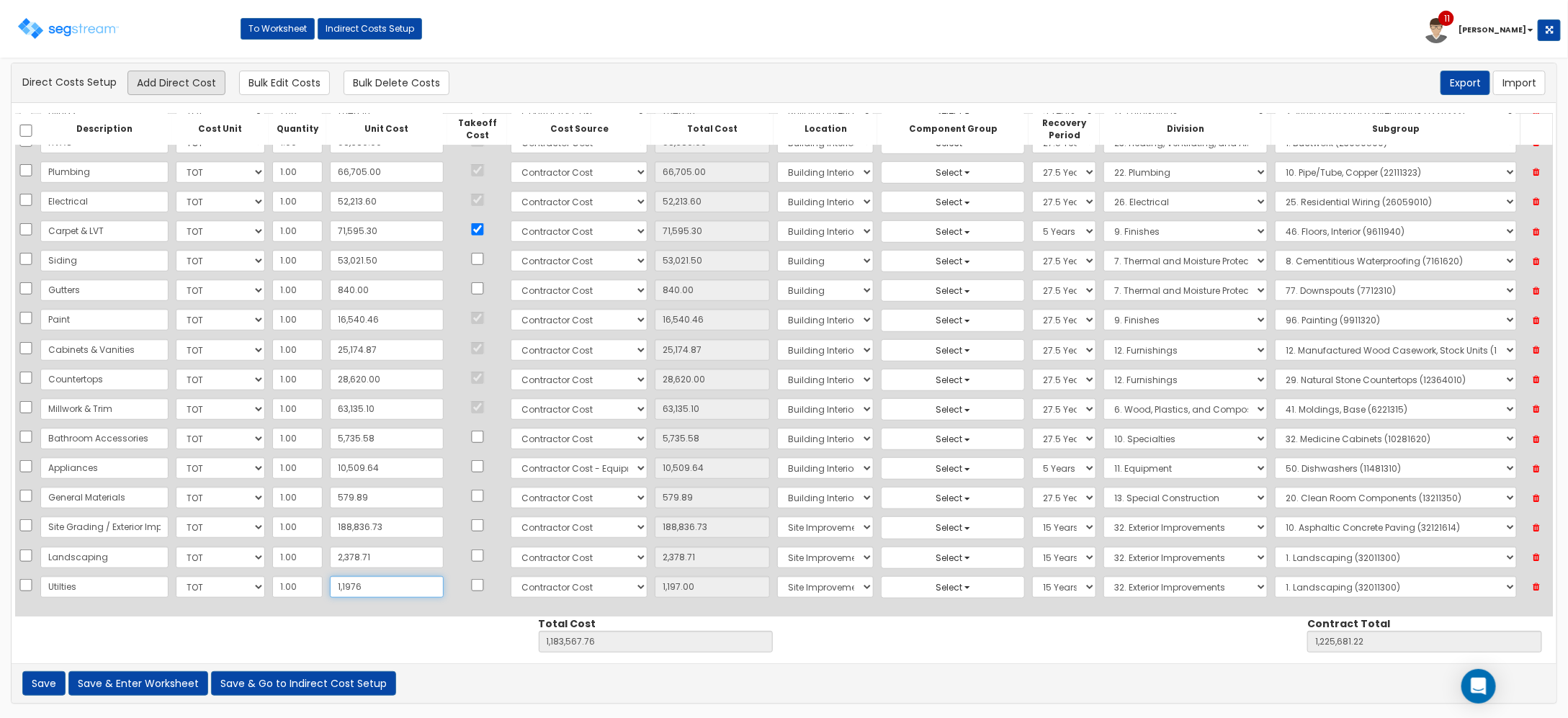
type input "1,236,460.22"
type input "11,976"
type input "11,976.00"
type input "11,9768"
type input "1,302,138.76"
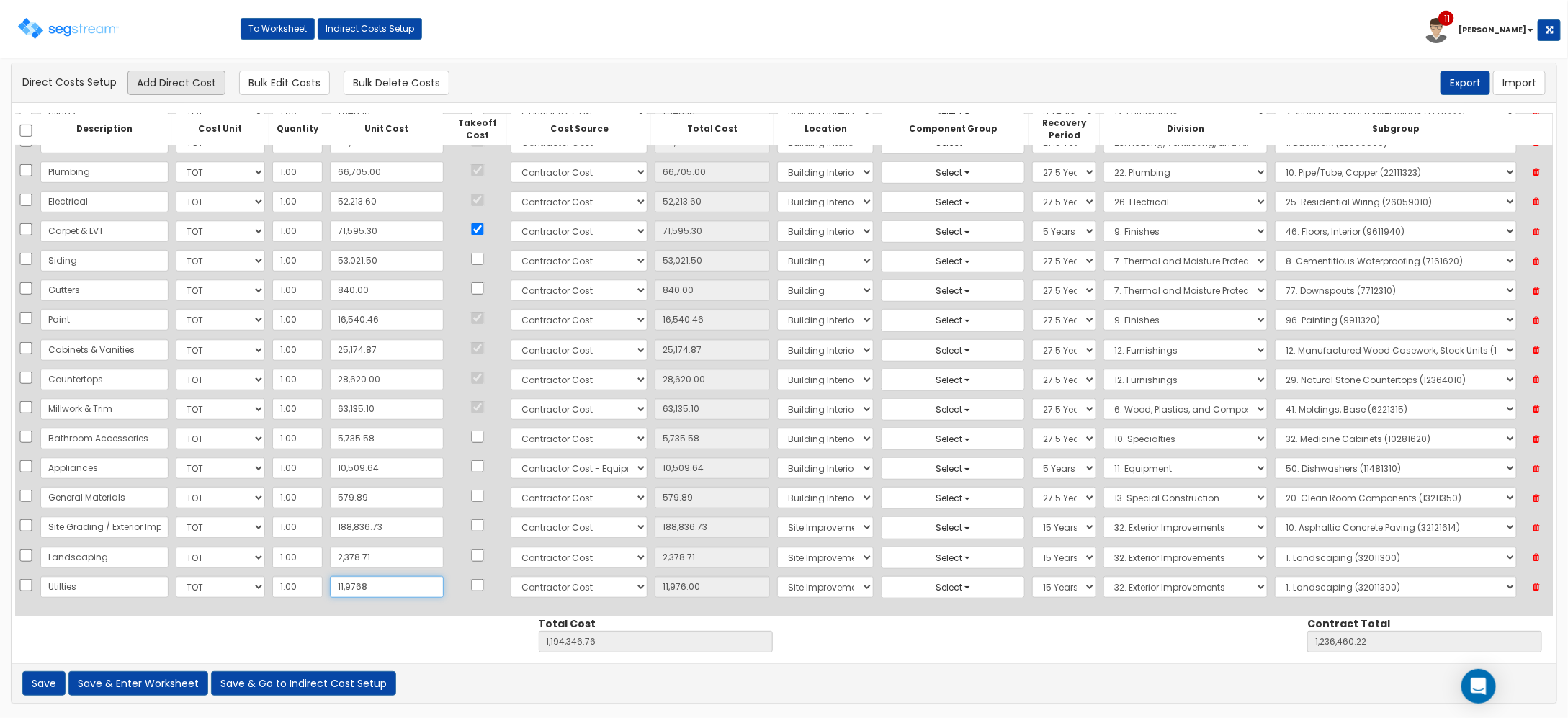
type input "1,344,252.22"
type input "119,768"
type input "119,768.00"
type input "119,768.16"
type input "1,302,138.92"
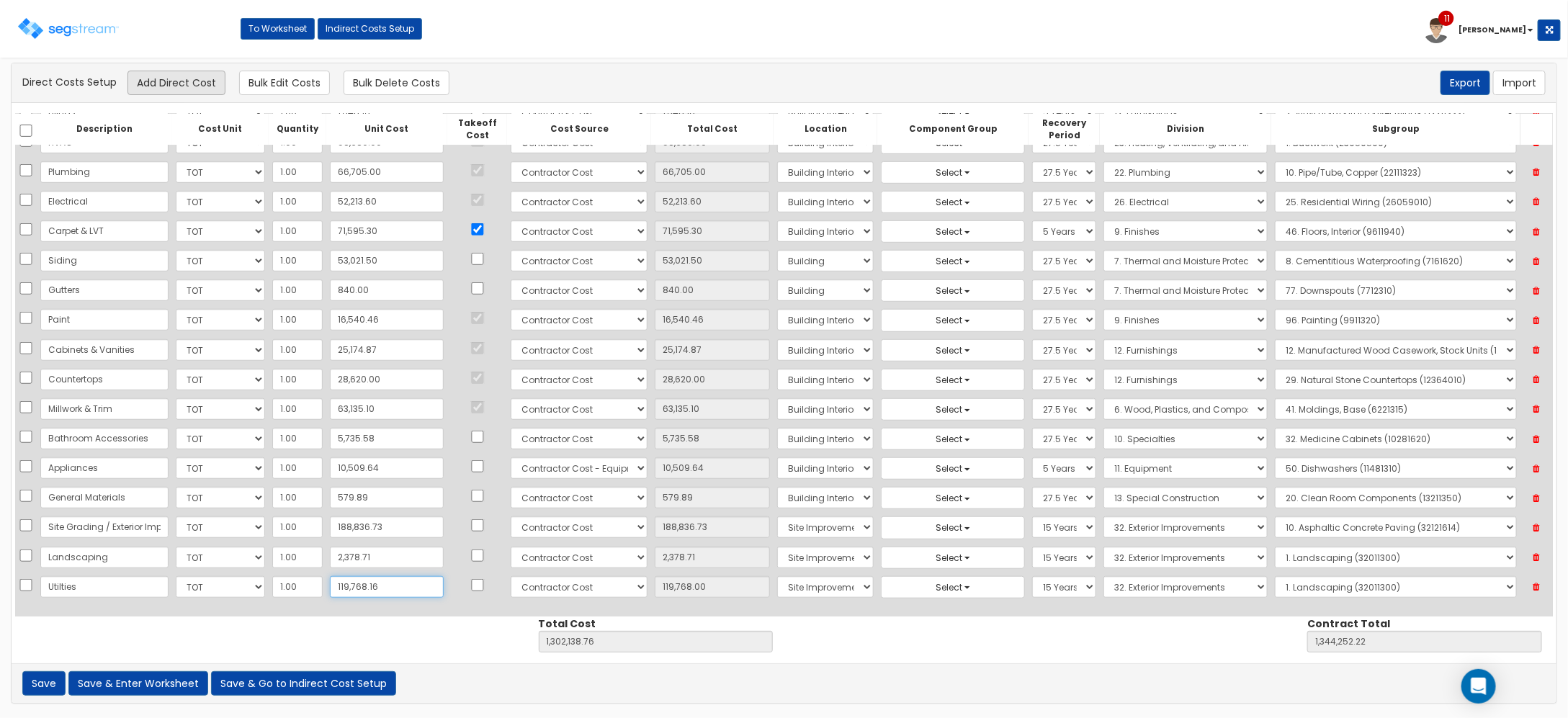
type input "1,344,252.38"
type input "119,768.16"
drag, startPoint x: 1025, startPoint y: 591, endPoint x: 1017, endPoint y: 592, distance: 8.1
click at [1033, 591] on select "Select 5 Years 7 Years 9 Years 10 Years 15 Years 15 Year QLI 15 Year QRP 15 Yea…" at bounding box center [1064, 587] width 64 height 22
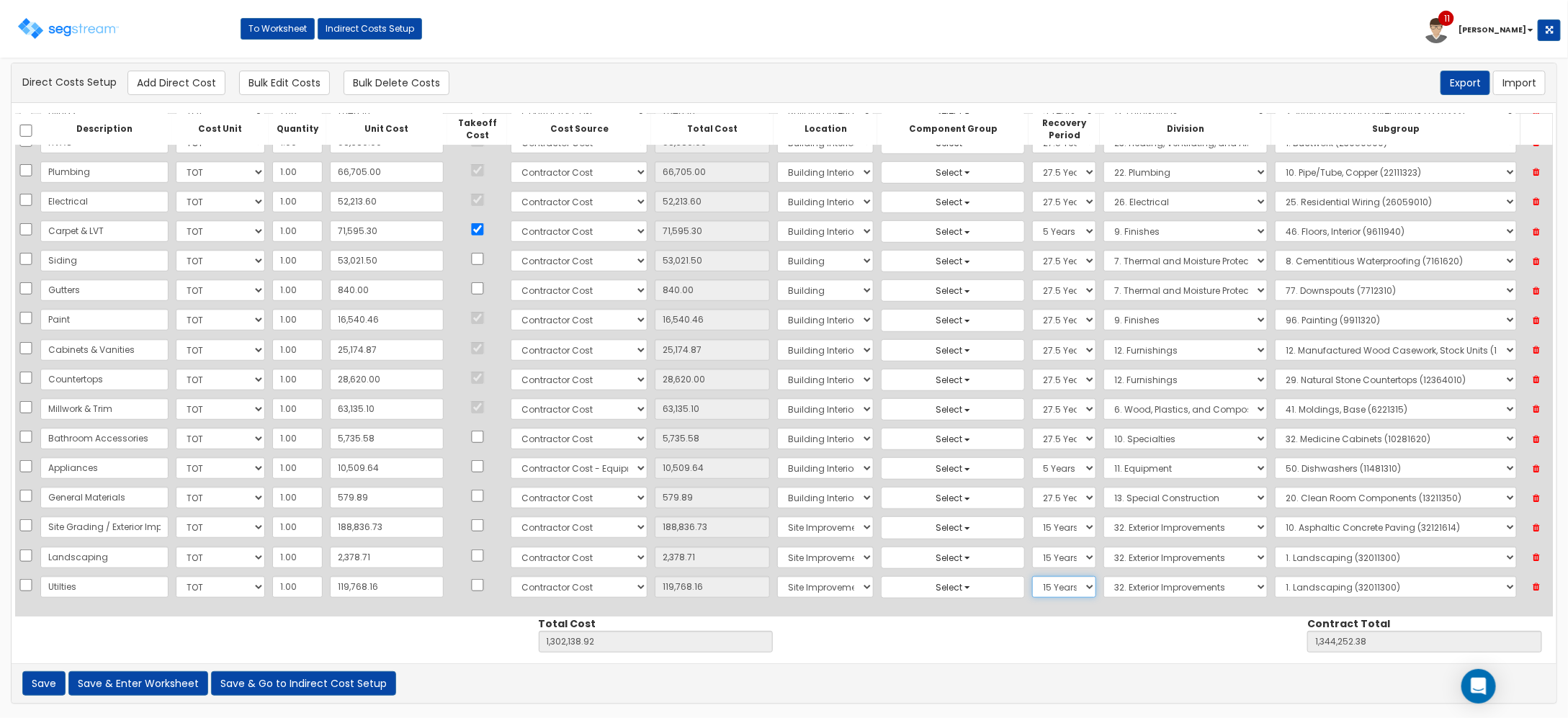
select select "39Y"
click at [1033, 576] on select "Select 5 Years 7 Years 9 Years 10 Years 15 Years 15 Year QLI 15 Year QRP 15 Yea…" at bounding box center [1064, 587] width 64 height 22
click at [1147, 591] on select "Select 1. General Requirements 2. Existing Conditions 3. Concrete 4. Masonry 5.…" at bounding box center [1185, 587] width 164 height 22
select select "33"
click at [1104, 576] on select "Select 1. General Requirements 2. Existing Conditions 3. Concrete 4. Masonry 5.…" at bounding box center [1185, 587] width 164 height 22
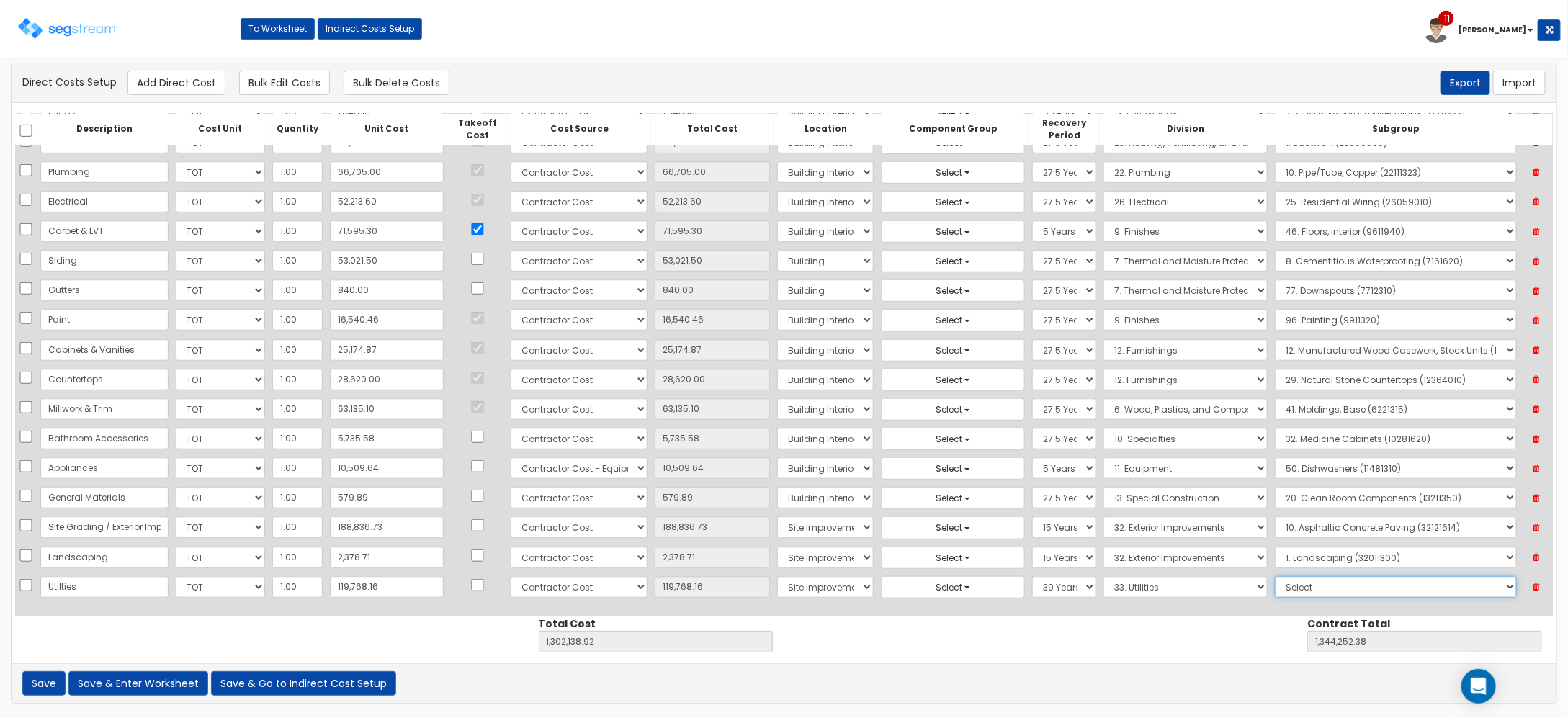
click at [1355, 582] on select "Select 1. Corrosion Resistance (33011010) 2. Relining Sewers (33013072) 3. Prec…" at bounding box center [1396, 587] width 242 height 22
select select "33052605"
click at [1275, 576] on select "Select 1. Corrosion Resistance (33011010) 2. Relining Sewers (33013072) 3. Prec…" at bounding box center [1396, 587] width 242 height 22
drag, startPoint x: 355, startPoint y: 530, endPoint x: 380, endPoint y: 526, distance: 25.3
click at [355, 530] on input "188,836.73" at bounding box center [386, 527] width 114 height 22
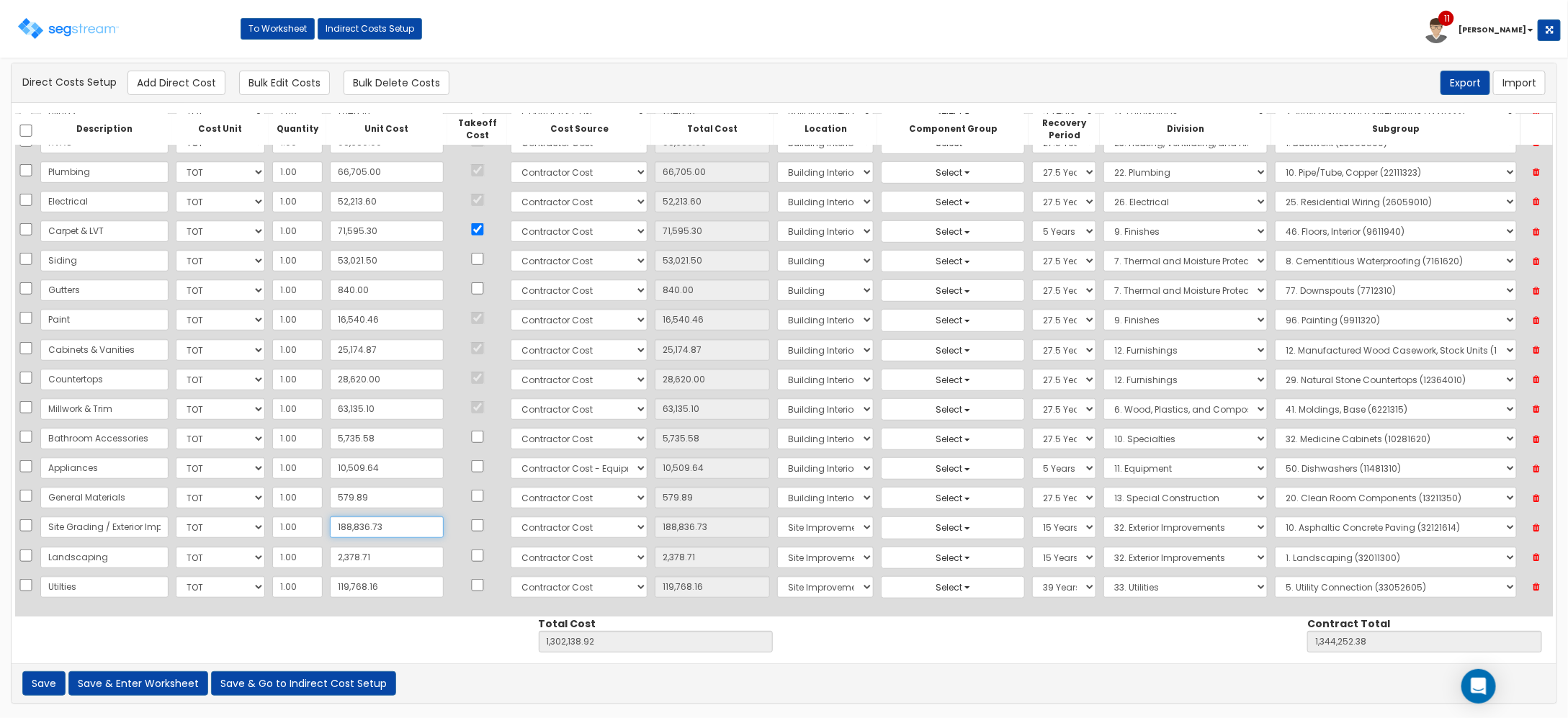
type input "1"
type input "1,113,303.19"
type input "1,155,416.65"
type input "1.00"
type input "17"
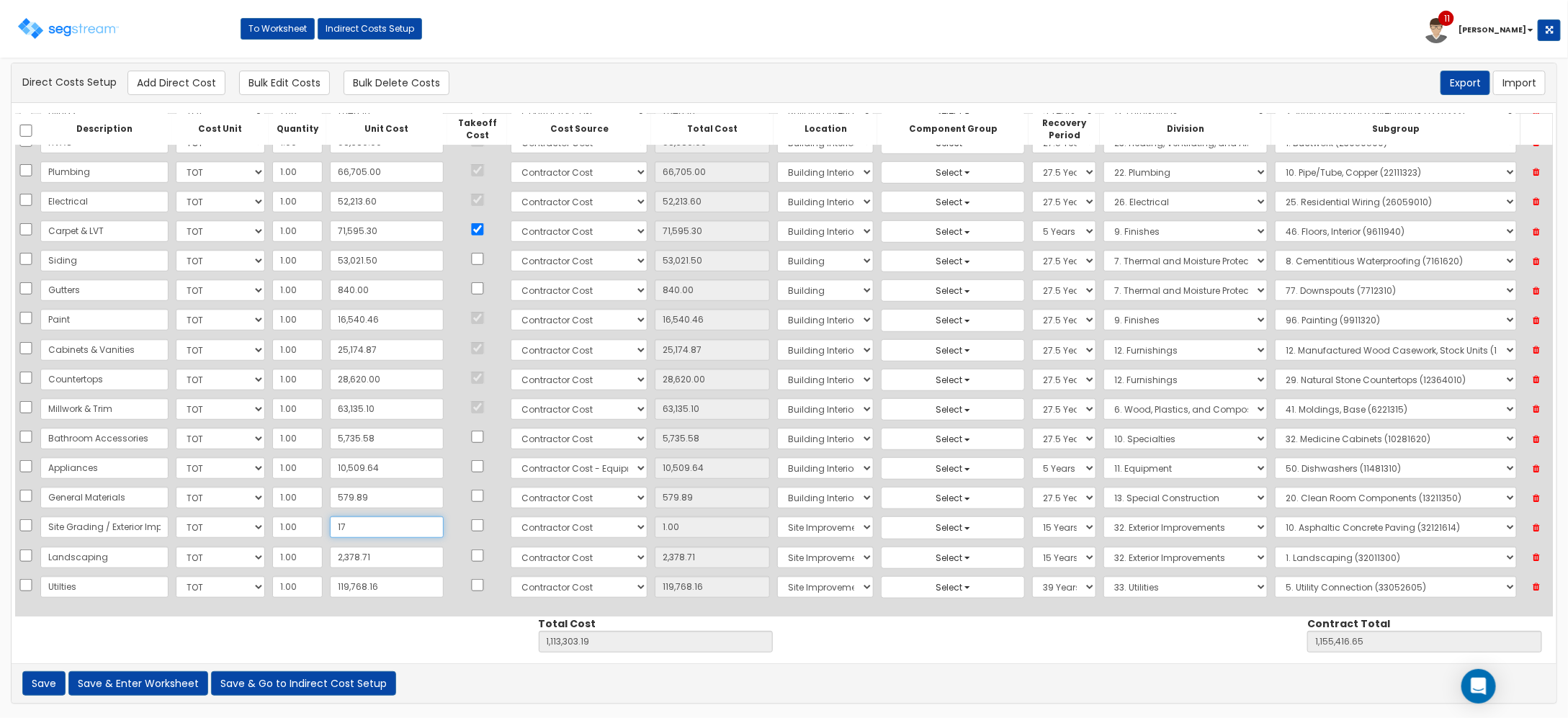
type input "1,113,319.19"
type input "1,155,432.65"
type input "17.00"
type input "170"
type input "1,113,472.19"
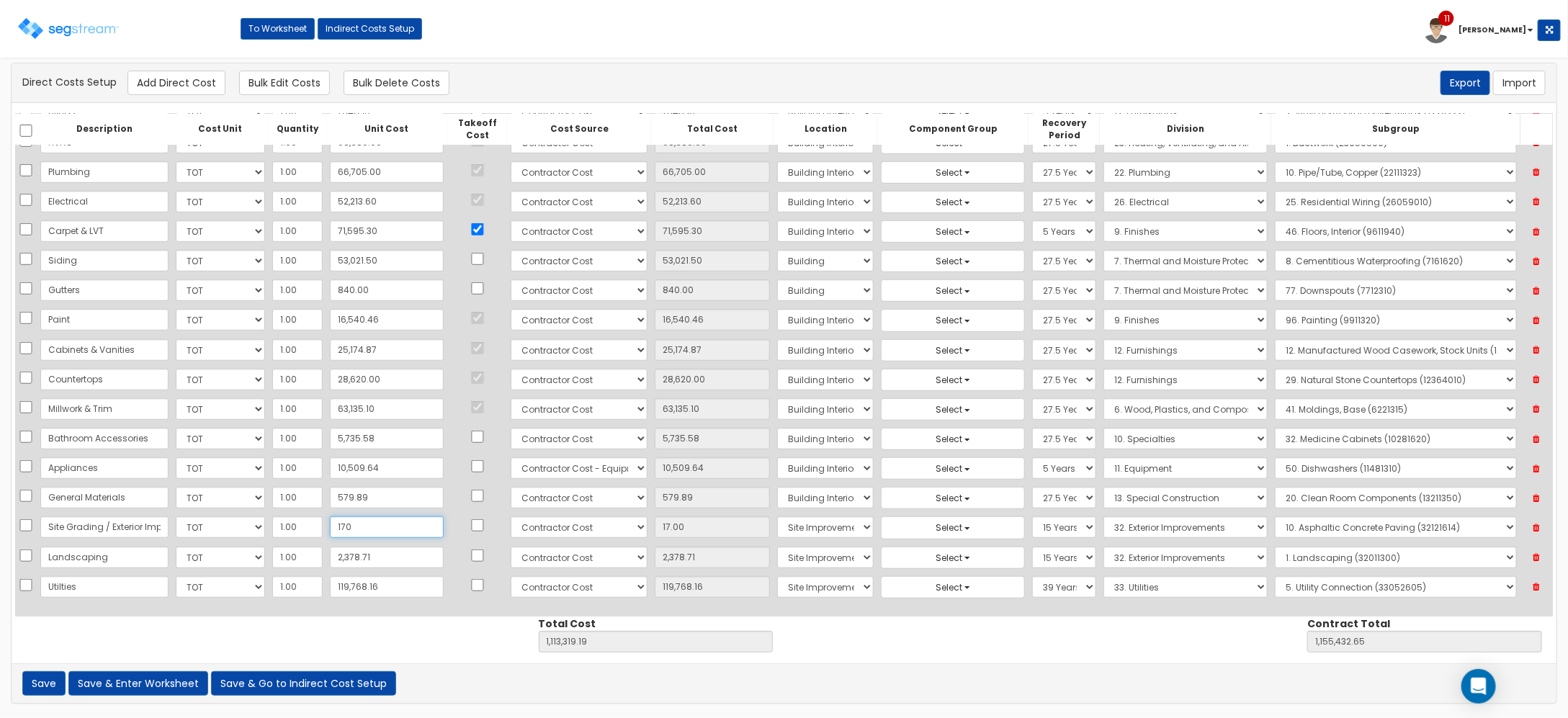
type input "1,155,585.65"
type input "170.00"
type input "1703"
type input "1,115,005.19"
type input "1,157,118.65"
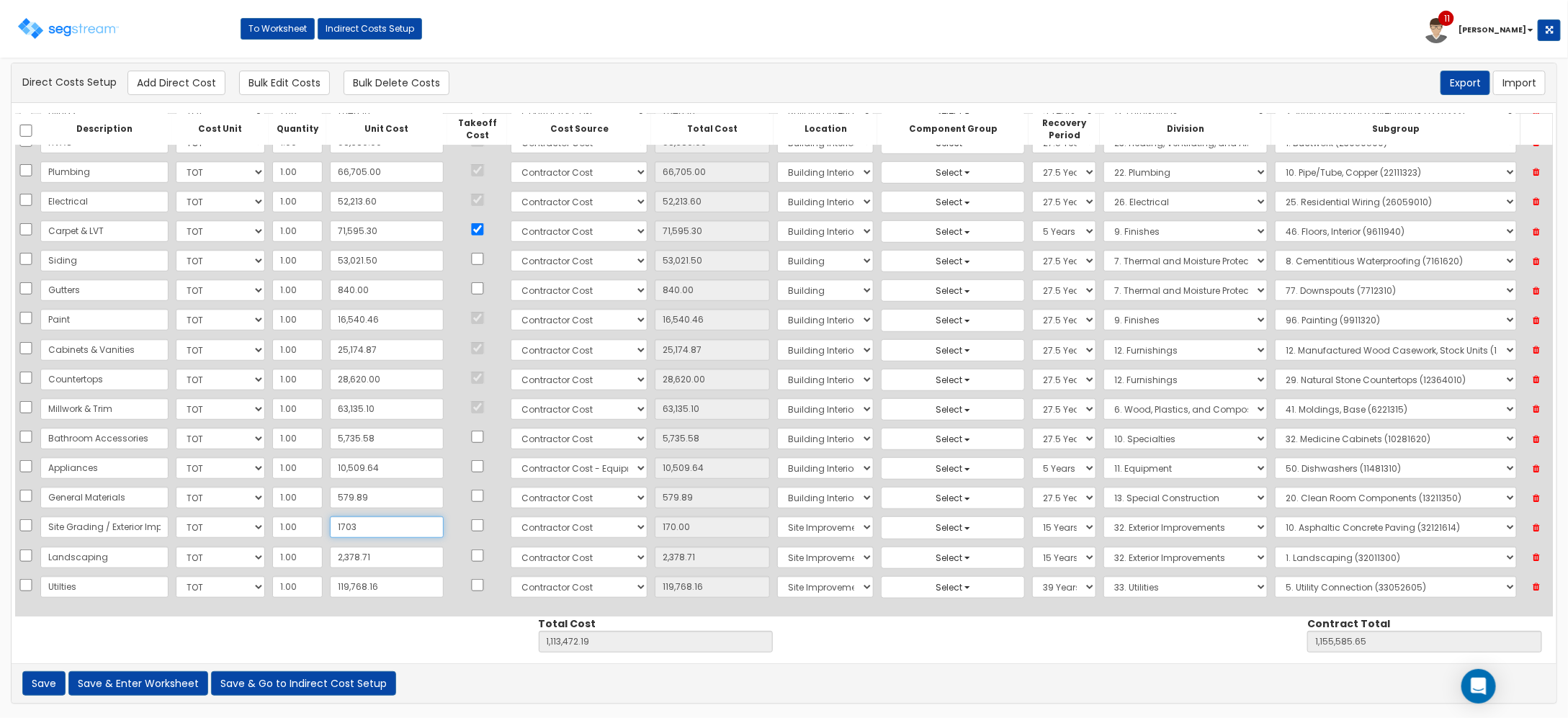
type input "1,703"
type input "1,703.00"
type input "1,7032"
type input "1,130,334.19"
type input "1,172,447.65"
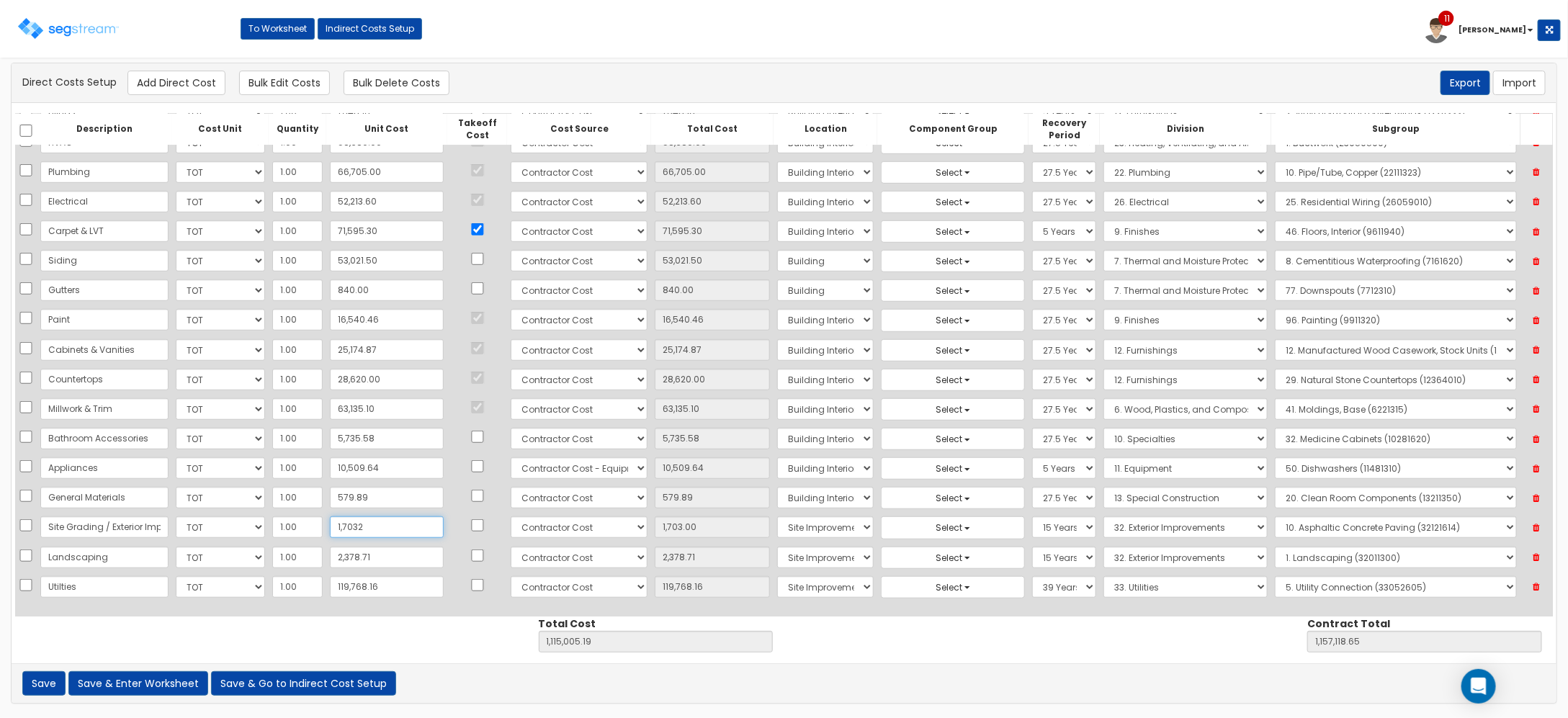
type input "17,032"
type input "17,032.00"
type input "17,0327"
type input "1,283,629.19"
type input "1,325,742.65"
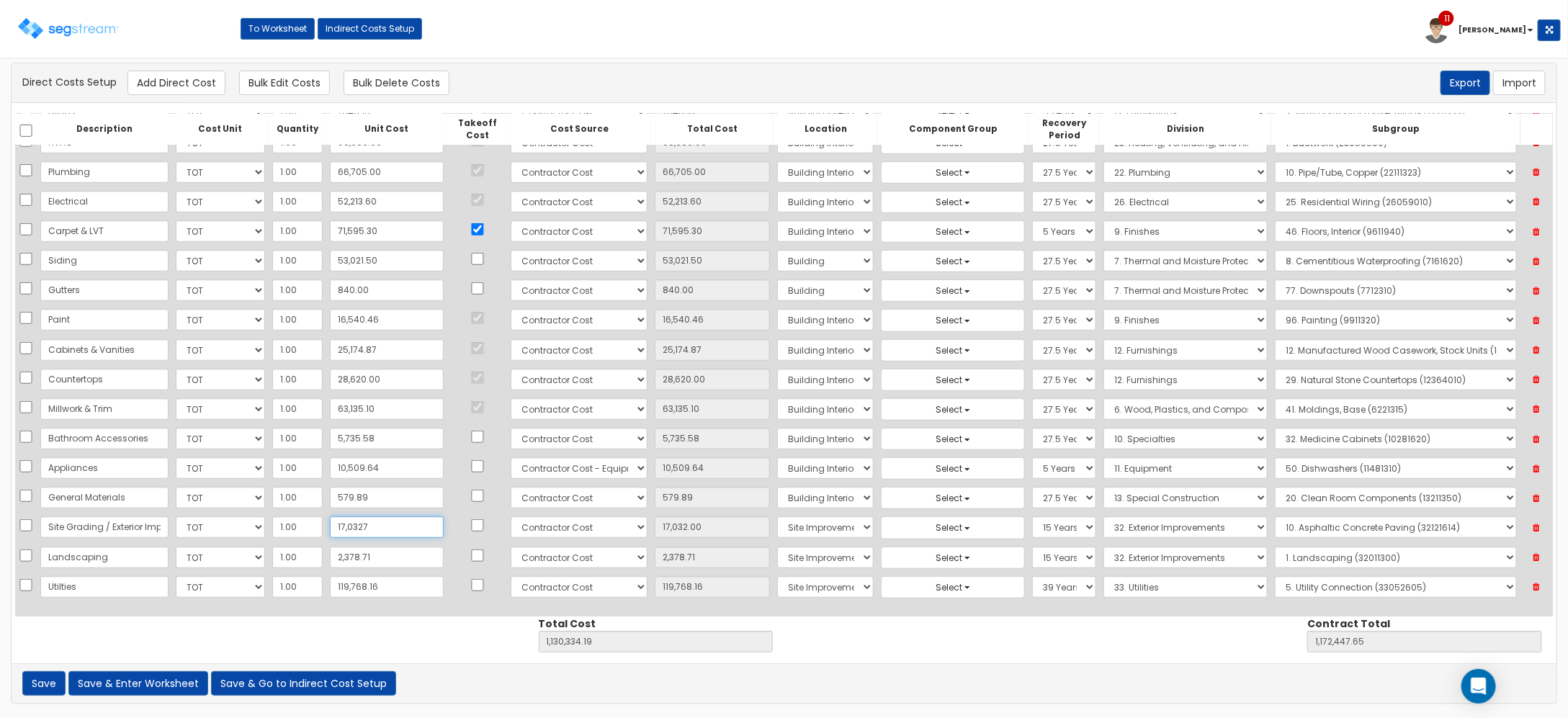
type input "170,327"
type input "170,327.00"
type input "170,327.2"
type input "1,283,629.39"
type input "1,325,742.85"
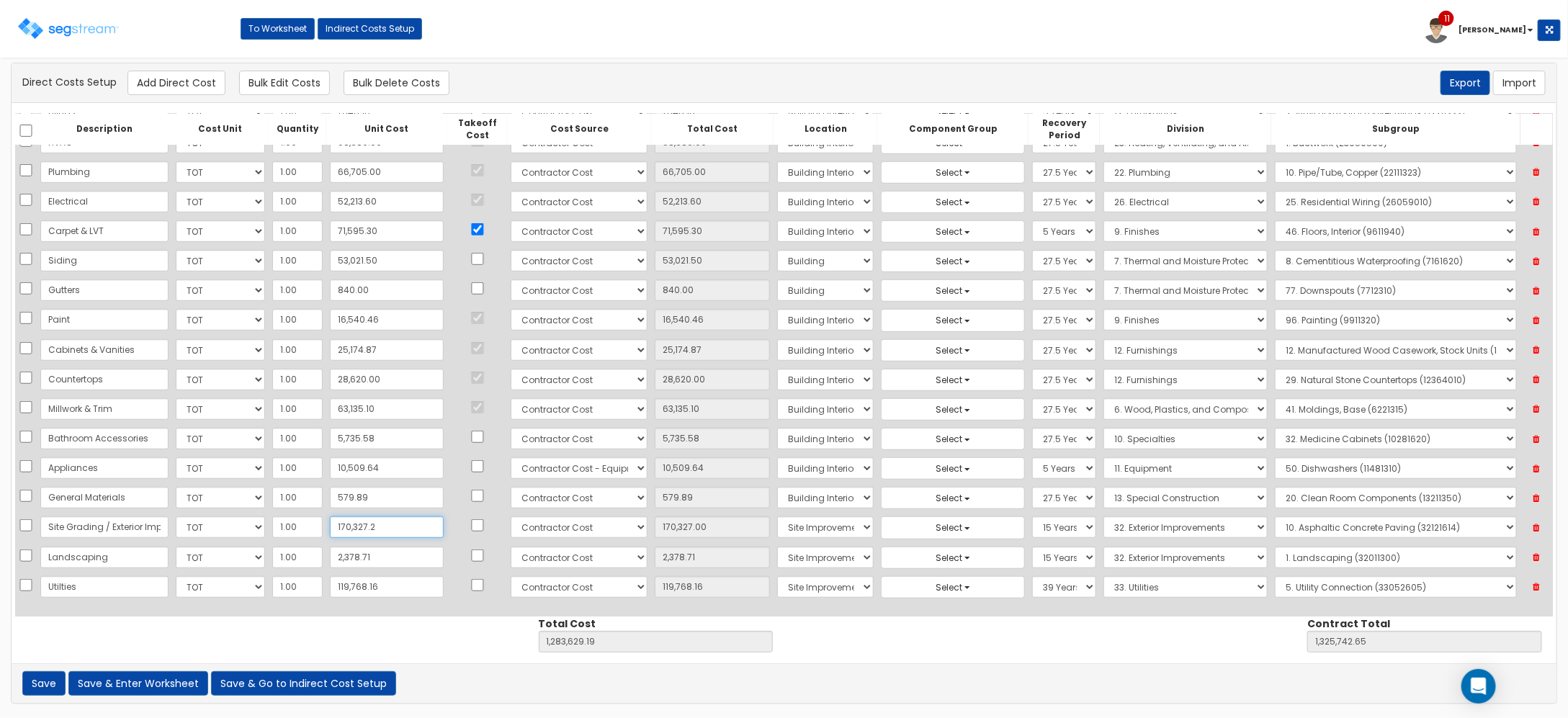
type input "170,327.20"
type input "170,327.28"
type input "1,283,629.47"
type input "1,325,742.93"
type input "170,327.28"
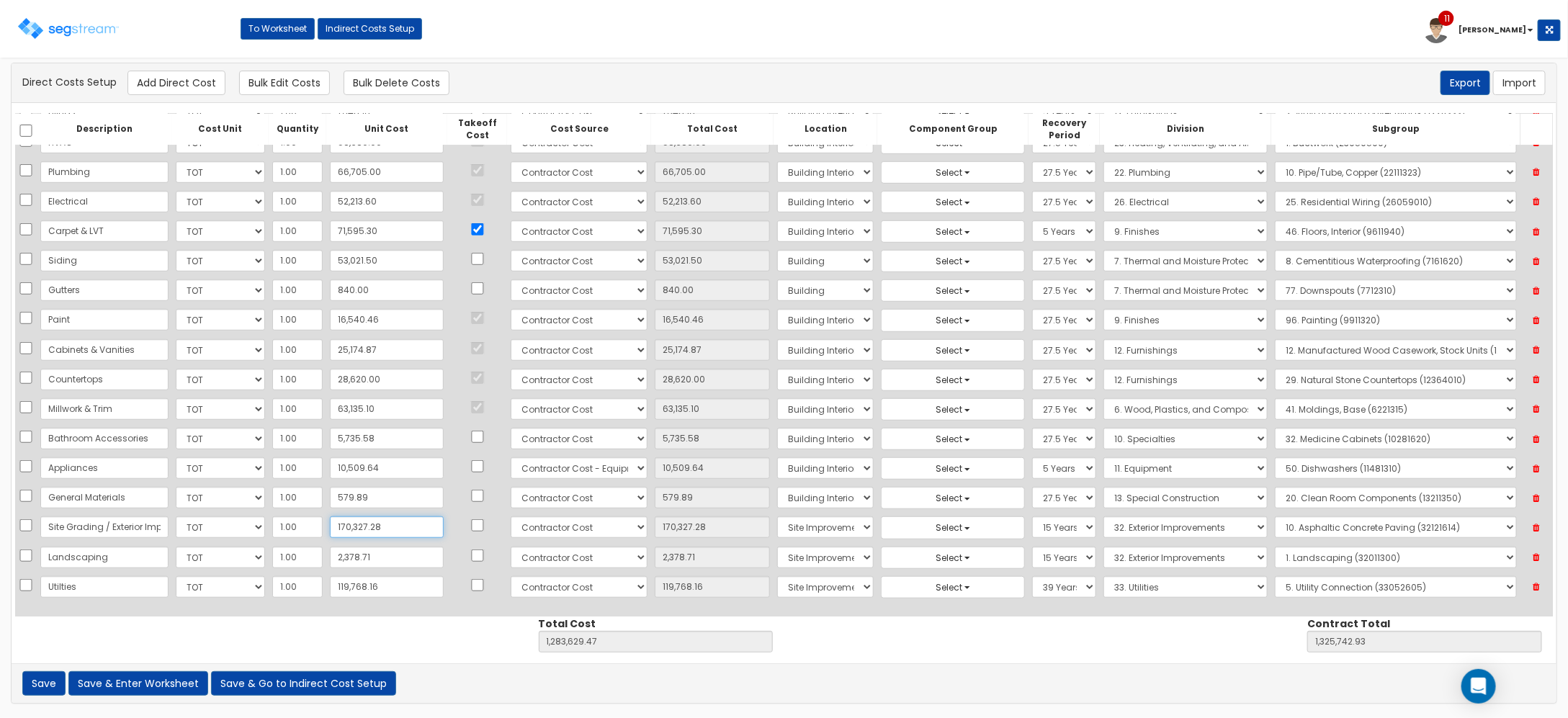
type input "170,327.28"
click at [406, 547] on input "2,378.71" at bounding box center [386, 558] width 114 height 22
type input "2"
type input "1,281,252.76"
type input "1,323,366.22"
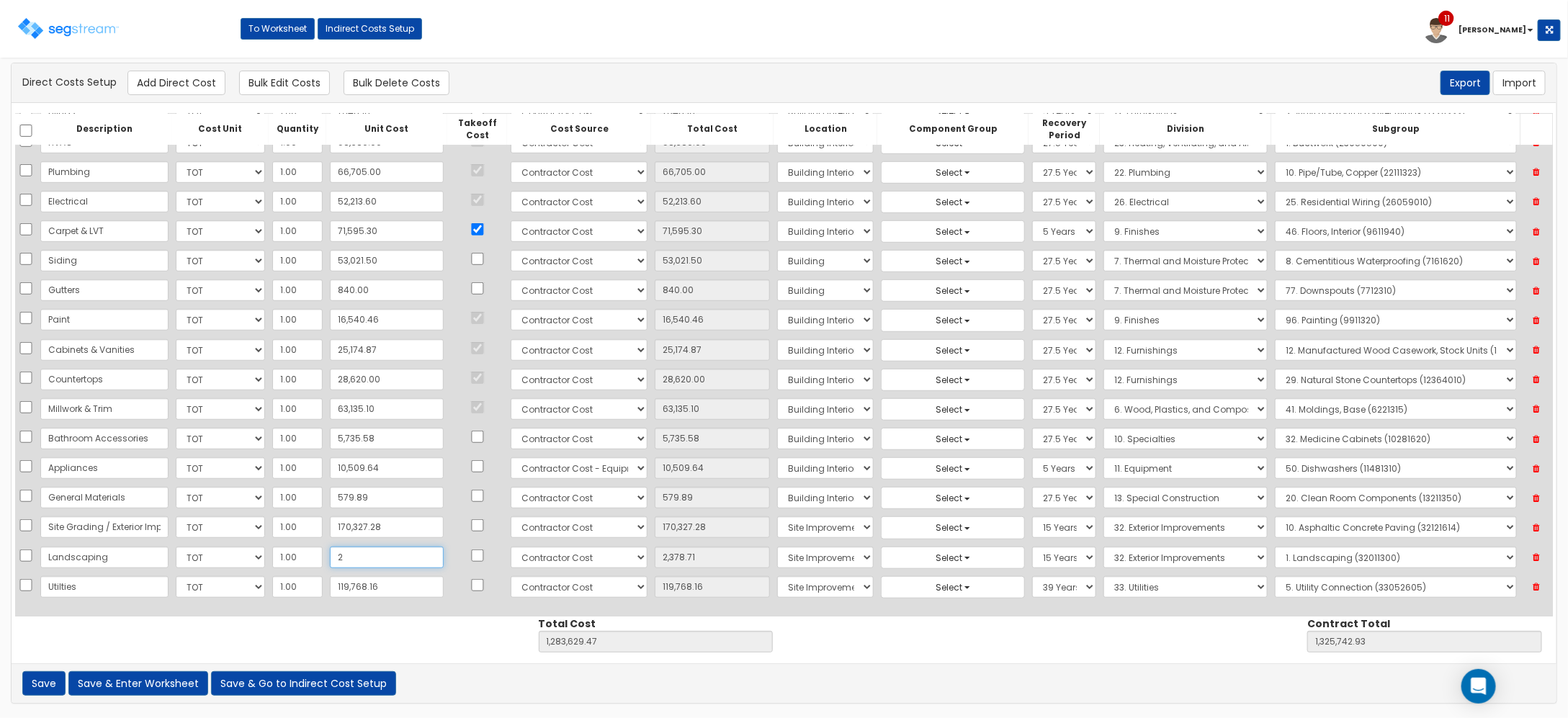
type input "2.00"
type input "21"
type input "1,281,271.76"
type input "1,323,385.22"
type input "21.00"
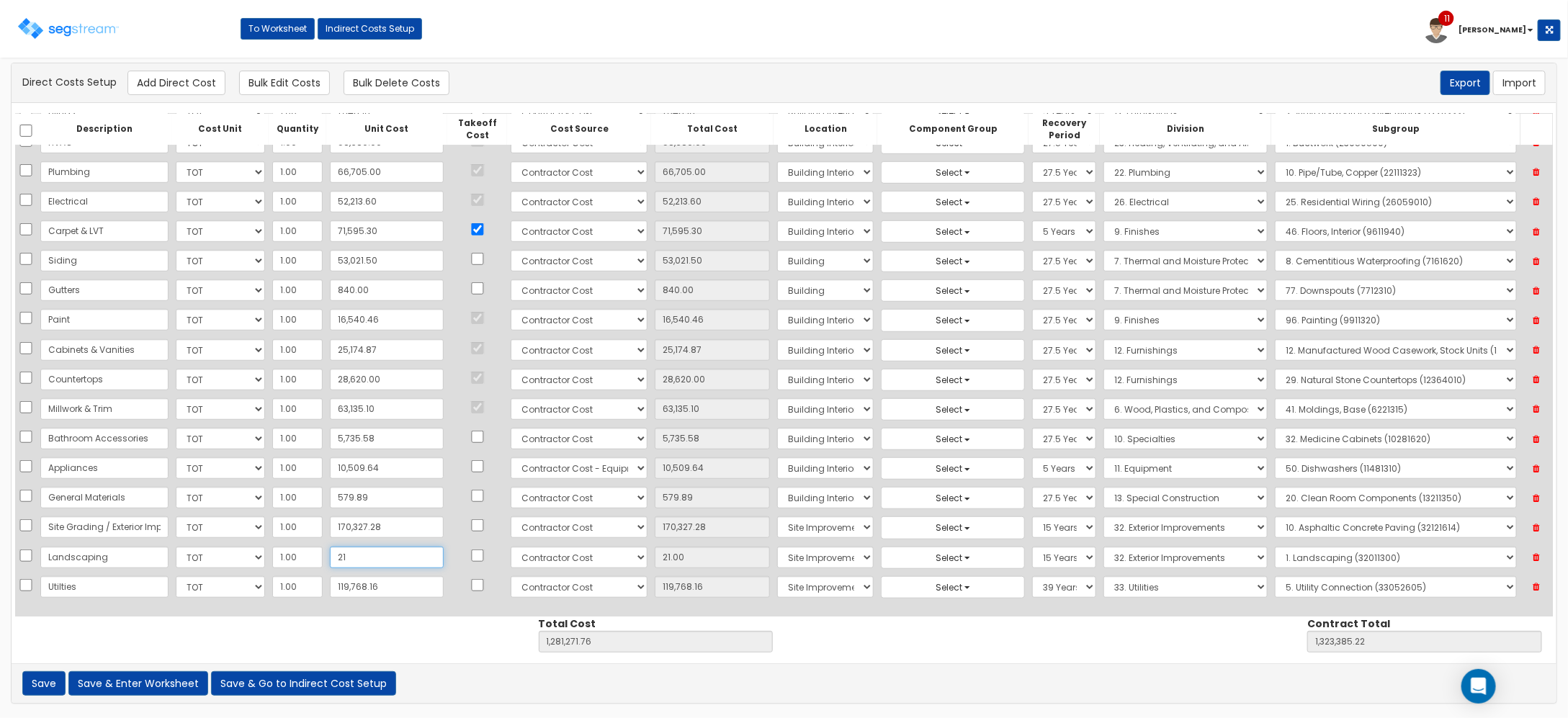
type input "214"
type input "1,281,464.76"
type input "1,323,578.22"
type input "214.00"
type input "2147"
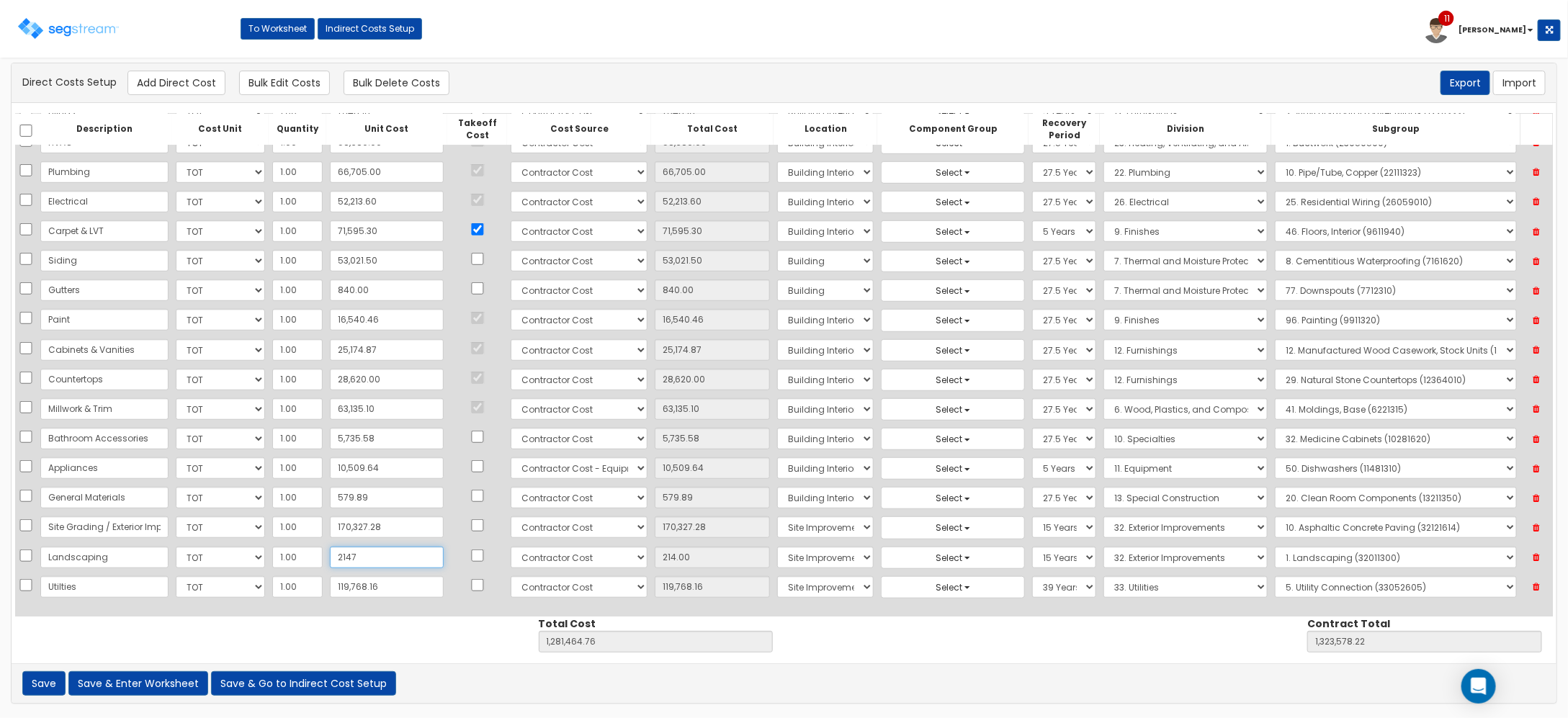
type input "1,283,397.76"
type input "1,325,511.22"
type input "2,147"
type input "2,147.00"
type input "2,147.6"
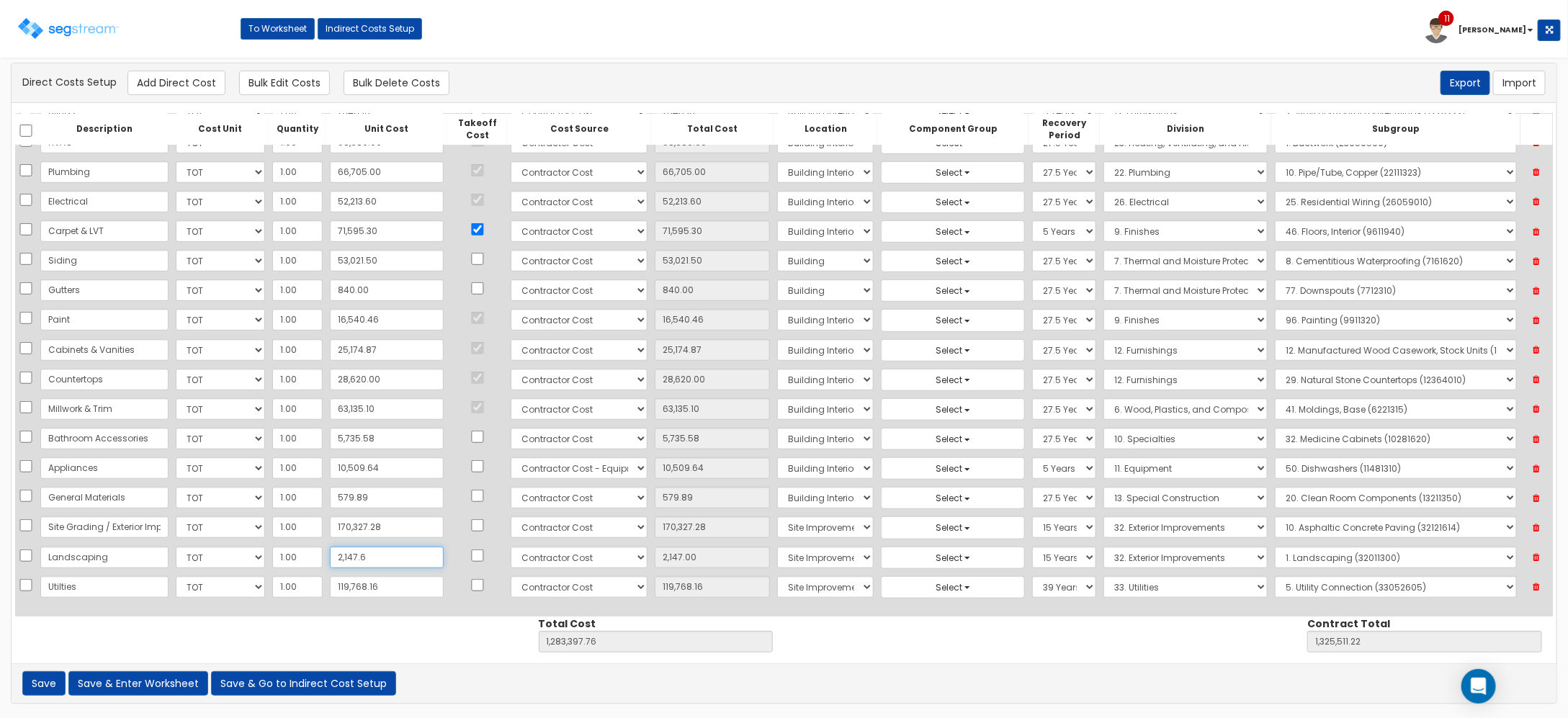
type input "1,283,398.36"
type input "1,325,511.82"
type input "2,147.60"
type input "2,147.69"
type input "1,283,398.45"
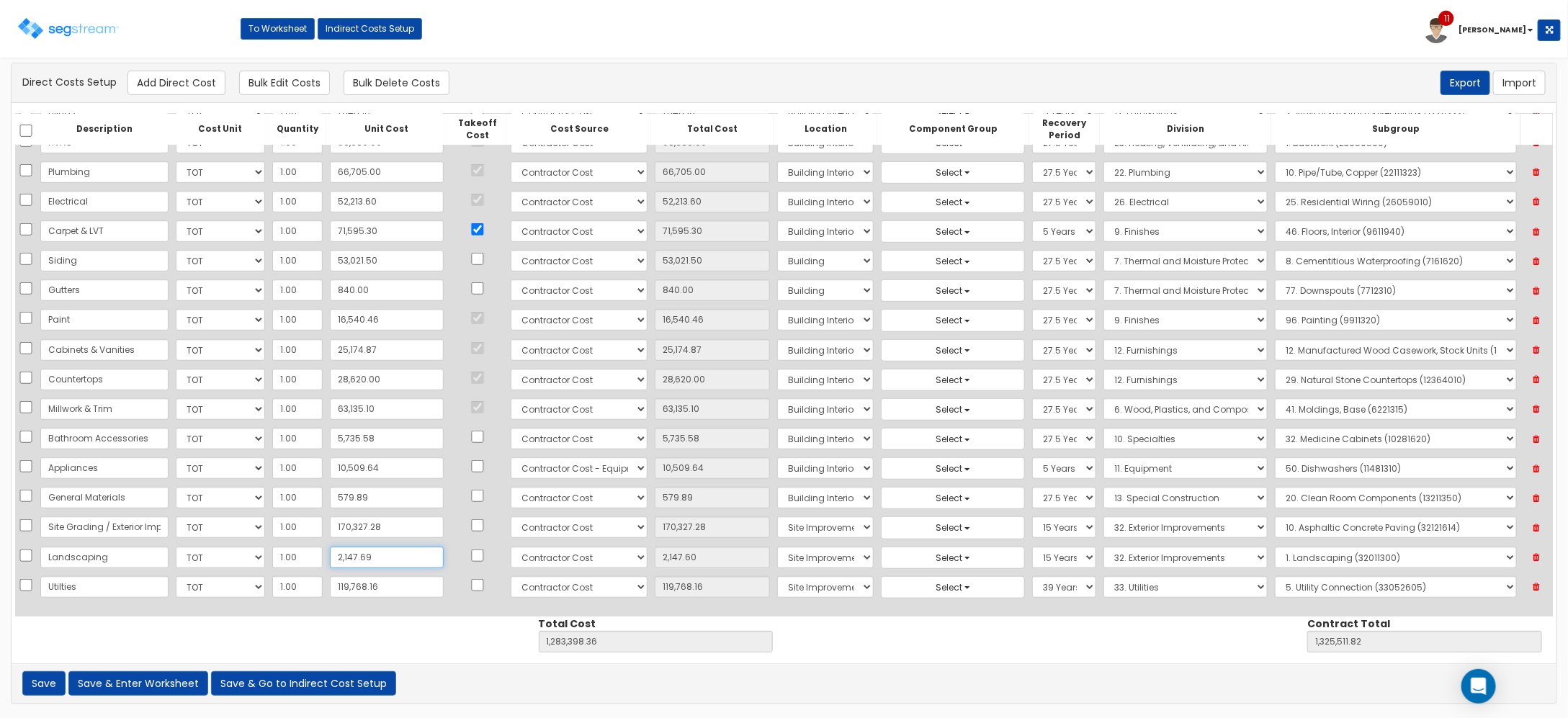
type input "1,325,511.91"
type input "2,147.69"
click at [375, 533] on input "170,327.28" at bounding box center [386, 527] width 114 height 22
click at [406, 533] on input "170,327.28" at bounding box center [386, 527] width 114 height 22
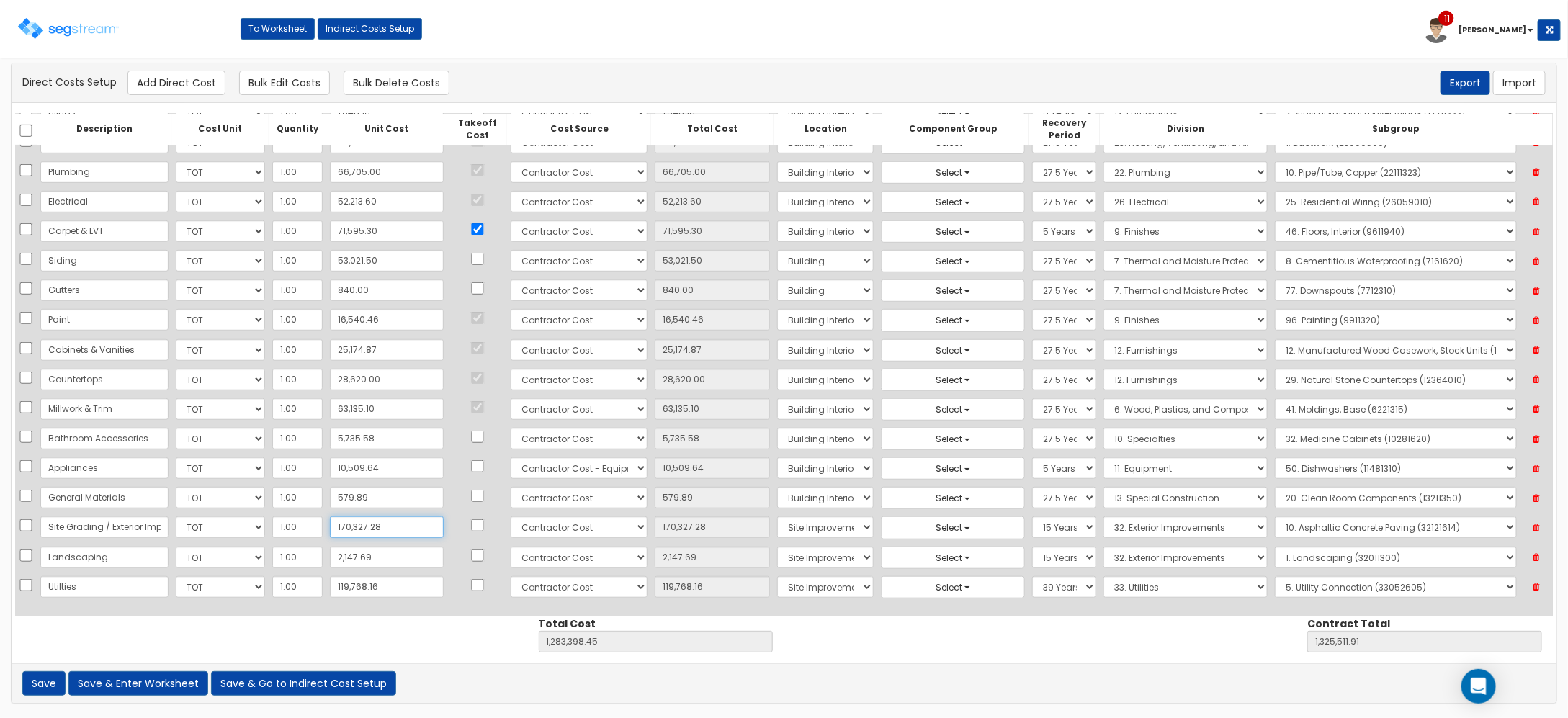
drag, startPoint x: 396, startPoint y: 527, endPoint x: 188, endPoint y: 480, distance: 213.2
click at [200, 488] on tbody "Excavation & Grading Select CF Custo Custo Custo Custo Custo Custo Custo Custo …" at bounding box center [784, 128] width 1538 height 949
type input "18"
type input "1,113,089.17"
type input "1,155,202.63"
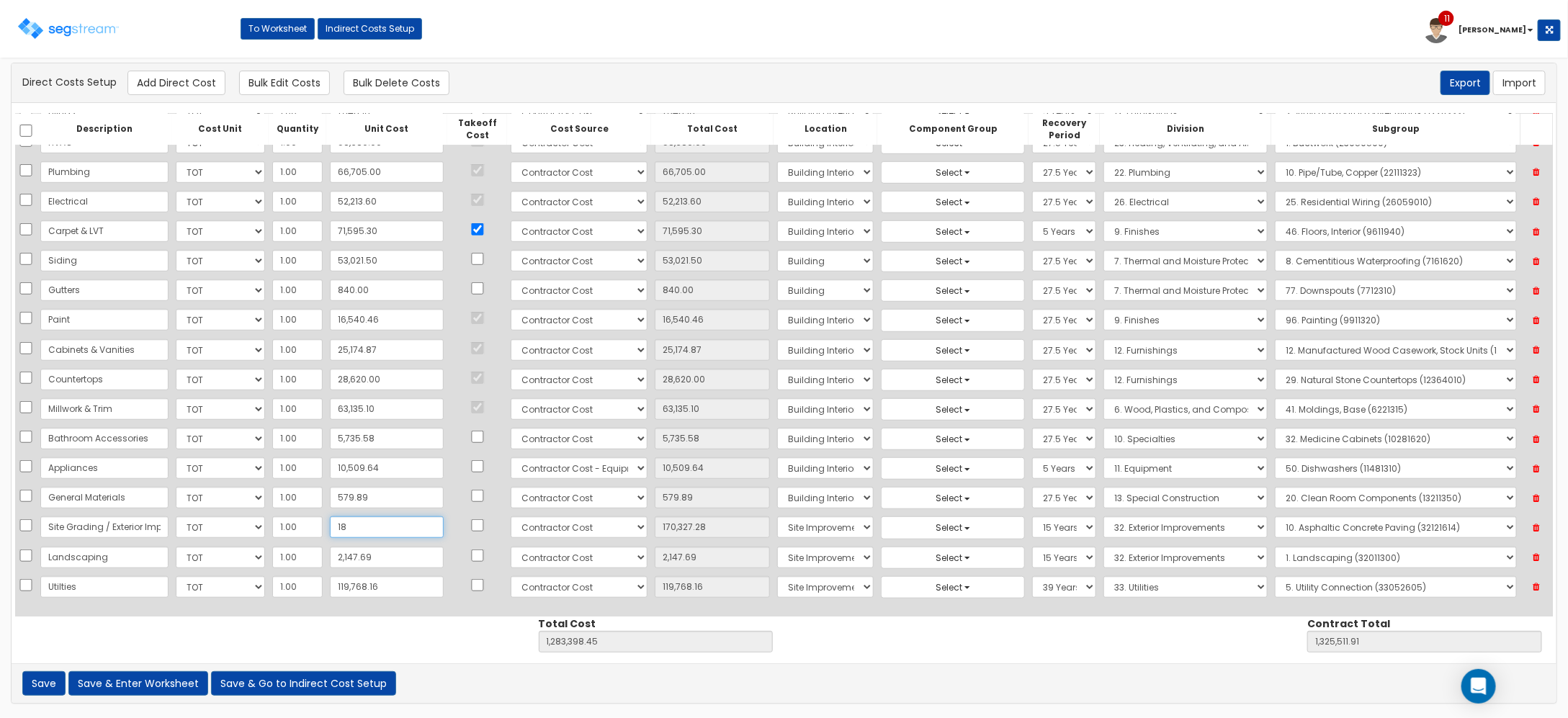
type input "18.00"
type input "188"
type input "1,113,259.17"
type input "1,155,372.63"
type input "188.00"
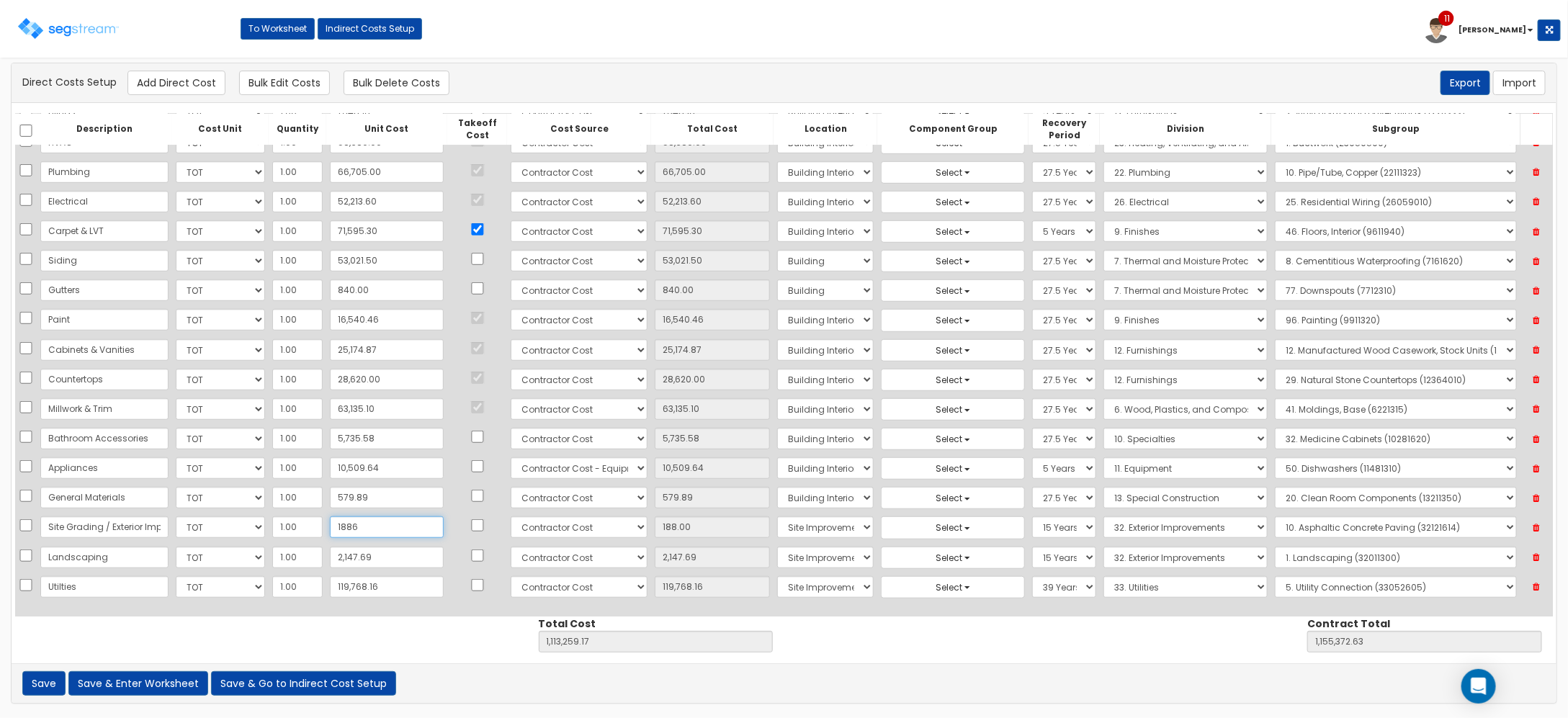
type input "18864"
type input "1,131,935.17"
type input "1,174,048.63"
type input "18,864"
type input "18,864.00"
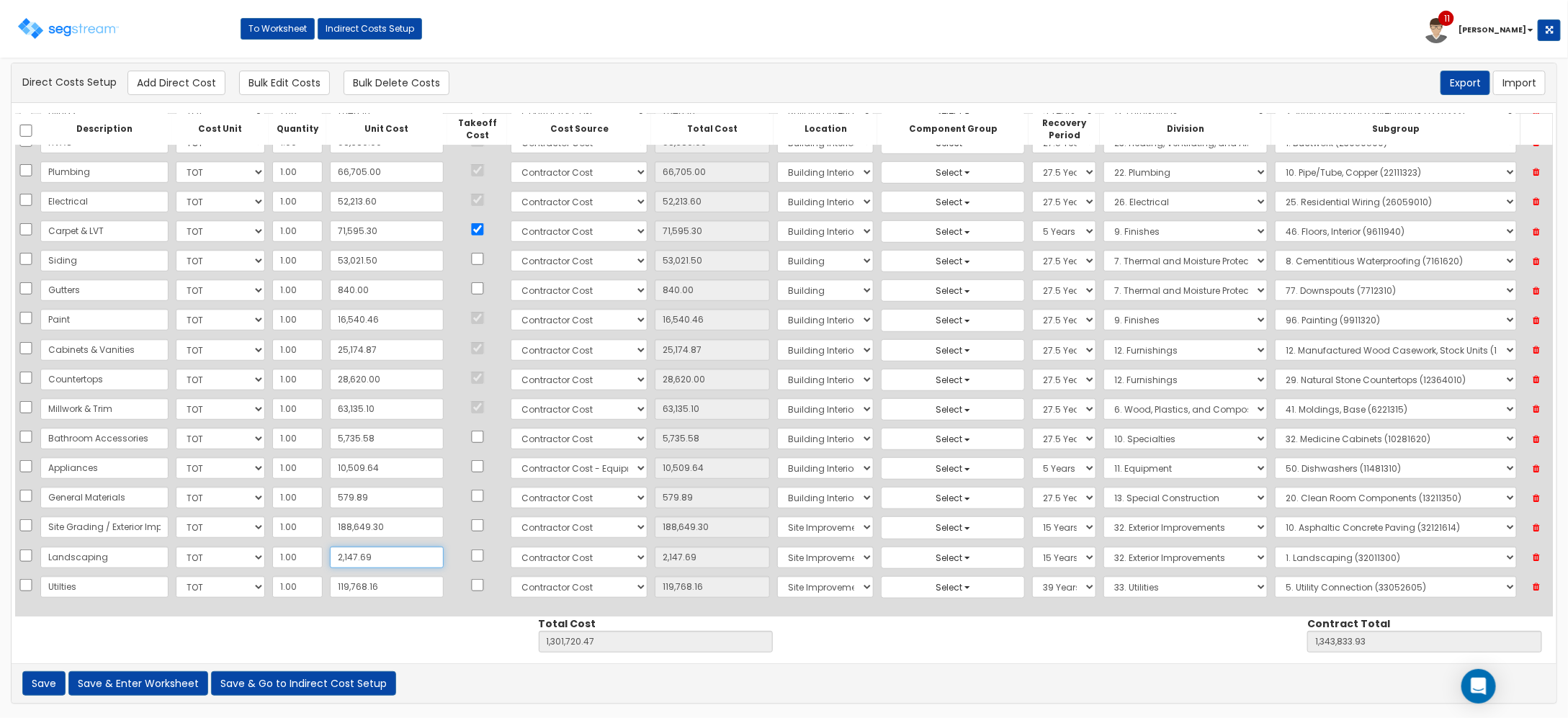
click at [387, 556] on input "2,147.69" at bounding box center [386, 558] width 114 height 22
click at [395, 588] on input "119,768.16" at bounding box center [386, 587] width 114 height 22
click at [185, 83] on button "Add Direct Cost" at bounding box center [176, 83] width 98 height 25
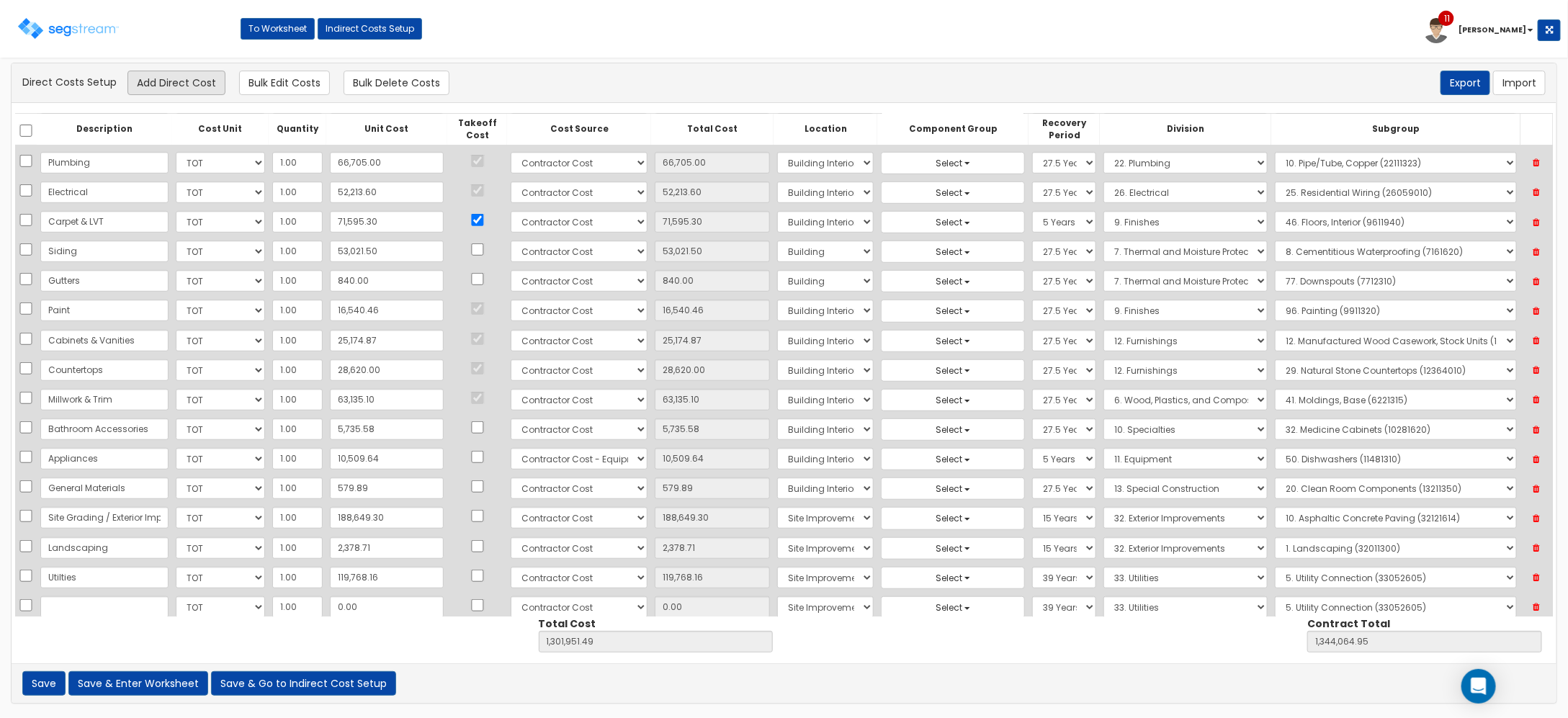
scroll to position [532, 0]
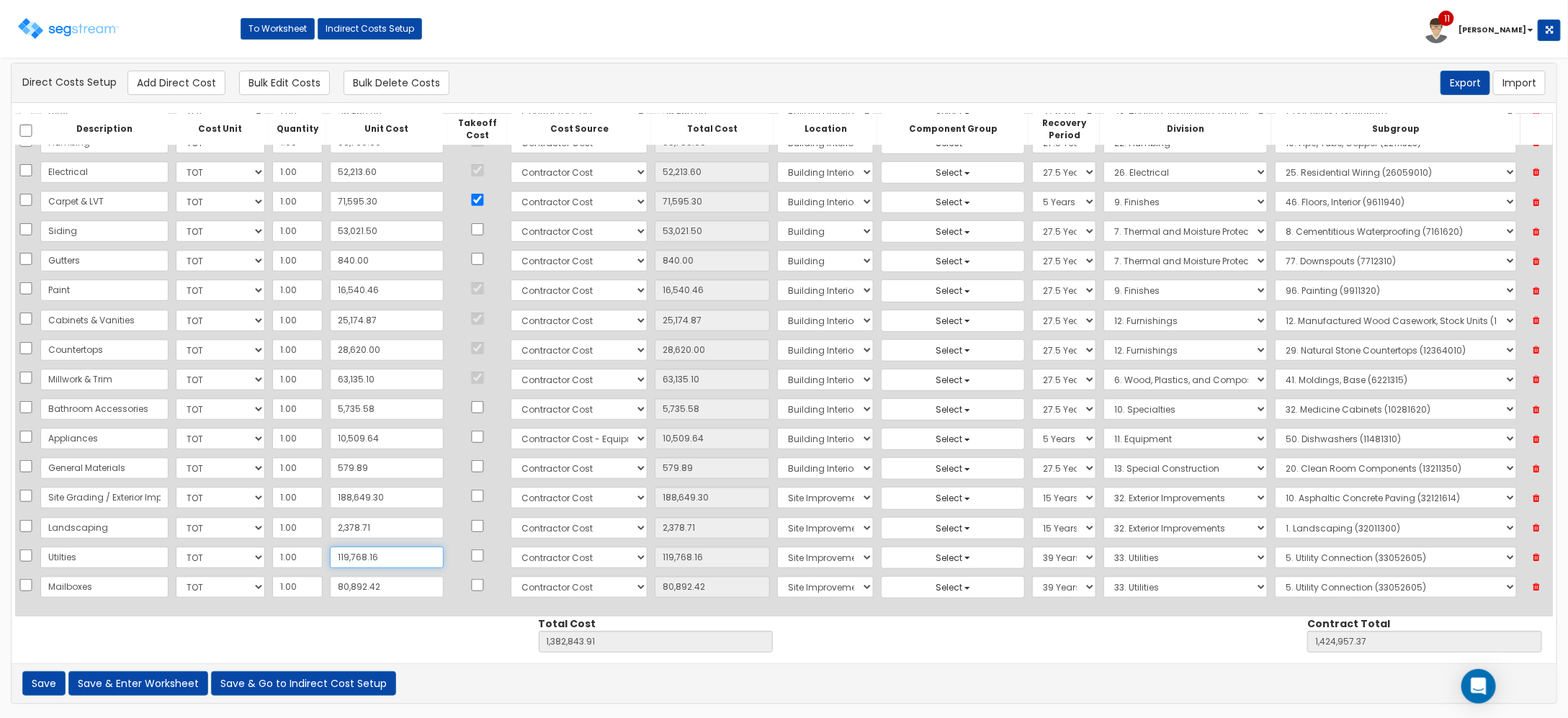
click at [380, 555] on input "119,768.16" at bounding box center [386, 558] width 114 height 22
click at [391, 523] on input "2,378.71" at bounding box center [386, 528] width 114 height 22
drag, startPoint x: 404, startPoint y: 504, endPoint x: 387, endPoint y: 517, distance: 21.4
click at [404, 506] on input "188,649.30" at bounding box center [386, 498] width 114 height 22
click at [388, 538] on td "2,378.71" at bounding box center [386, 528] width 121 height 30
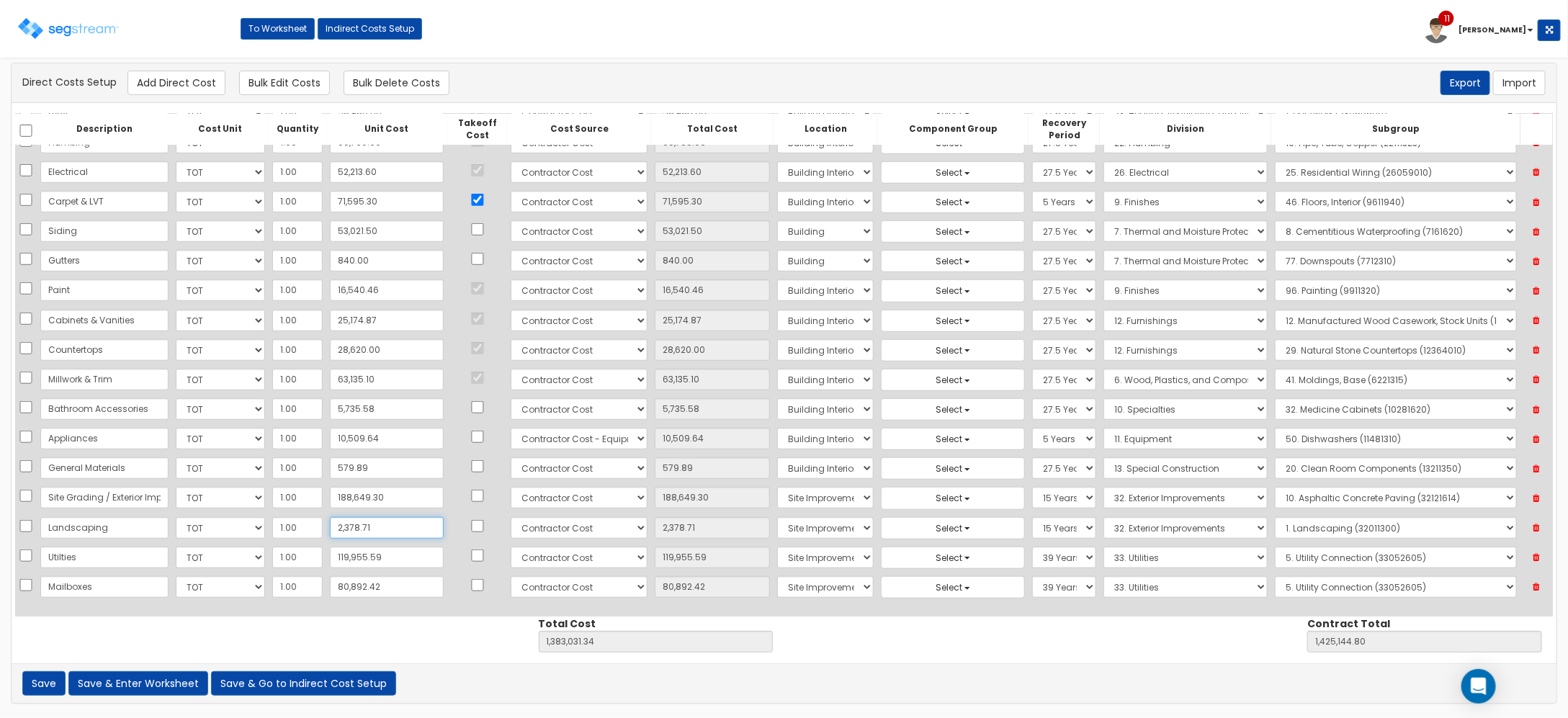
click at [391, 527] on input "2,378.71" at bounding box center [386, 528] width 114 height 22
click at [330, 495] on input "188,649.30" at bounding box center [386, 498] width 114 height 22
click at [347, 521] on input "2,378.71" at bounding box center [386, 528] width 114 height 22
click at [366, 553] on input "119,955.59" at bounding box center [386, 558] width 114 height 22
click at [395, 588] on input "80,892.42" at bounding box center [386, 587] width 114 height 22
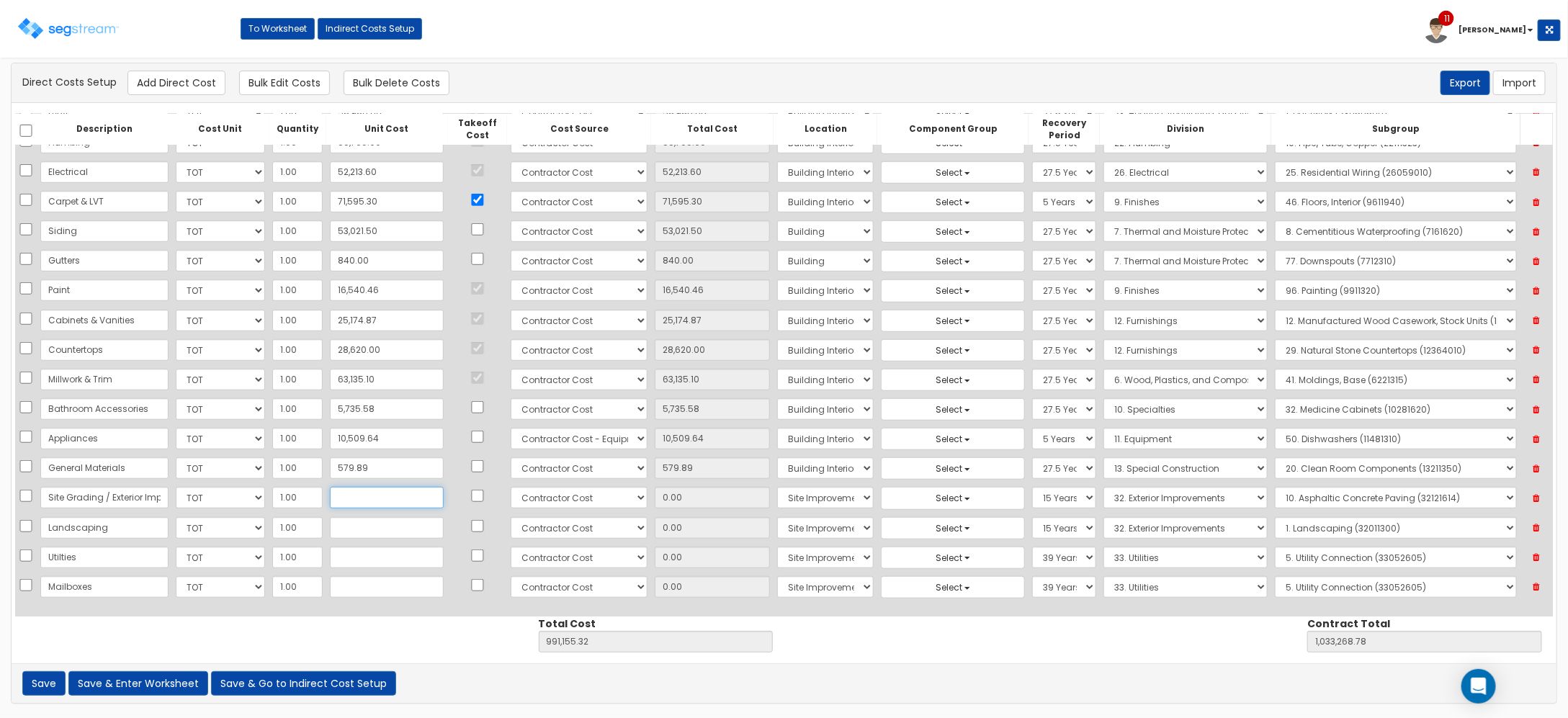
drag, startPoint x: 329, startPoint y: 493, endPoint x: 335, endPoint y: 498, distance: 7.8
click at [331, 493] on input "text" at bounding box center [386, 498] width 114 height 22
click at [372, 490] on input "text" at bounding box center [386, 498] width 114 height 22
click at [384, 535] on input "text" at bounding box center [386, 528] width 114 height 22
click at [364, 562] on input "text" at bounding box center [386, 558] width 114 height 22
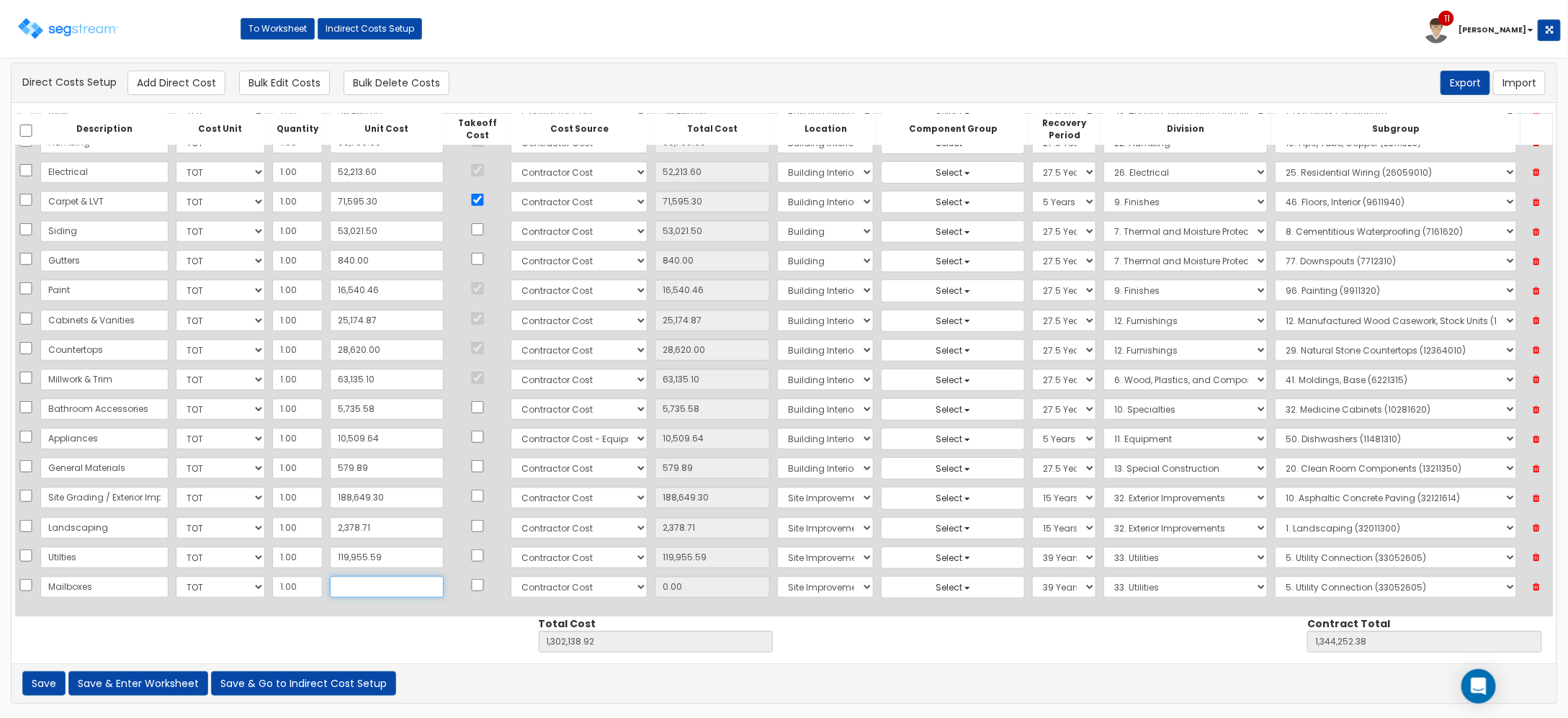
click at [397, 585] on input "text" at bounding box center [386, 587] width 114 height 22
click at [451, 646] on div "Description Cost Unit Quantity Unit Cost Takeoff Cost Cost Source Total Cost Lo…" at bounding box center [784, 383] width 1545 height 560
click at [151, 691] on button "Save & Enter Worksheet" at bounding box center [138, 684] width 140 height 25
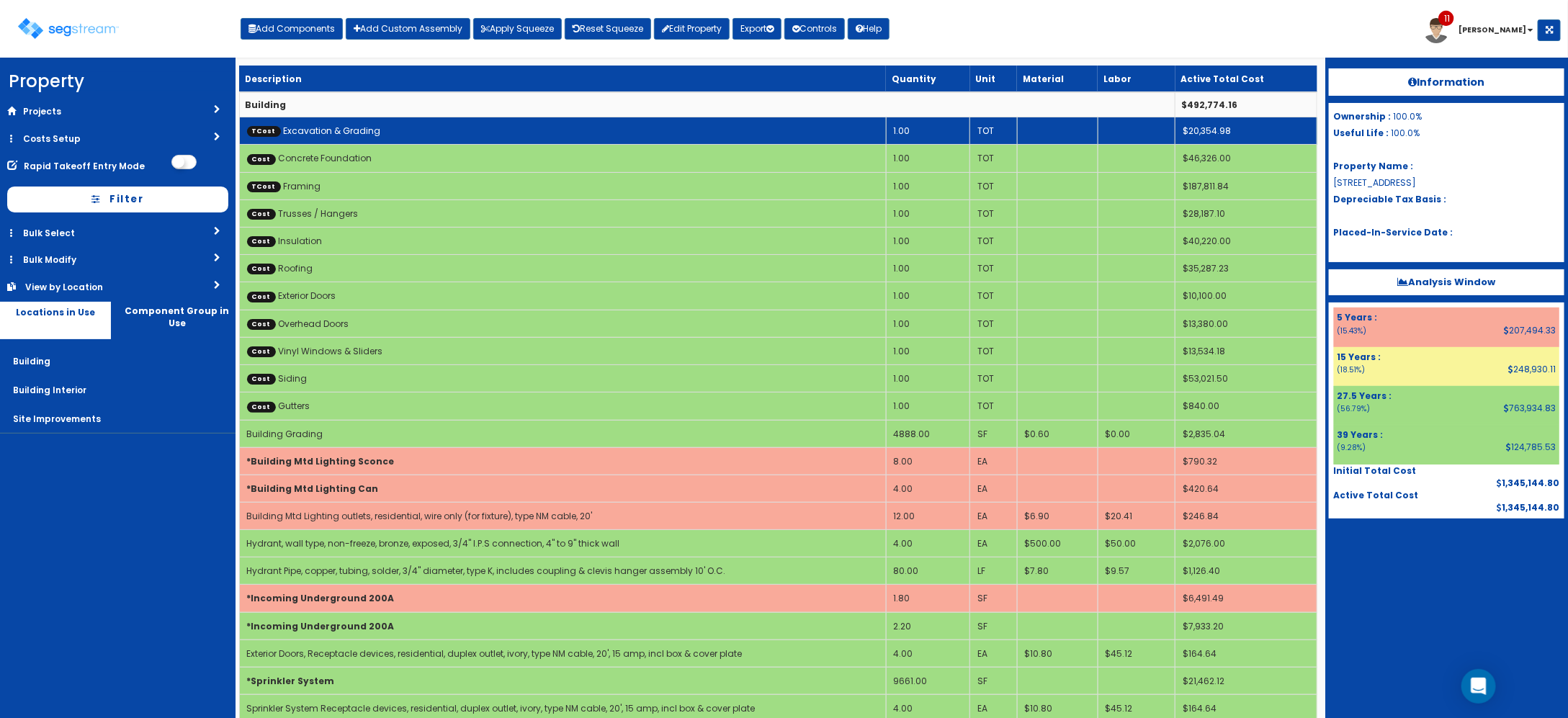
click at [358, 134] on link "TCost Excavation & Grading" at bounding box center [314, 130] width 134 height 12
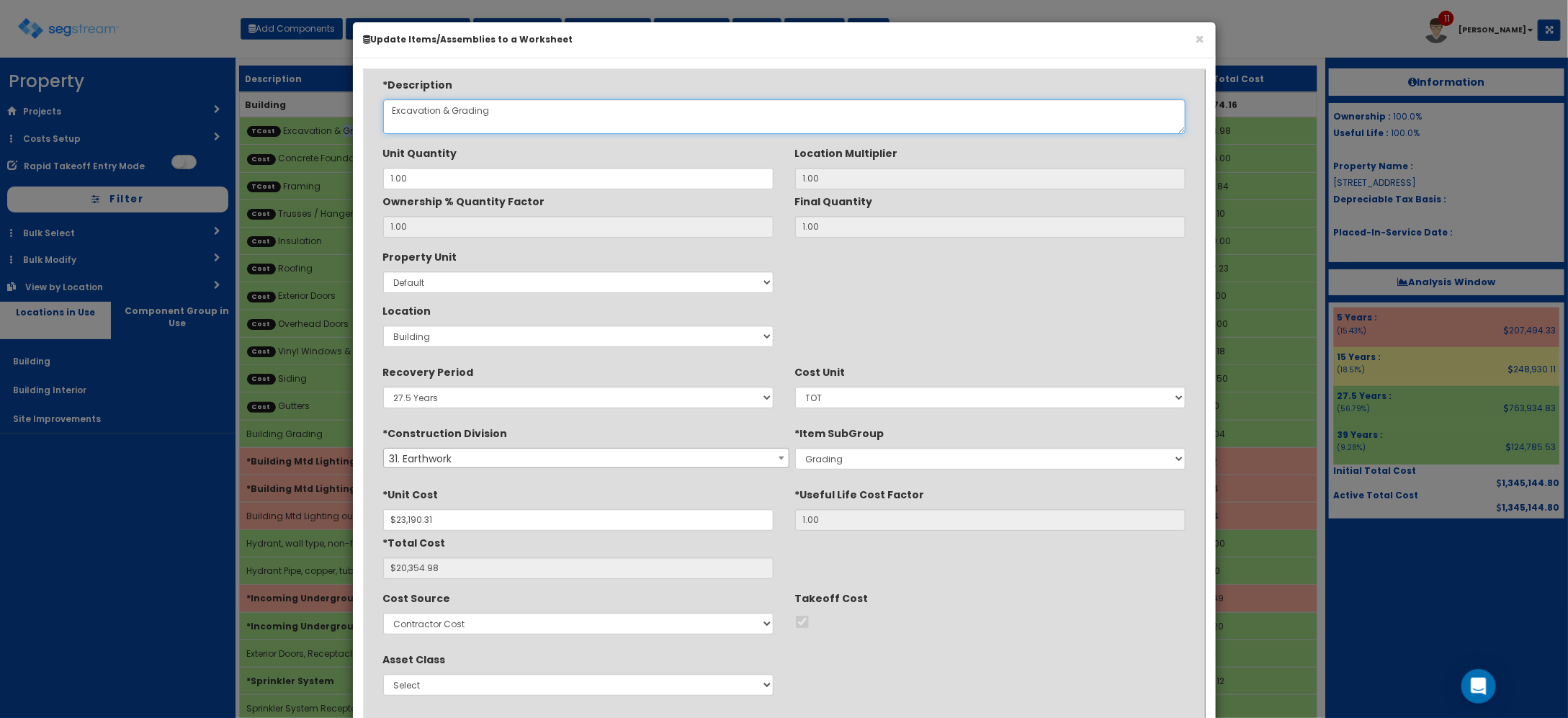
drag, startPoint x: 358, startPoint y: 134, endPoint x: 517, endPoint y: 124, distance: 159.3
click at [498, 124] on textarea "Excavation & Grading" at bounding box center [784, 117] width 802 height 35
click at [389, 117] on textarea "Excavation & Grading" at bounding box center [784, 117] width 802 height 35
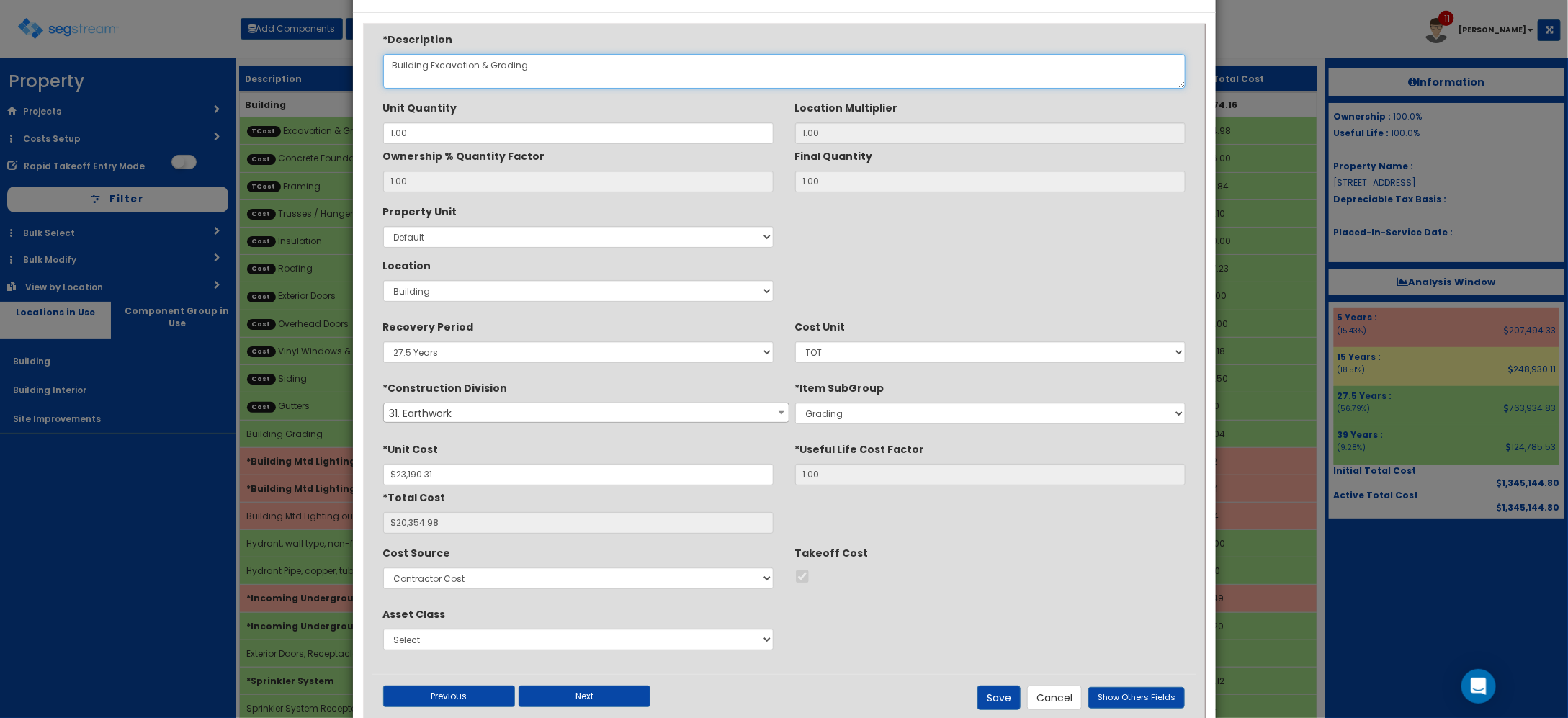
scroll to position [83, 0]
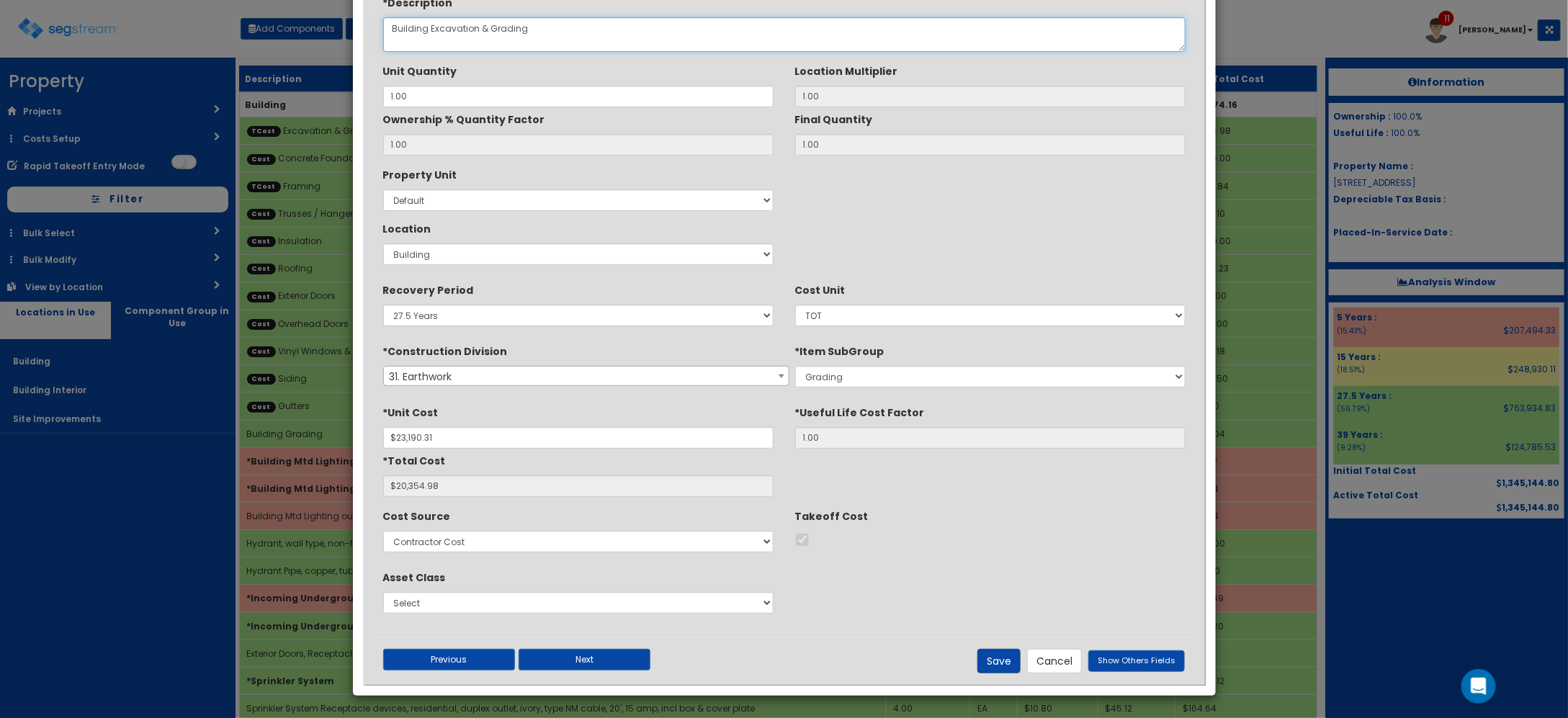
type textarea "Building Excavation & Grading"
click at [1006, 664] on button "Save" at bounding box center [999, 661] width 43 height 25
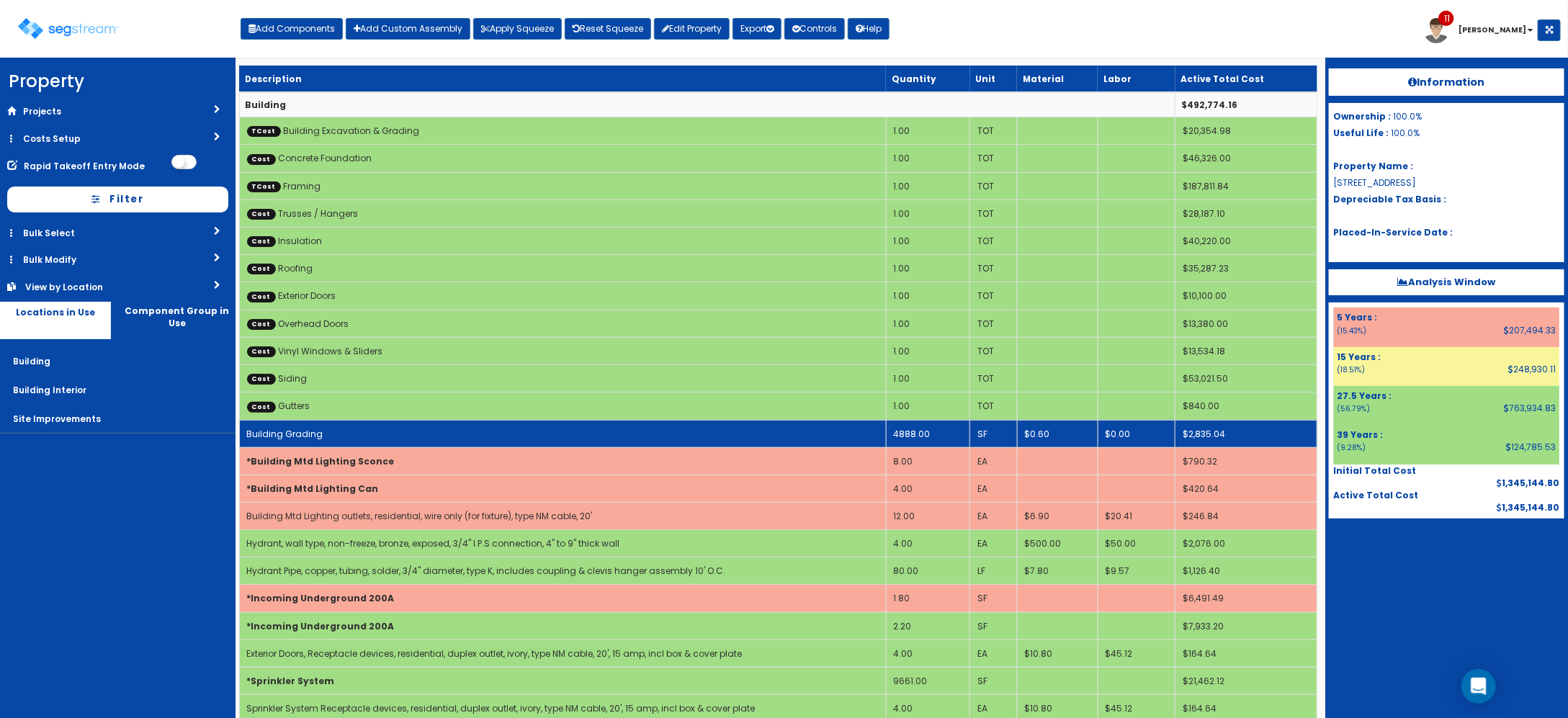
click at [909, 439] on td "4888.00" at bounding box center [927, 434] width 83 height 28
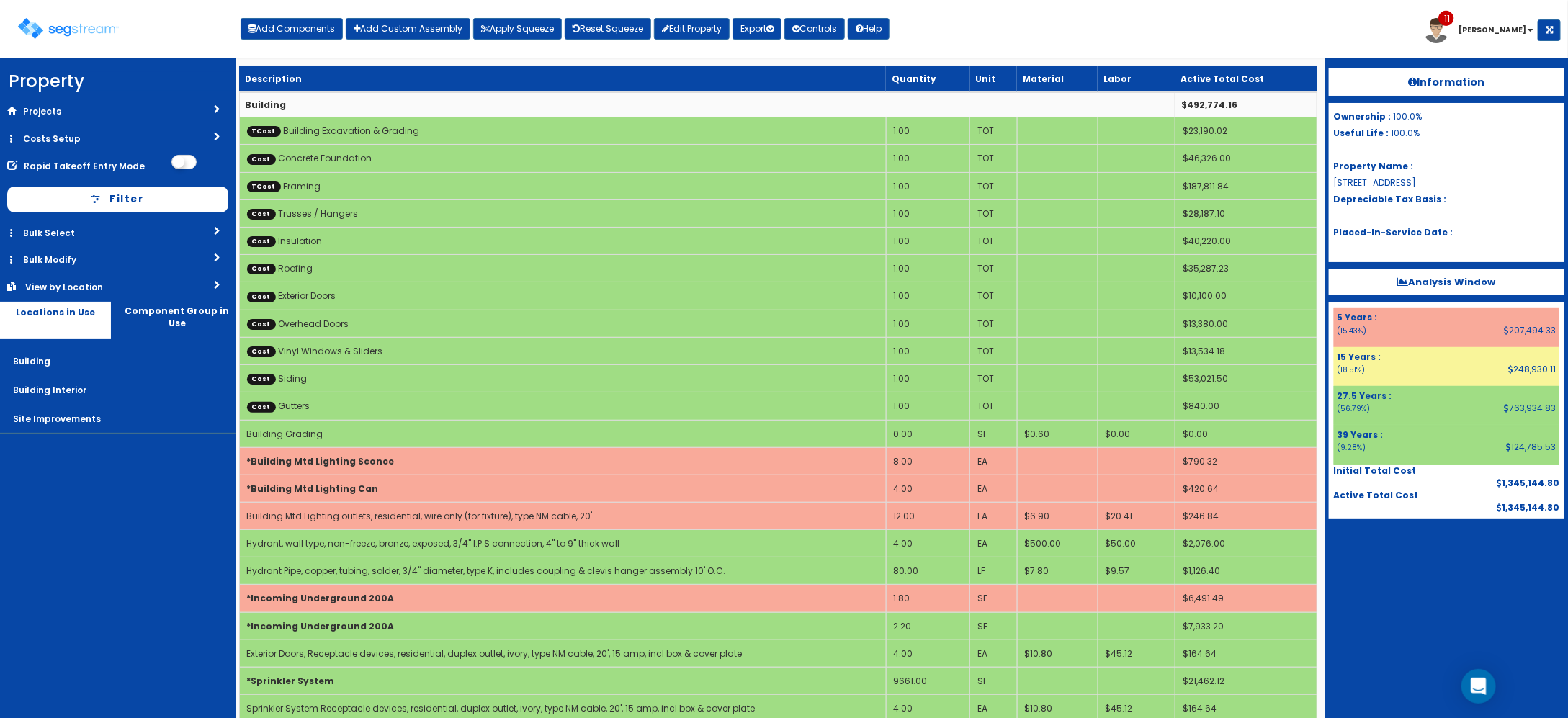
click at [179, 517] on nav "Property DB Projects Recent Properties GFP Hadco 4, LLC [STREET_ADDRESS] 1931 […" at bounding box center [117, 388] width 235 height 661
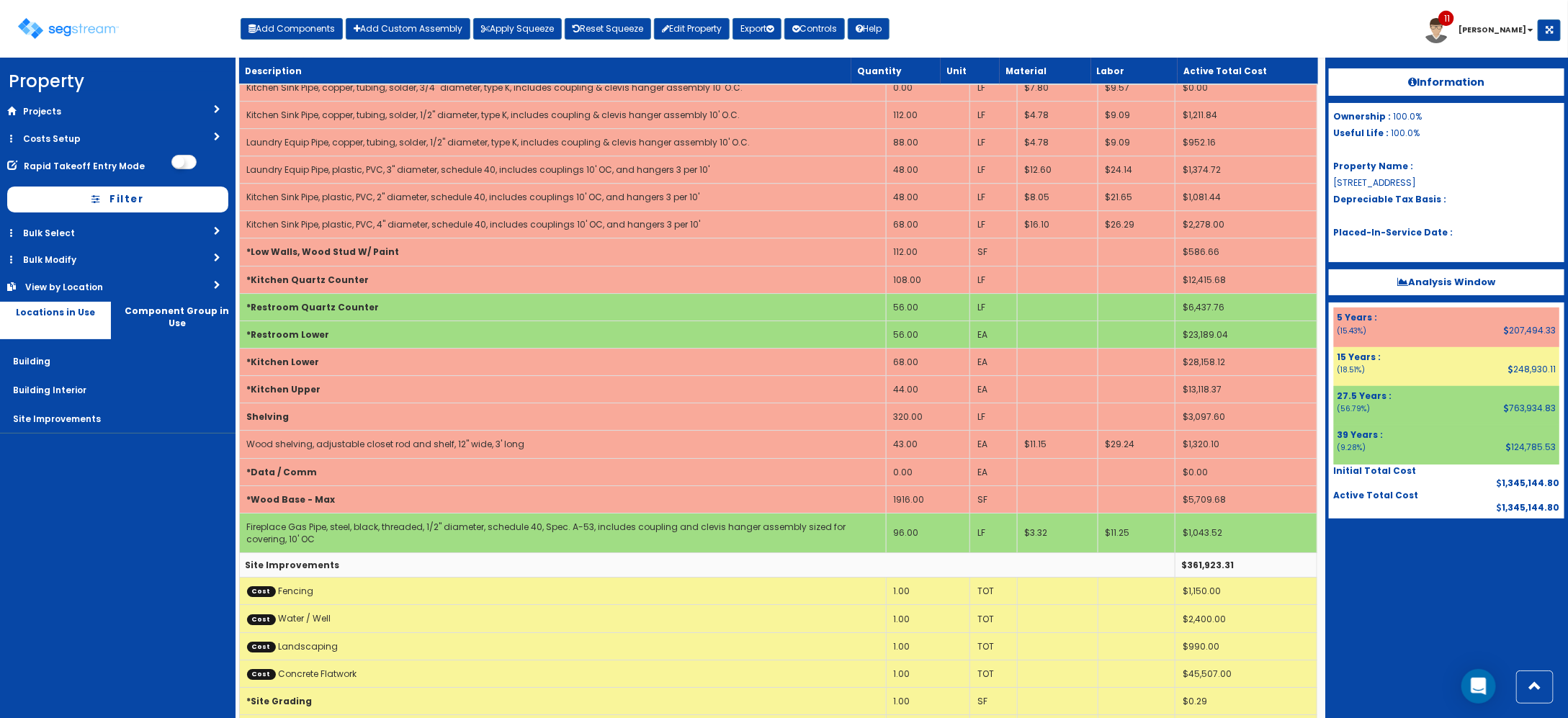
scroll to position [2746, 0]
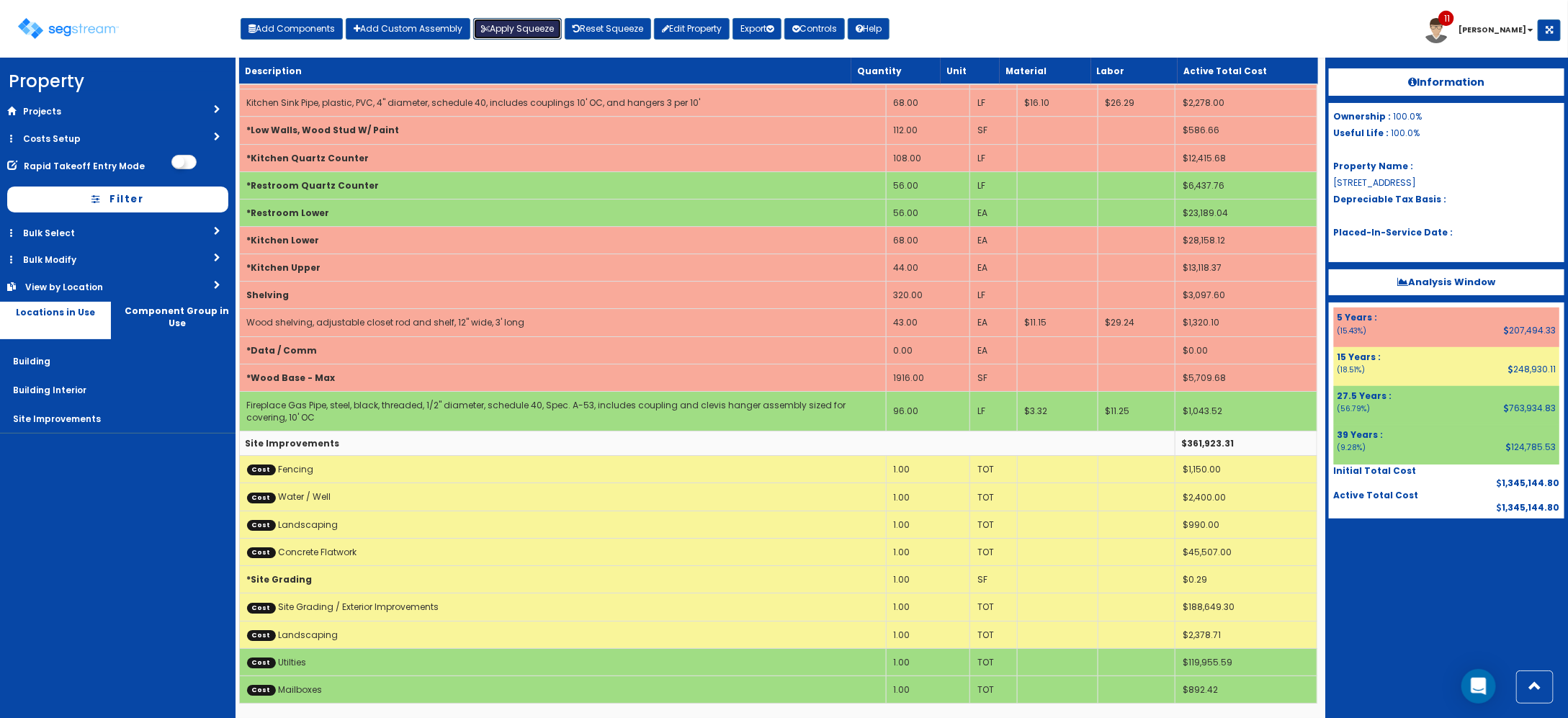
click at [517, 28] on button "Apply Squeeze" at bounding box center [517, 29] width 88 height 22
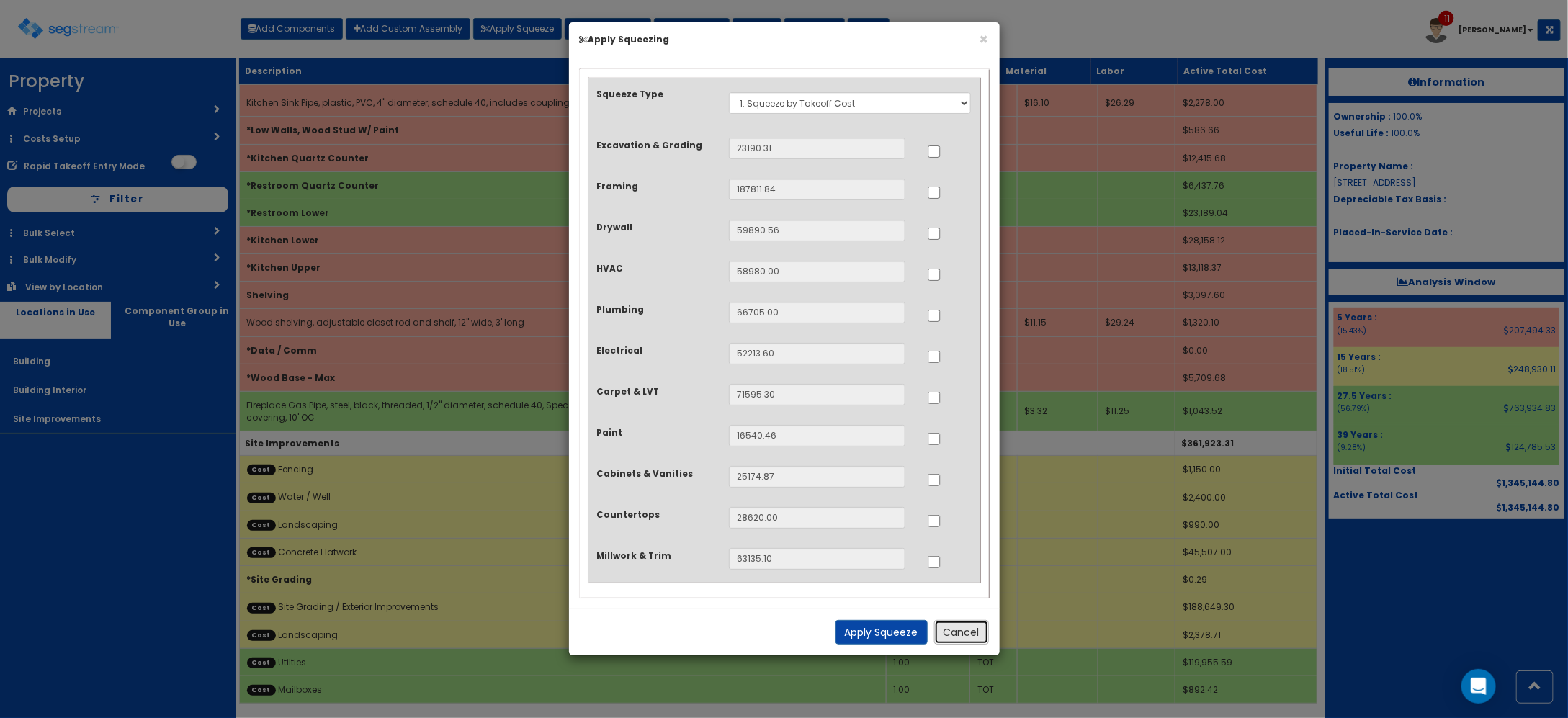
click at [973, 629] on button "Cancel" at bounding box center [962, 633] width 55 height 25
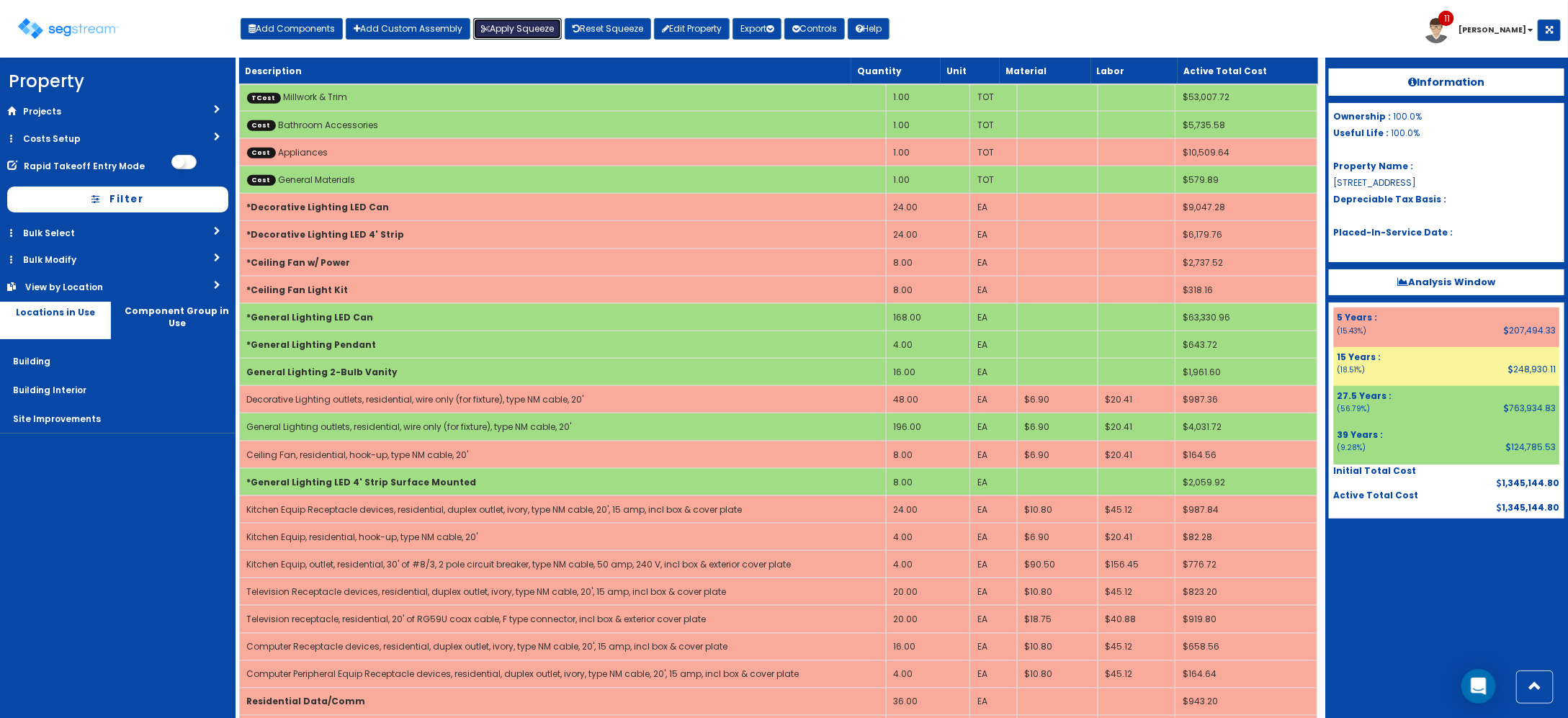
scroll to position [585, 0]
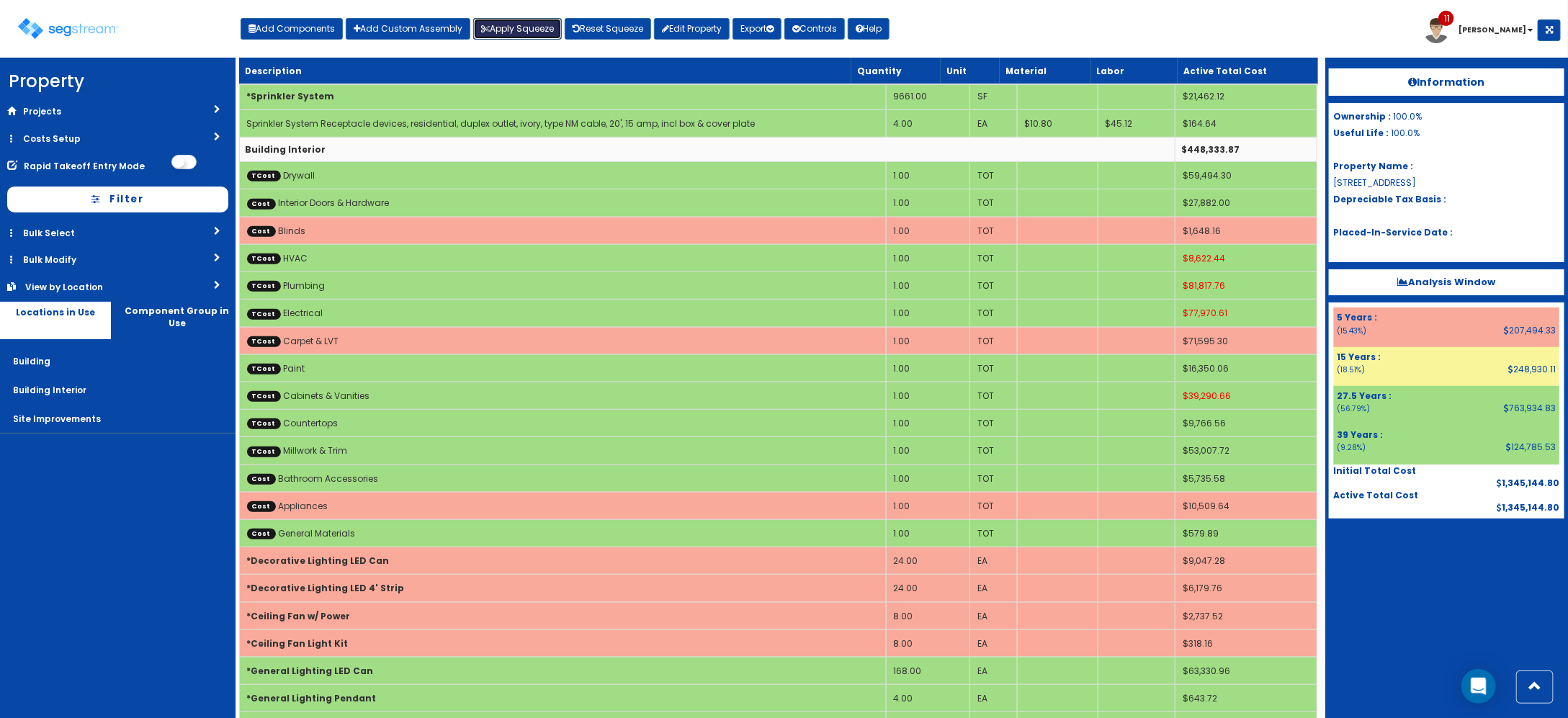
click at [501, 35] on button "Apply Squeeze" at bounding box center [517, 29] width 88 height 22
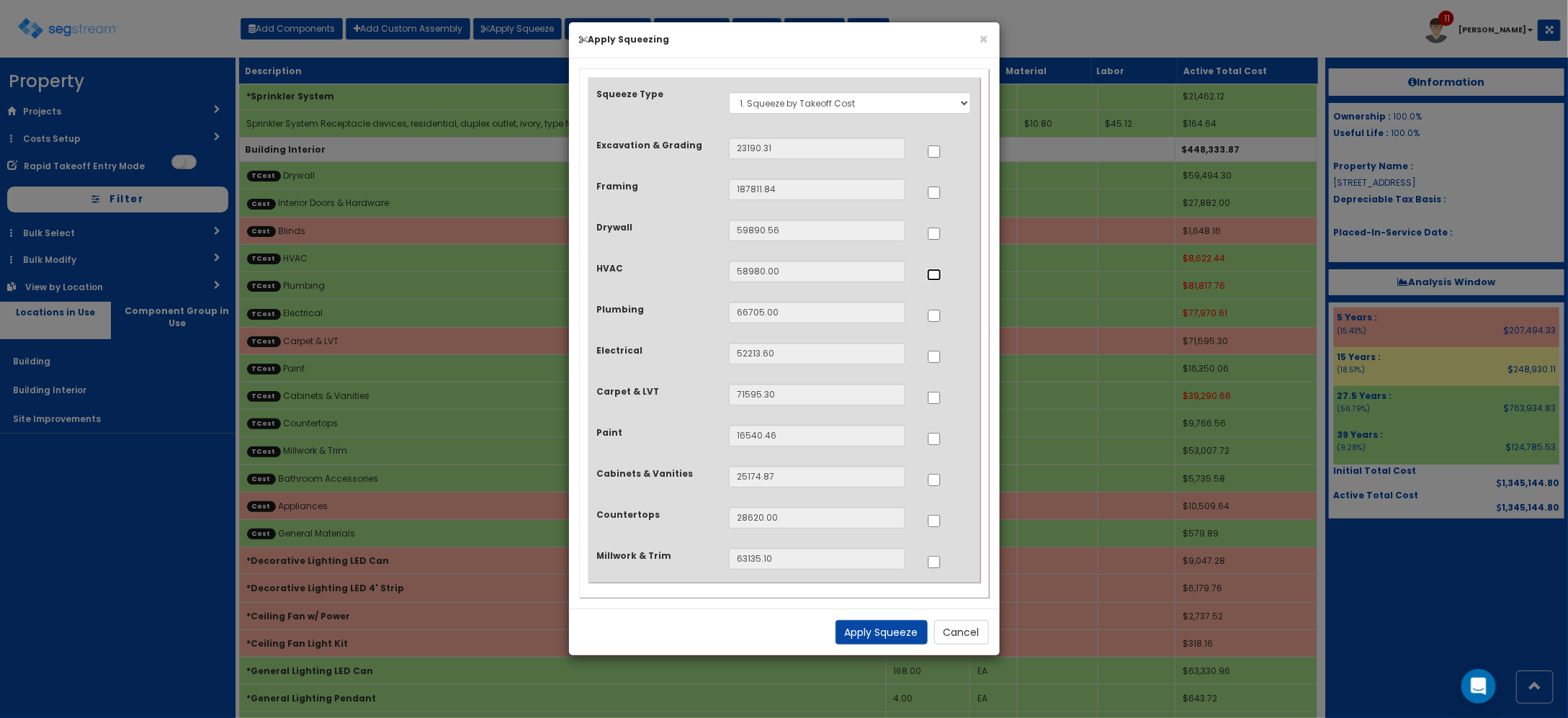
click at [938, 275] on input "..." at bounding box center [934, 275] width 14 height 12
checkbox input "true"
click at [931, 312] on input "..." at bounding box center [934, 315] width 14 height 12
checkbox input "true"
click at [934, 364] on div at bounding box center [949, 354] width 45 height 23
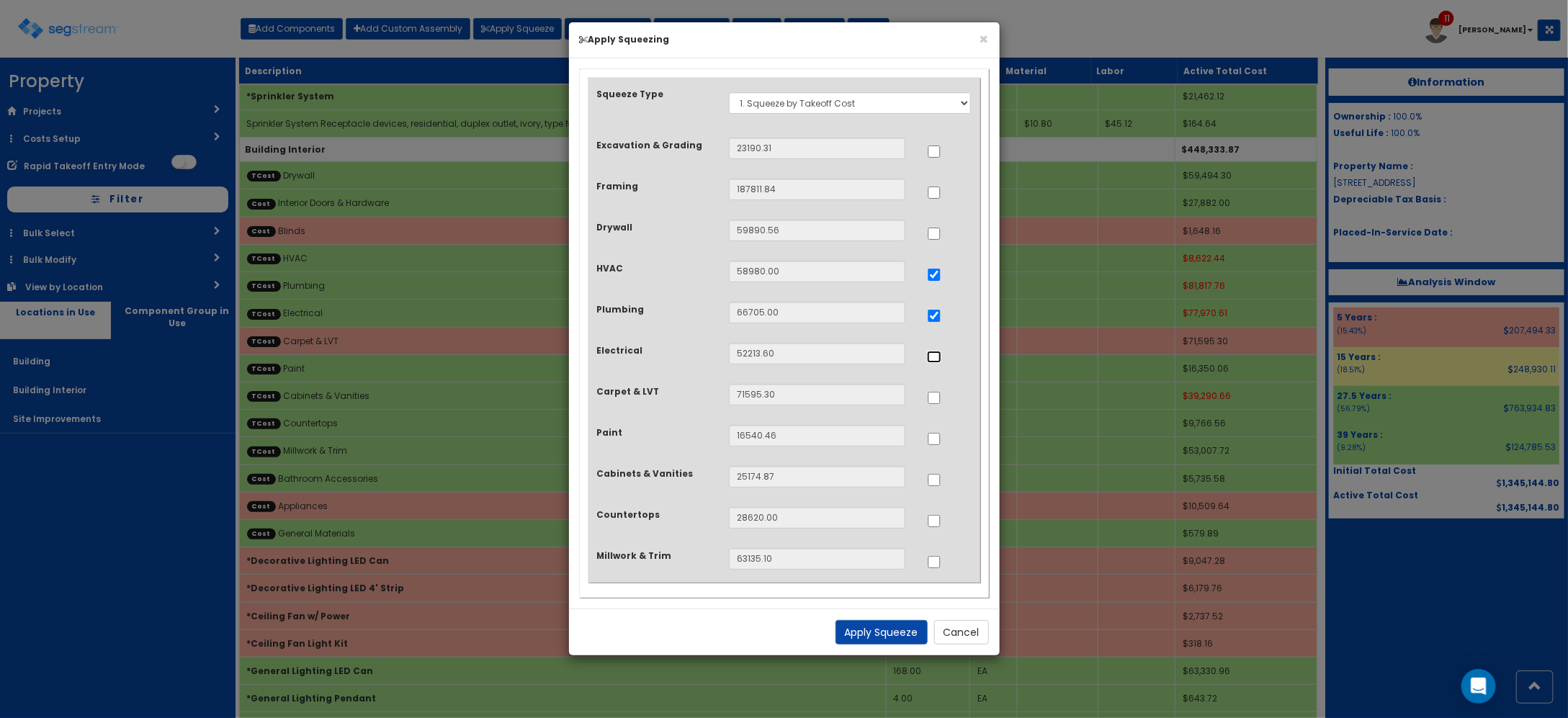
click at [934, 355] on input "..." at bounding box center [934, 356] width 14 height 12
checkbox input "true"
click at [934, 476] on input "..." at bounding box center [934, 480] width 14 height 12
checkbox input "true"
click at [934, 523] on input "..." at bounding box center [934, 521] width 14 height 12
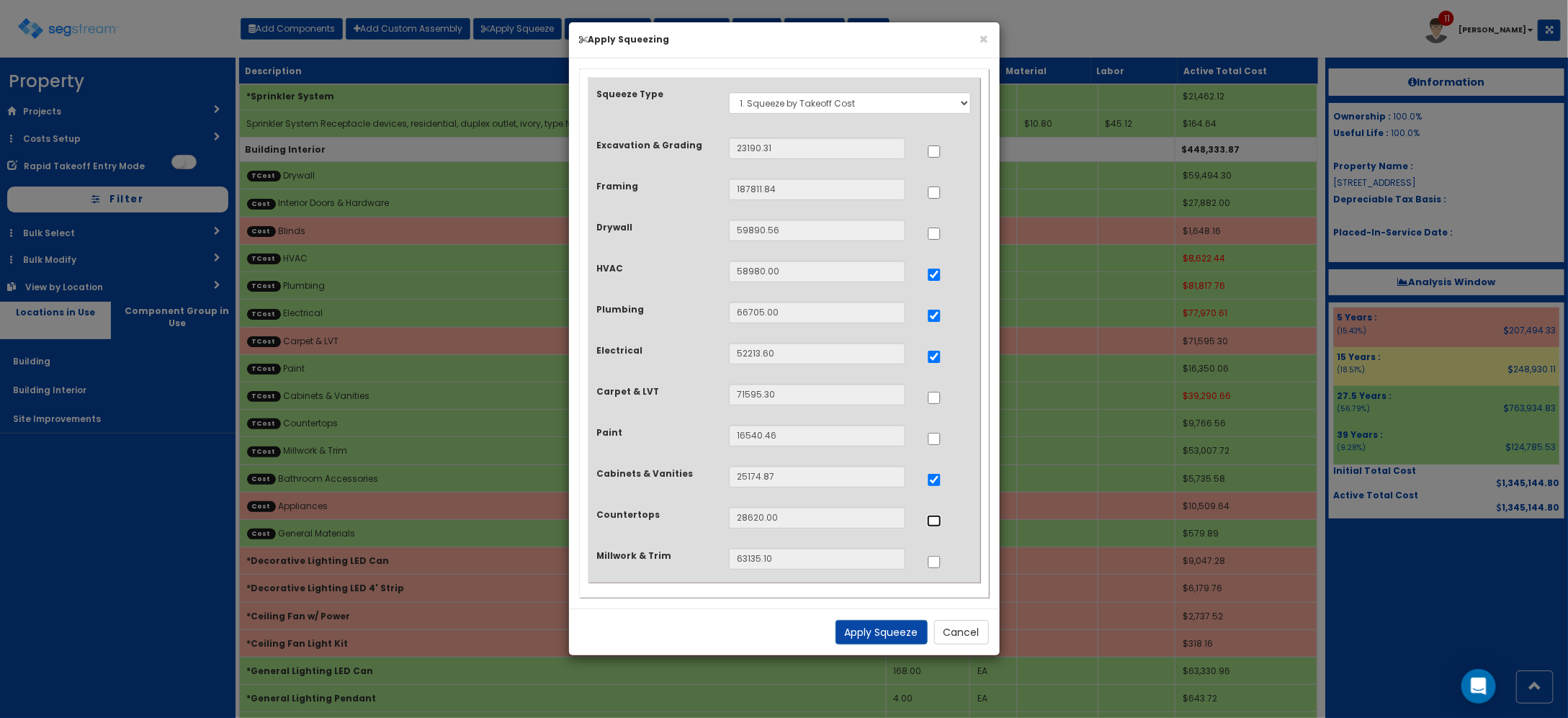
checkbox input "true"
click at [893, 618] on div "Apply Squeeze Cancel" at bounding box center [784, 632] width 430 height 47
click at [884, 635] on button "Apply Squeeze" at bounding box center [881, 633] width 92 height 25
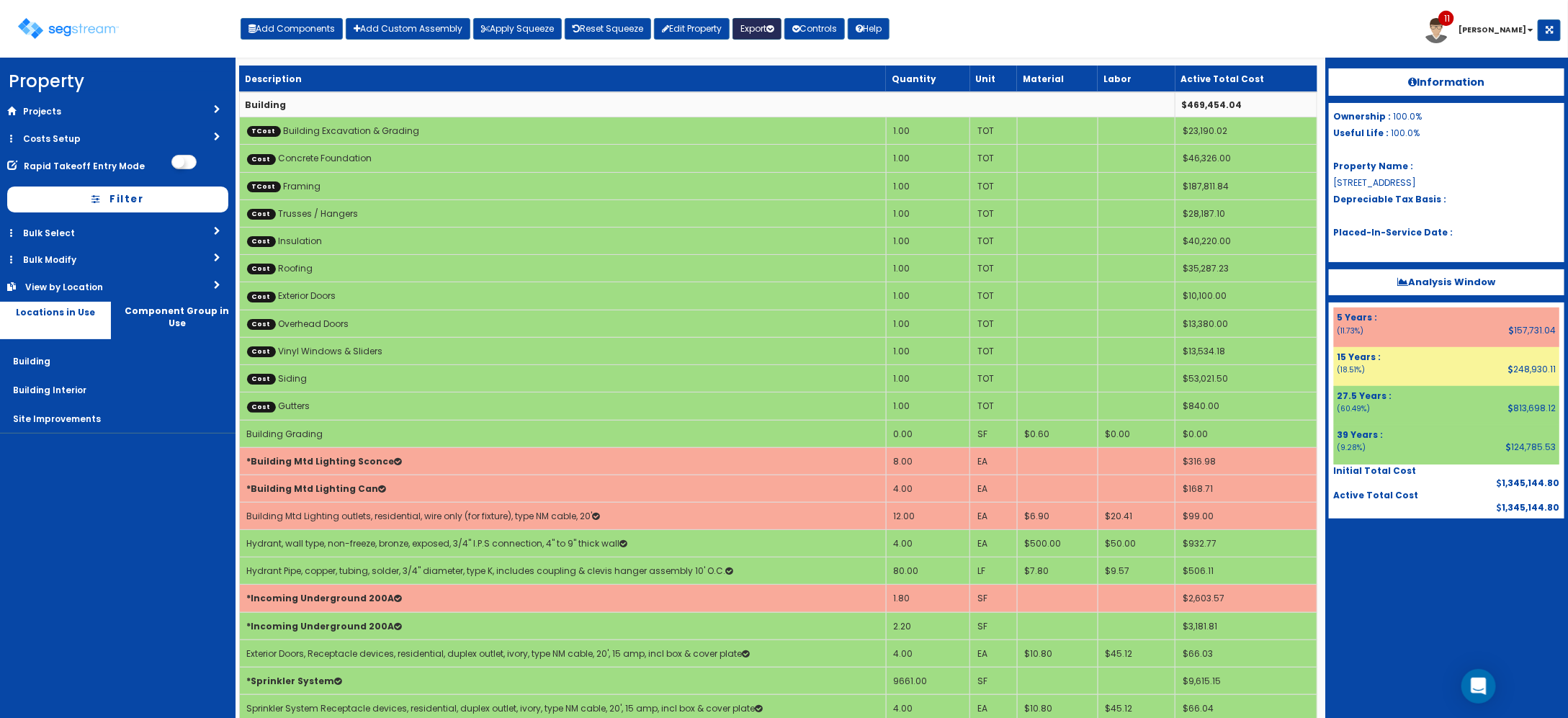
click at [758, 28] on button "Export" at bounding box center [757, 29] width 49 height 22
click at [780, 62] on link "Engineering Report(xlsx)" at bounding box center [804, 60] width 143 height 29
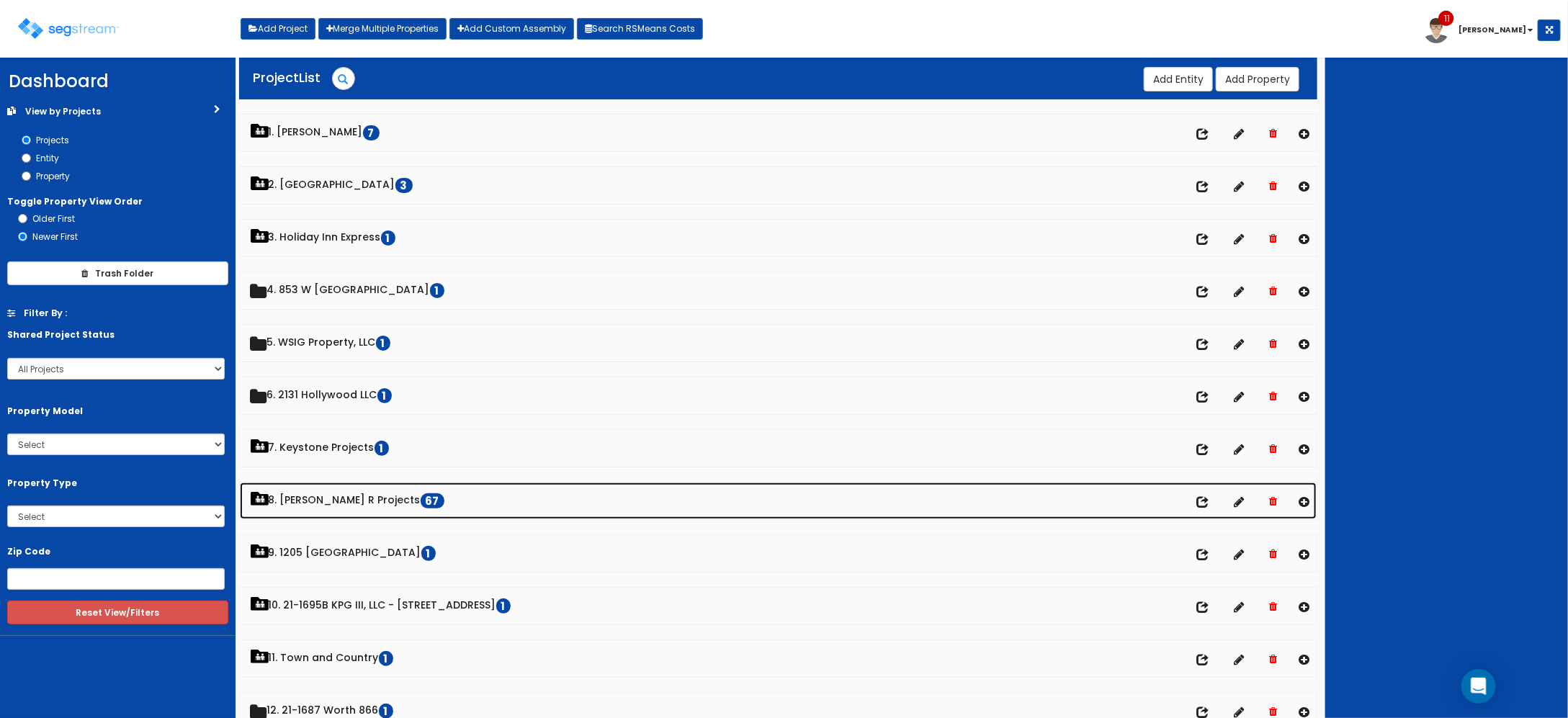
click at [291, 506] on link "8. Paul R Projects 67" at bounding box center [778, 501] width 1077 height 37
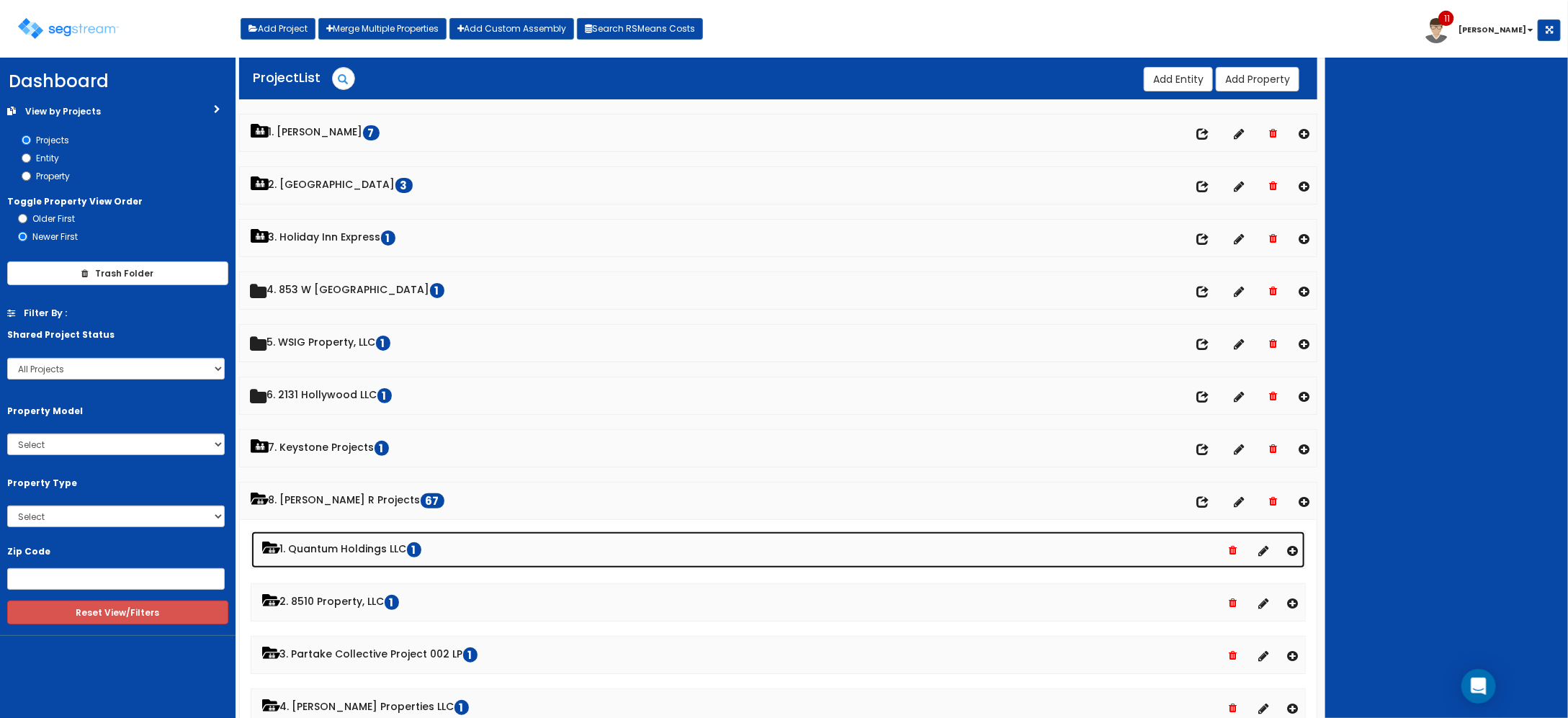
click at [350, 549] on link "1. Quantum Holdings LLC 1" at bounding box center [778, 550] width 1054 height 37
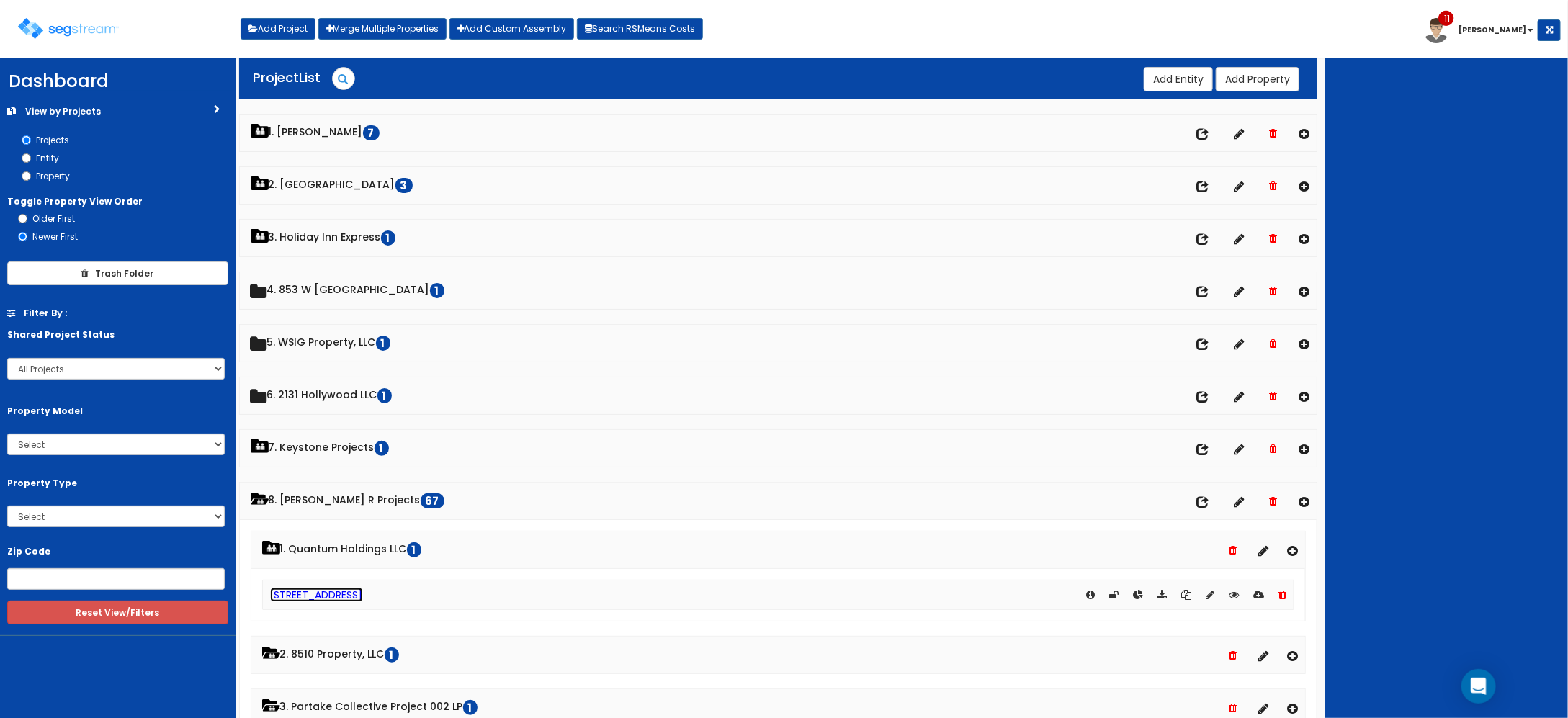
click at [328, 598] on link "[STREET_ADDRESS]" at bounding box center [317, 595] width 93 height 14
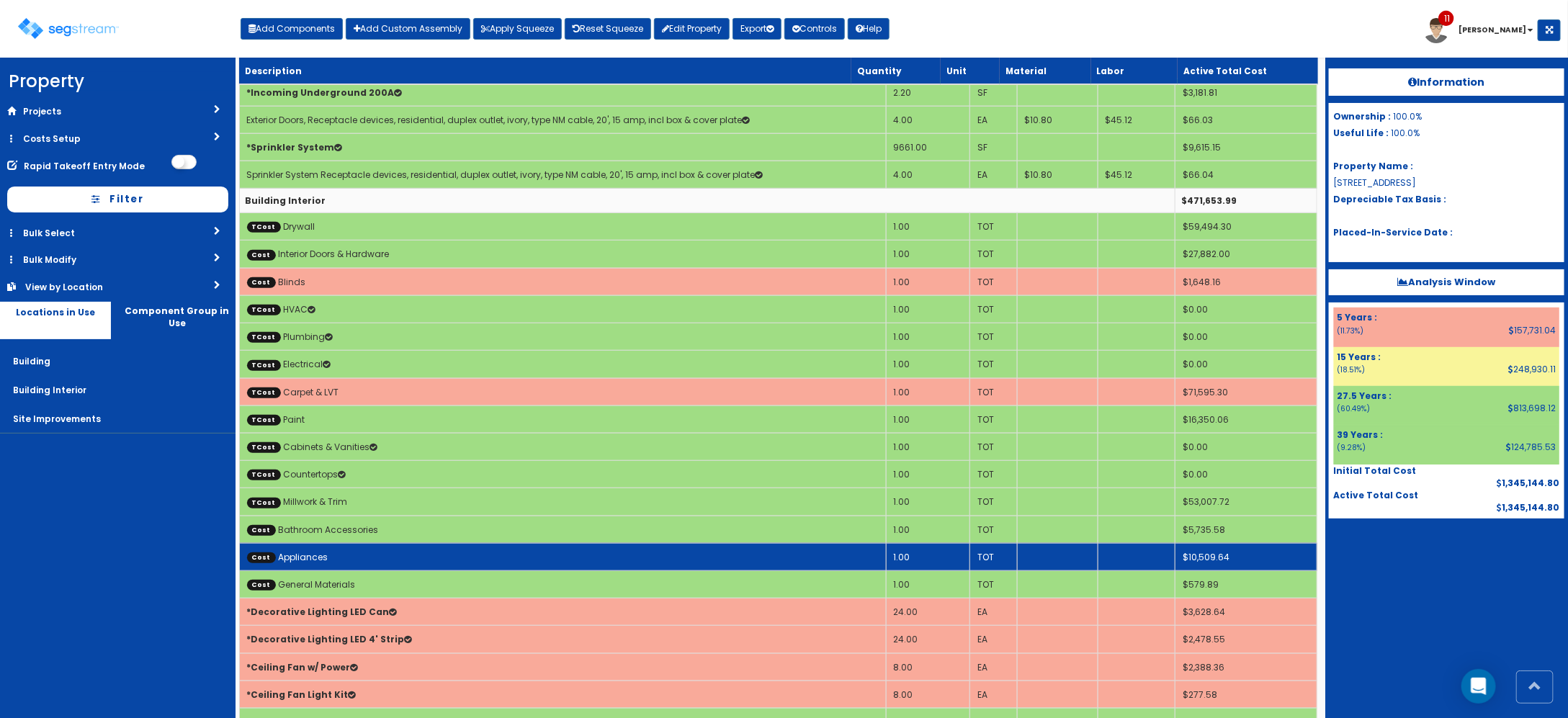
scroll to position [540, 0]
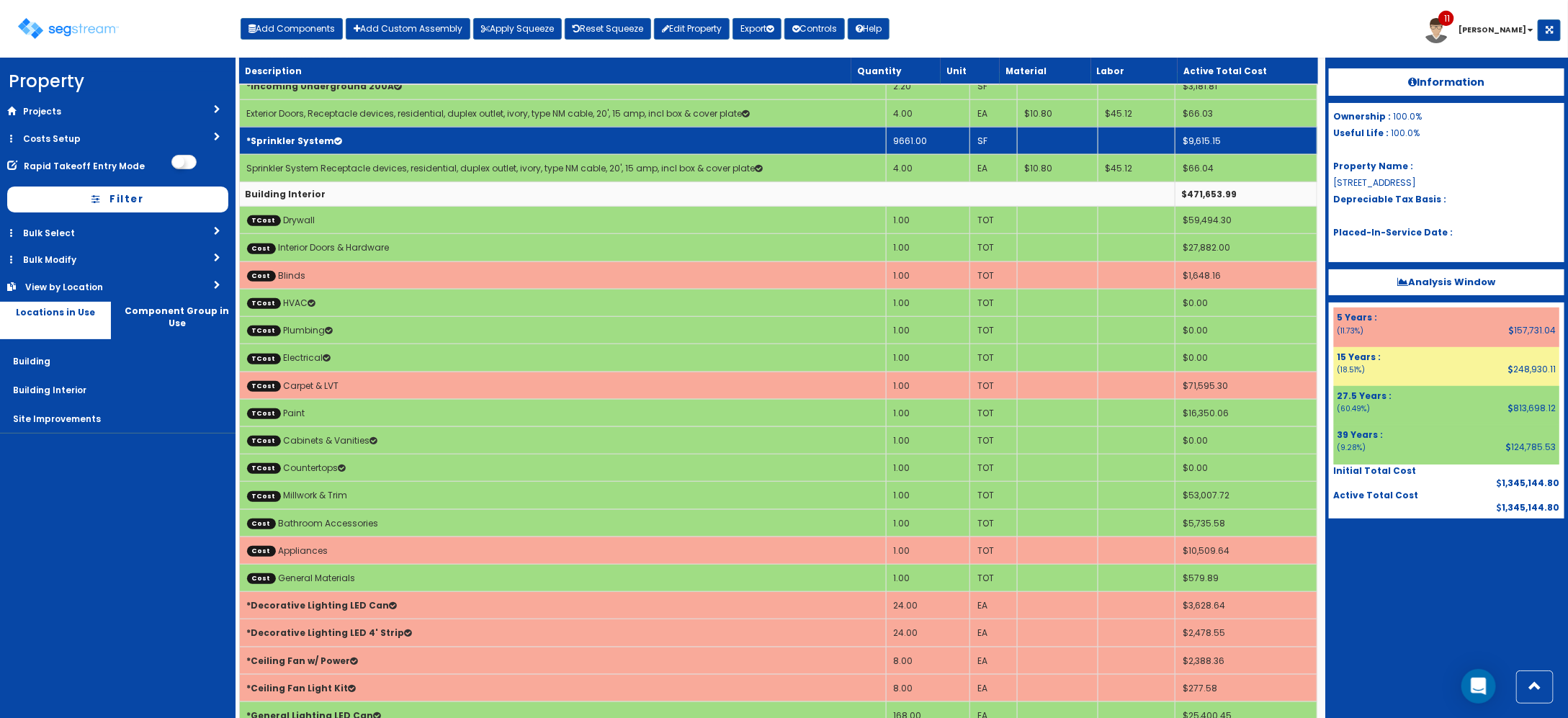
click at [534, 145] on td "*Sprinkler System" at bounding box center [562, 141] width 647 height 28
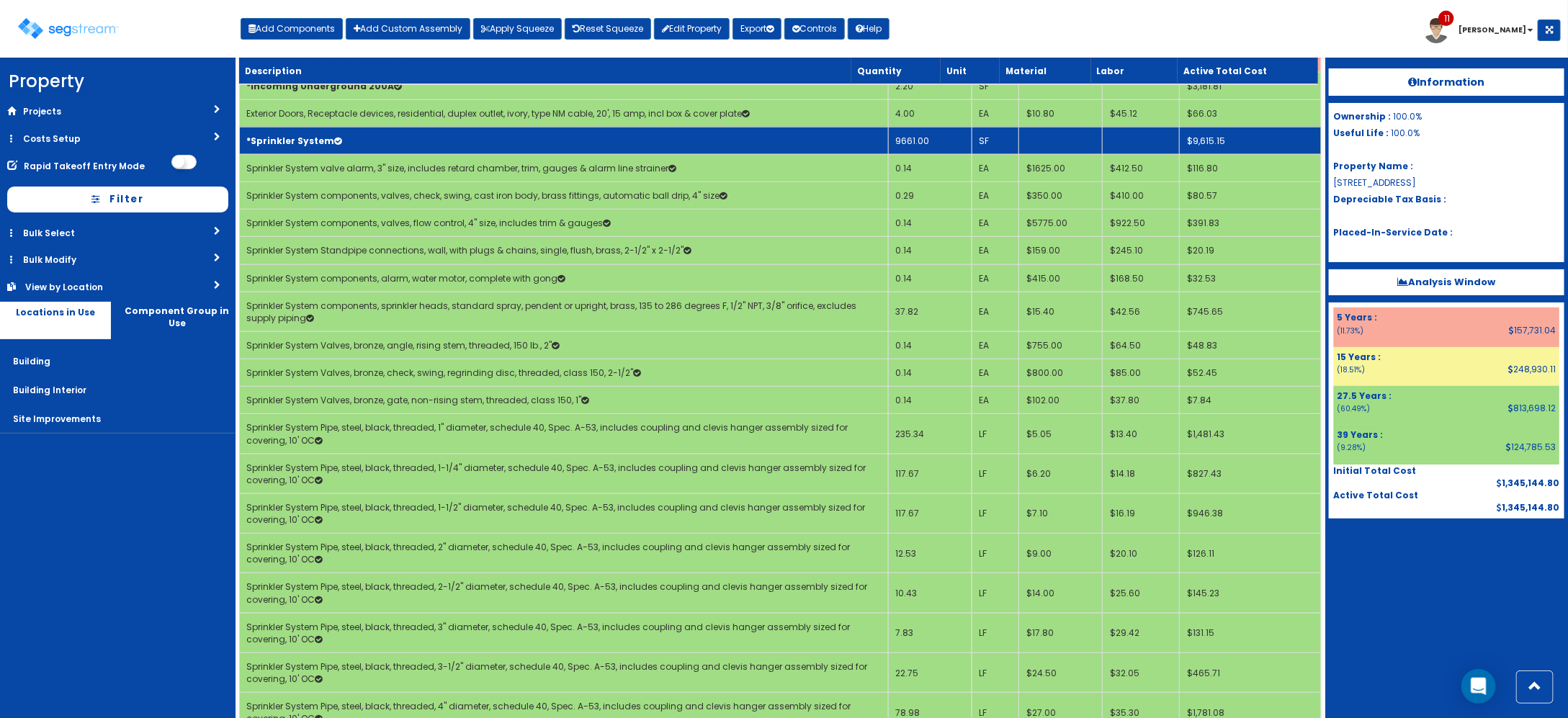
click at [534, 145] on td "*Sprinkler System" at bounding box center [564, 141] width 649 height 28
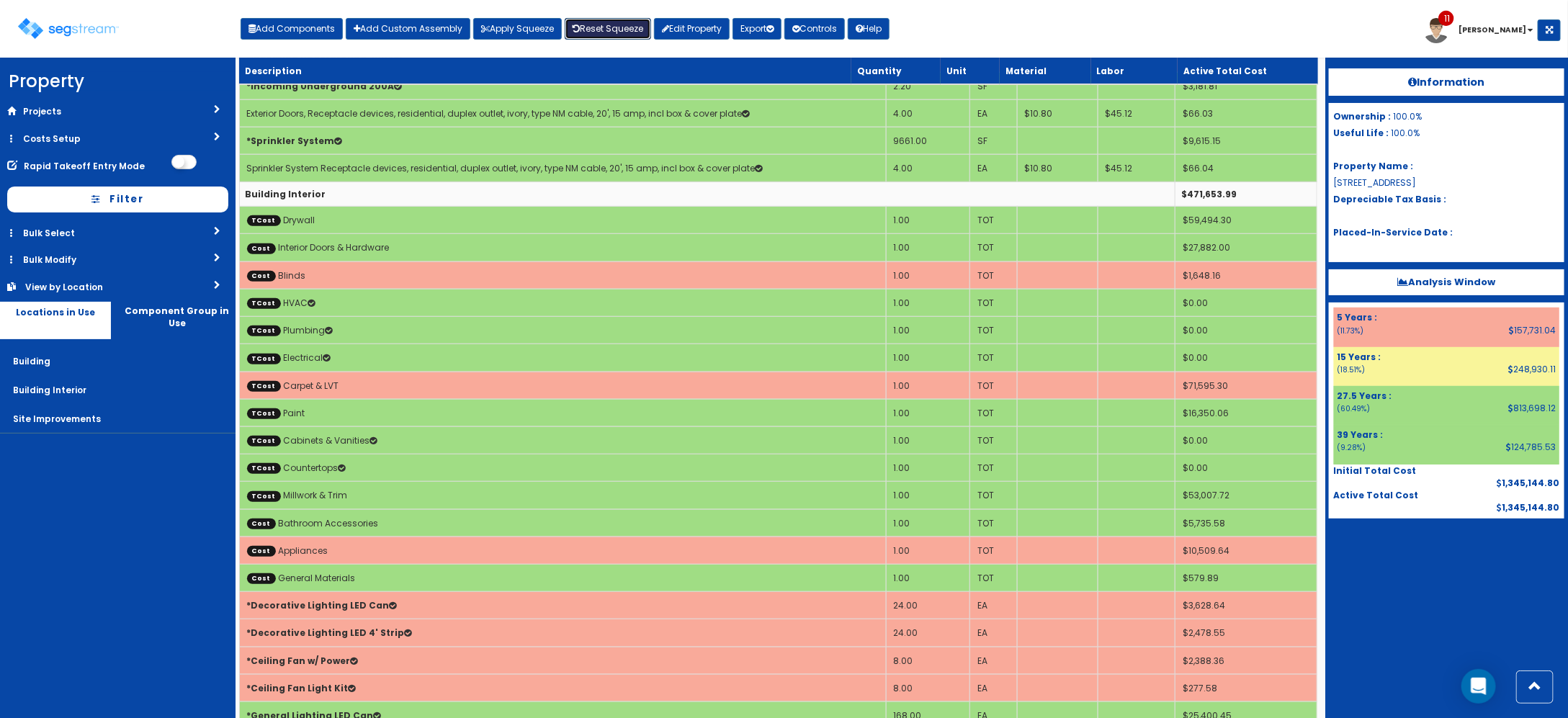
click at [635, 26] on link "Reset Squeeze" at bounding box center [607, 29] width 86 height 22
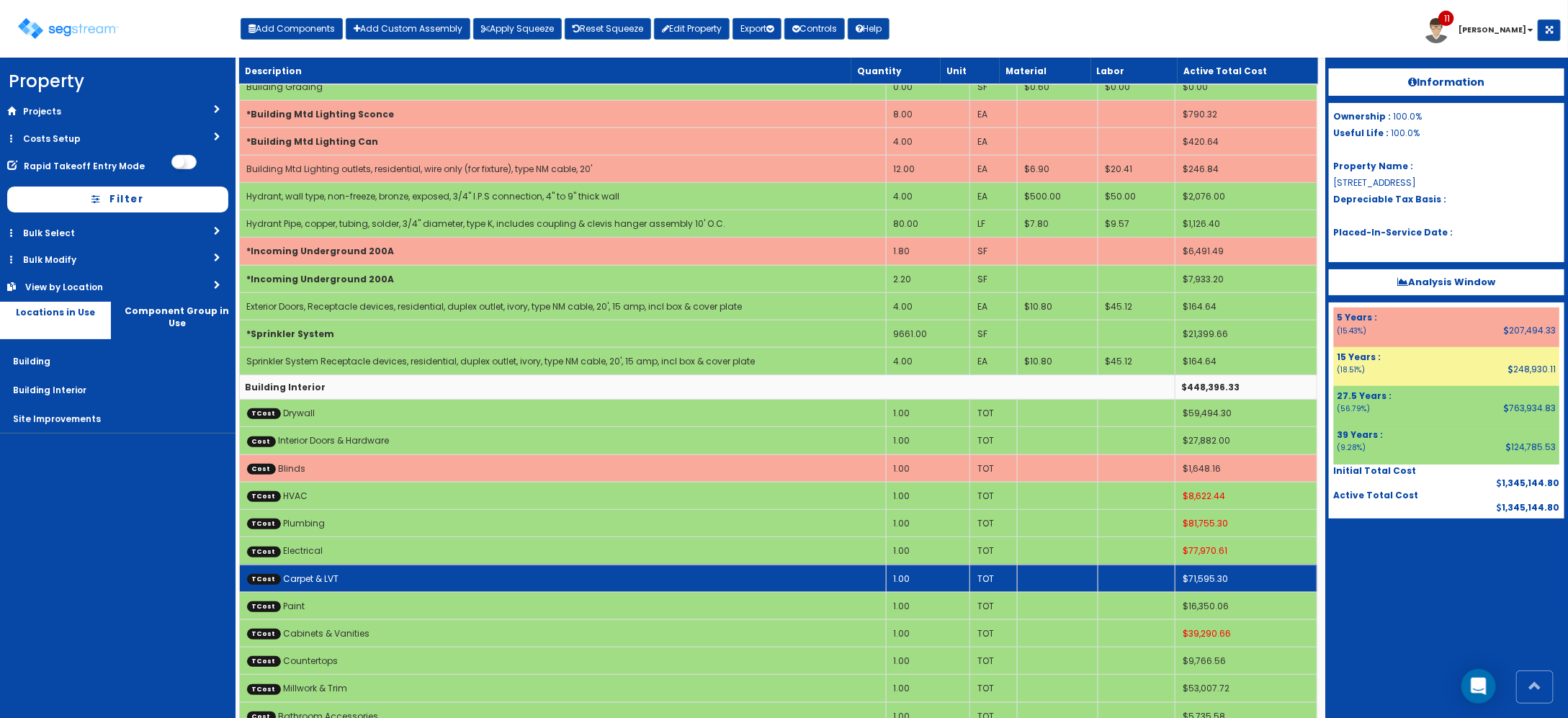
scroll to position [360, 0]
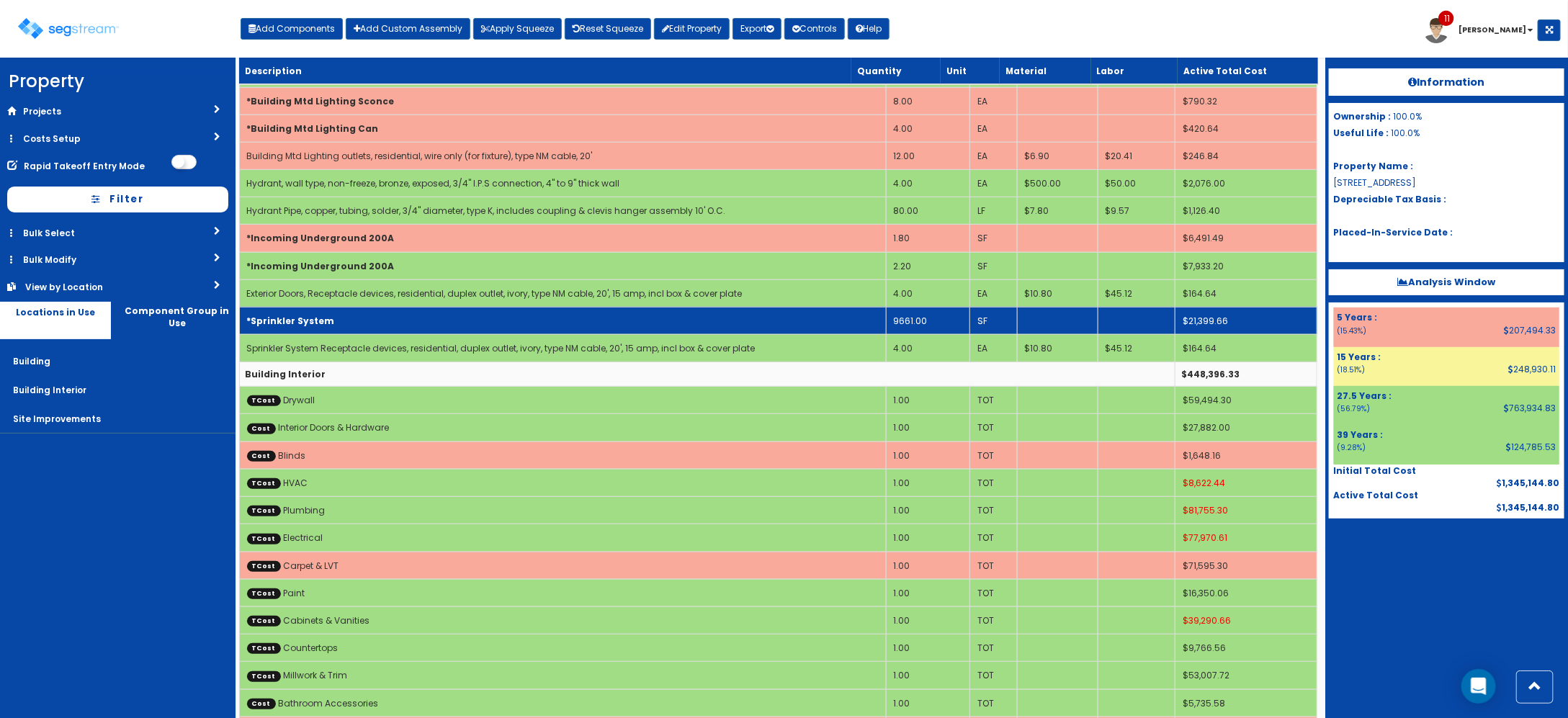
click at [609, 321] on td "*Sprinkler System" at bounding box center [562, 320] width 647 height 28
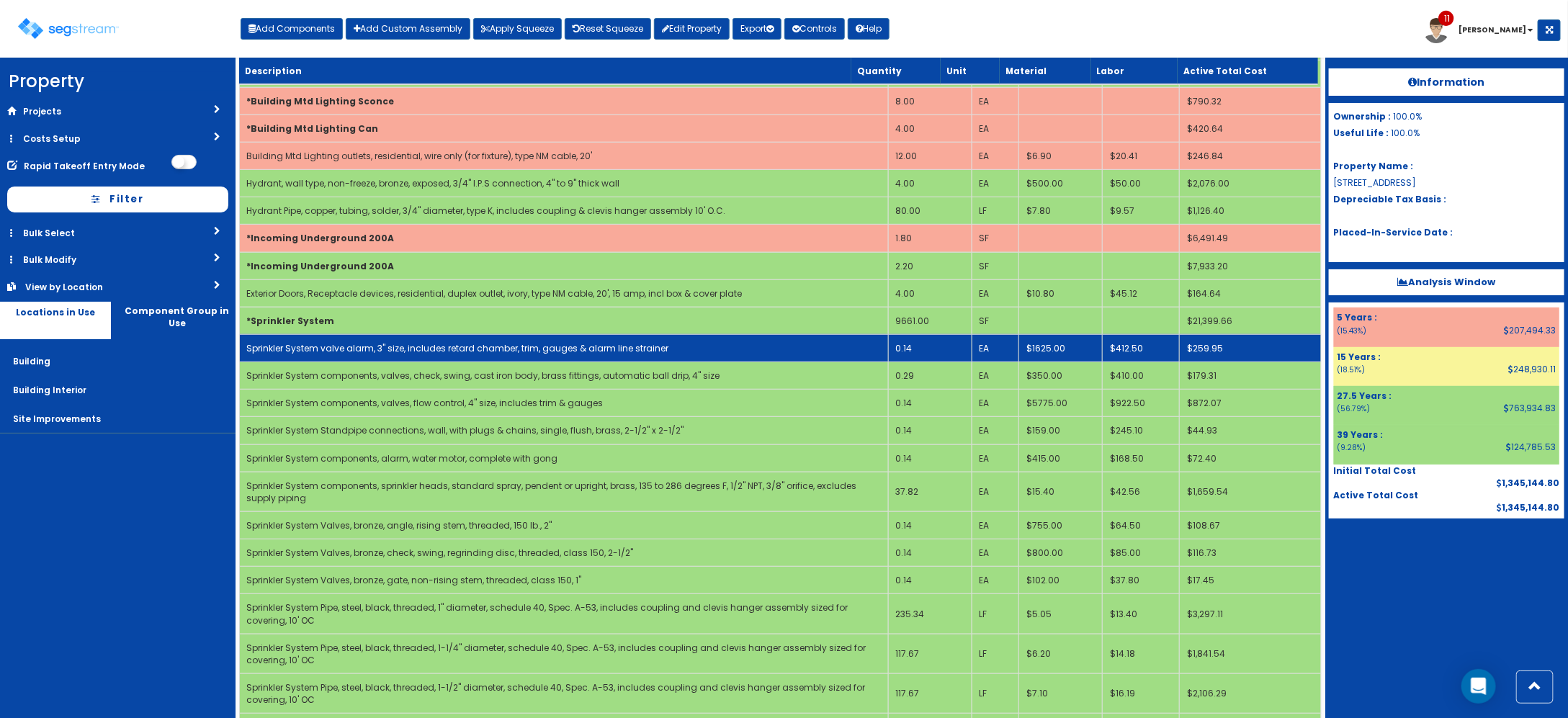
click at [909, 353] on td "0.14" at bounding box center [930, 348] width 83 height 28
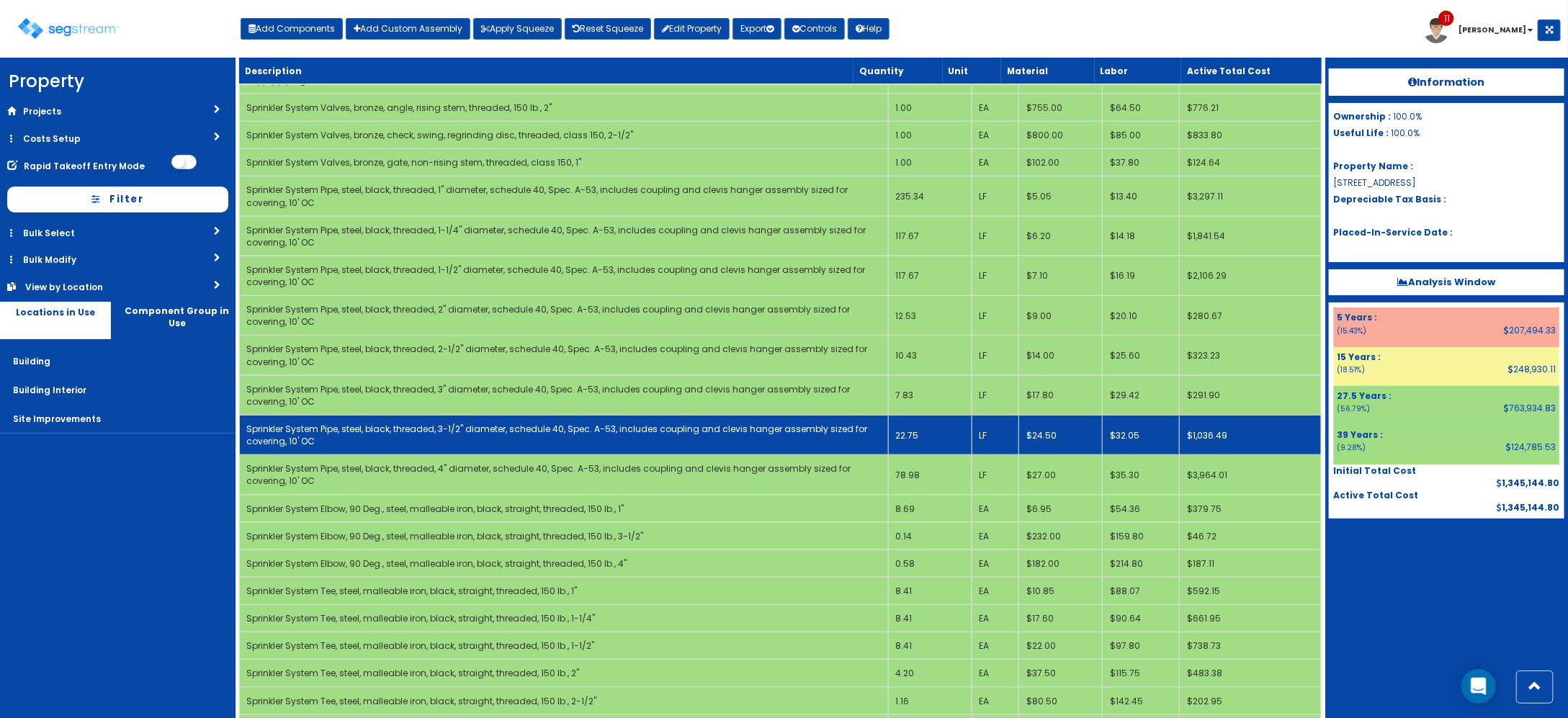
scroll to position [810, 0]
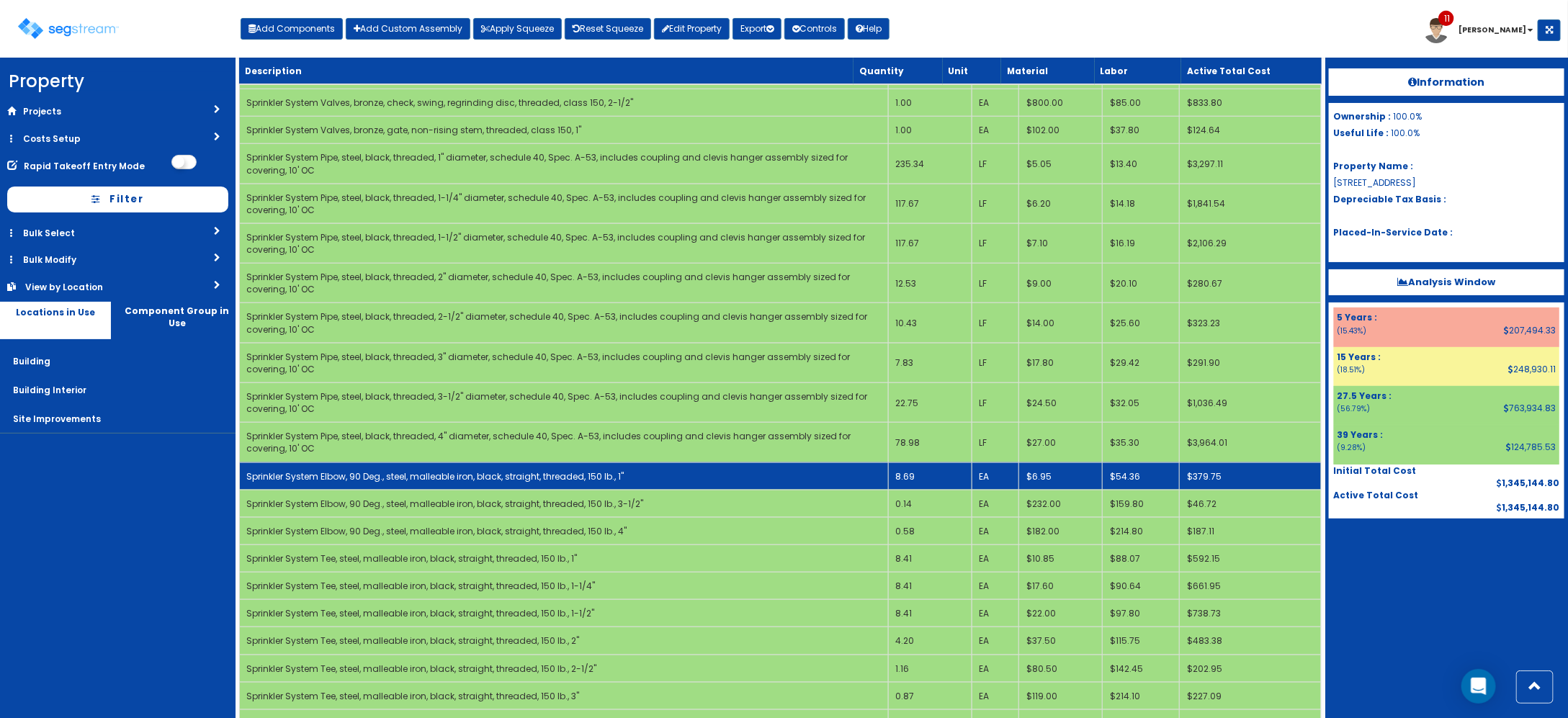
click at [927, 479] on td "8.69" at bounding box center [930, 476] width 83 height 28
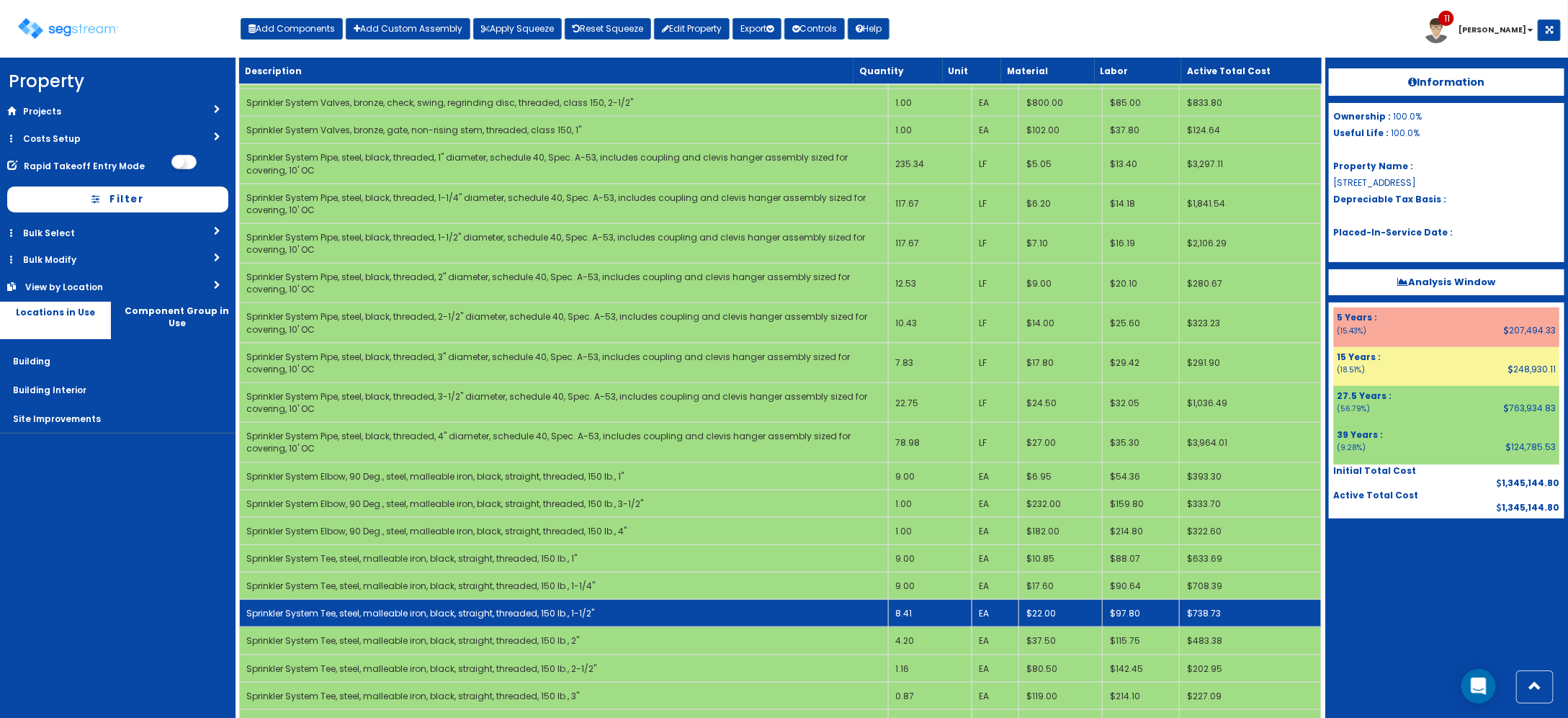
click at [914, 625] on td "8.41" at bounding box center [930, 614] width 83 height 28
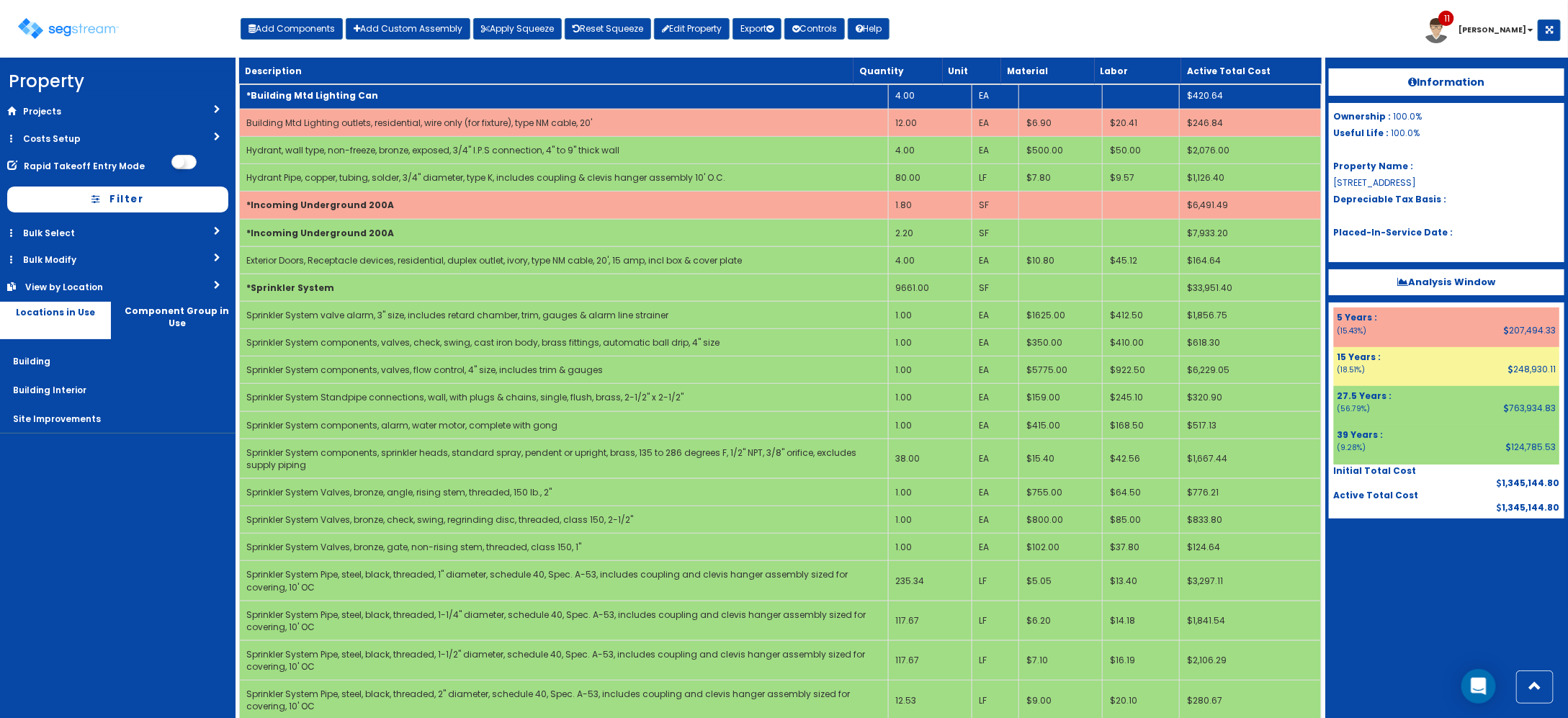
scroll to position [101, 0]
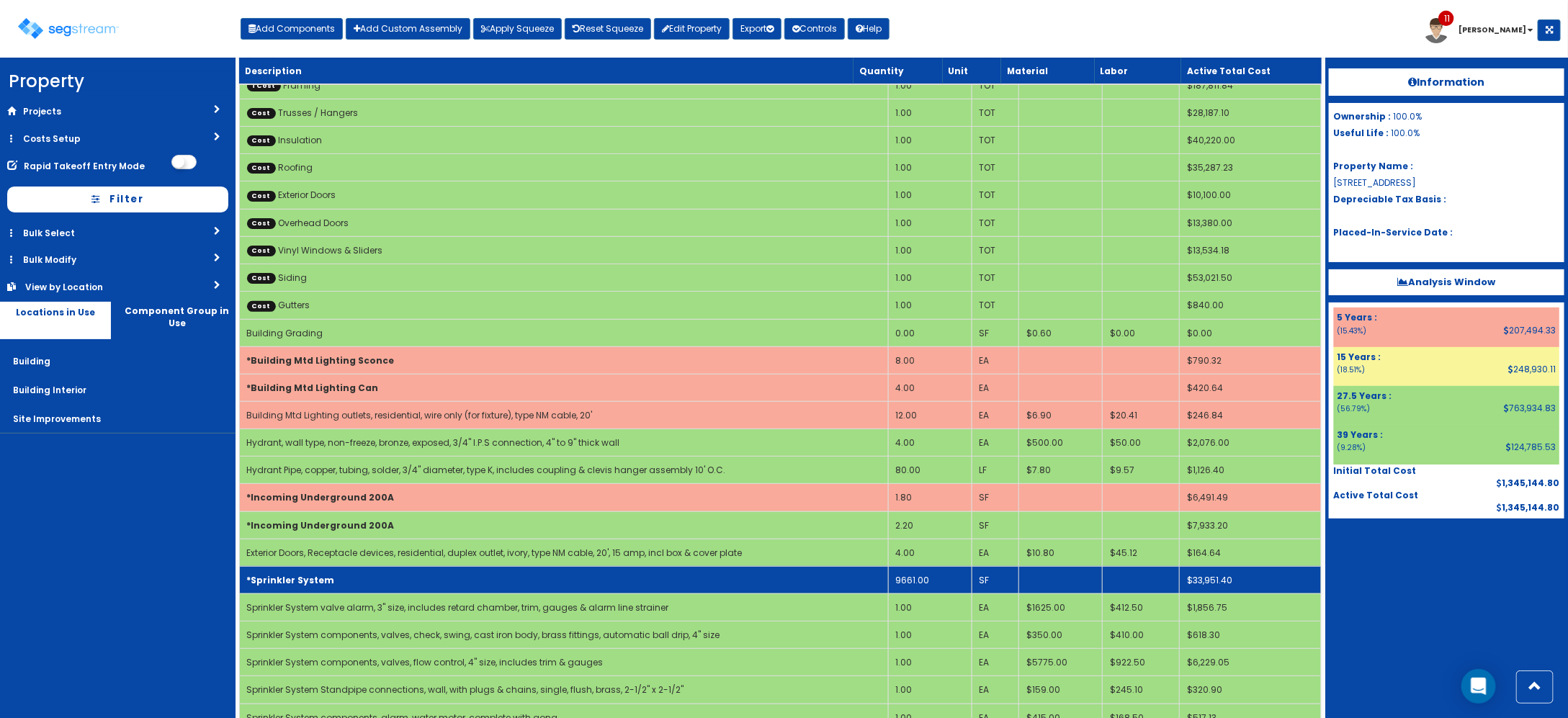
click at [373, 590] on td "*Sprinkler System" at bounding box center [564, 580] width 649 height 28
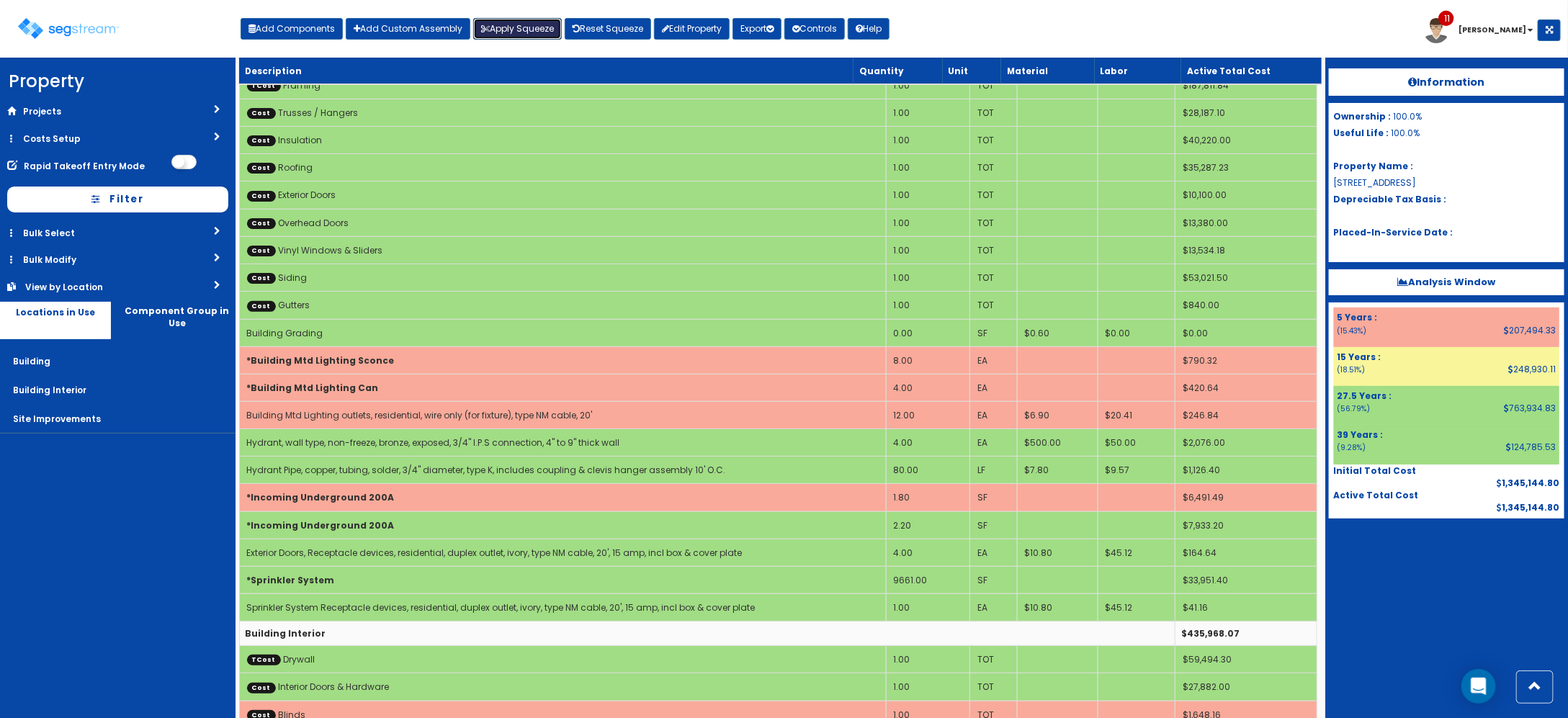
click at [538, 35] on button "Apply Squeeze" at bounding box center [517, 29] width 88 height 22
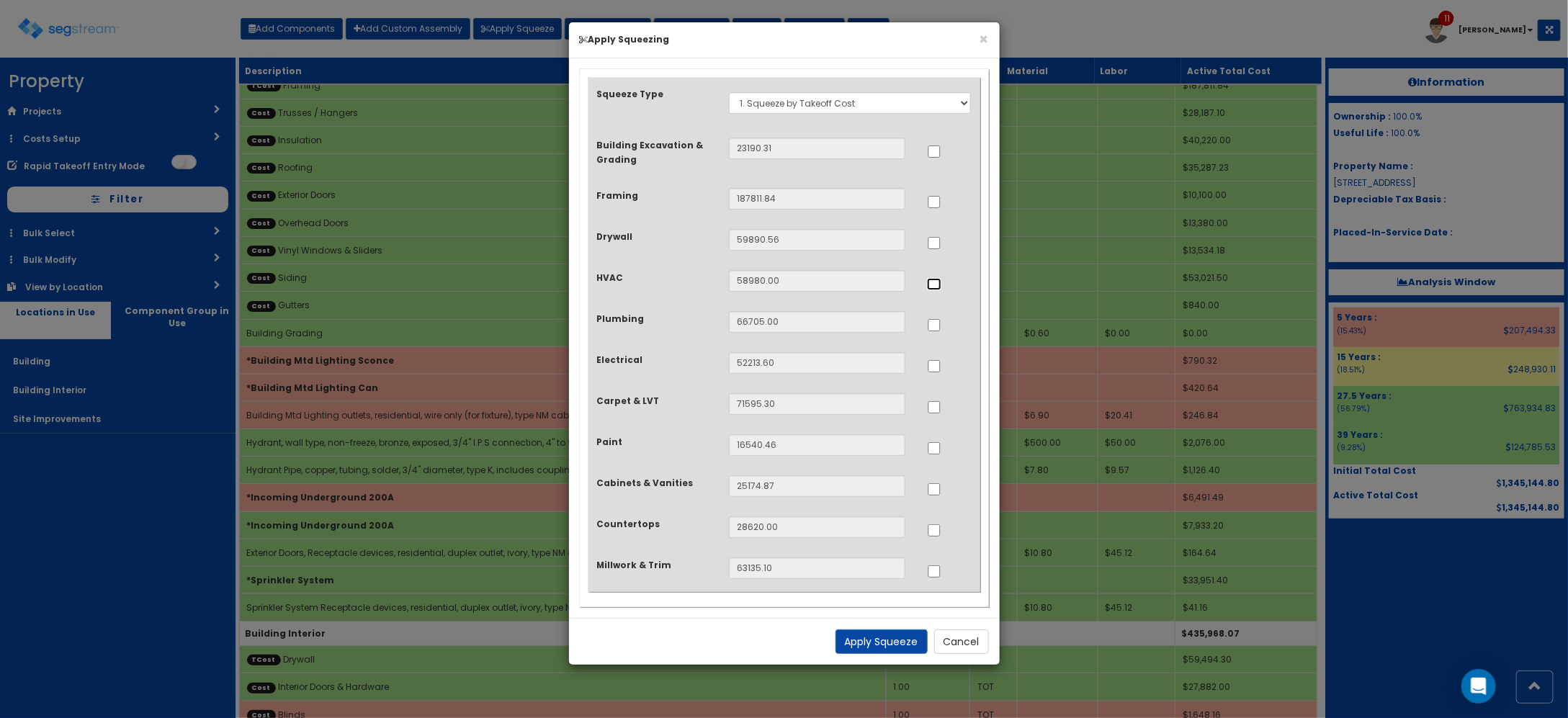
click at [940, 282] on input "..." at bounding box center [934, 284] width 14 height 12
checkbox input "true"
click at [936, 329] on input "..." at bounding box center [934, 325] width 14 height 12
checkbox input "true"
click at [935, 367] on input "..." at bounding box center [934, 366] width 14 height 12
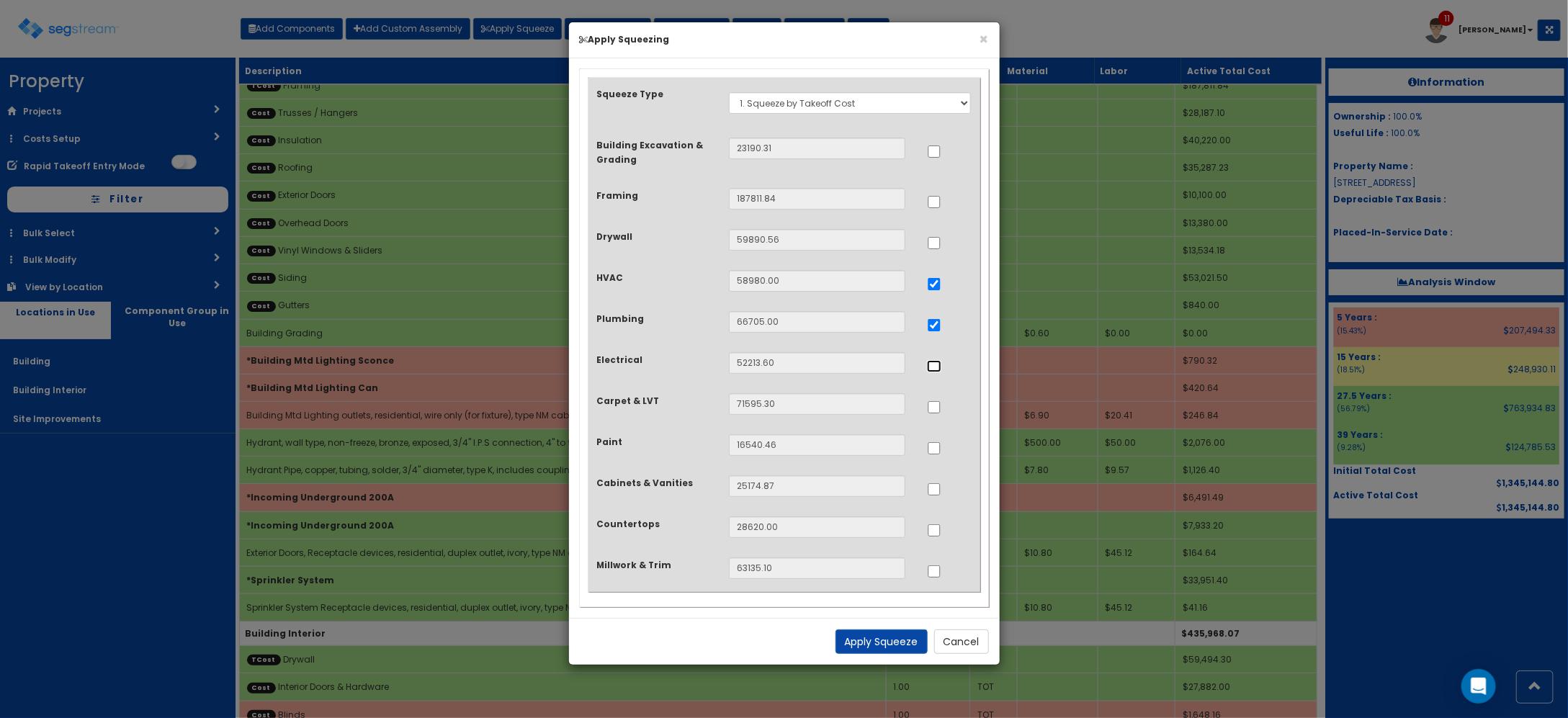
checkbox input "true"
click at [938, 493] on input "..." at bounding box center [934, 489] width 14 height 12
checkbox input "true"
click at [935, 532] on input "..." at bounding box center [934, 530] width 14 height 12
checkbox input "true"
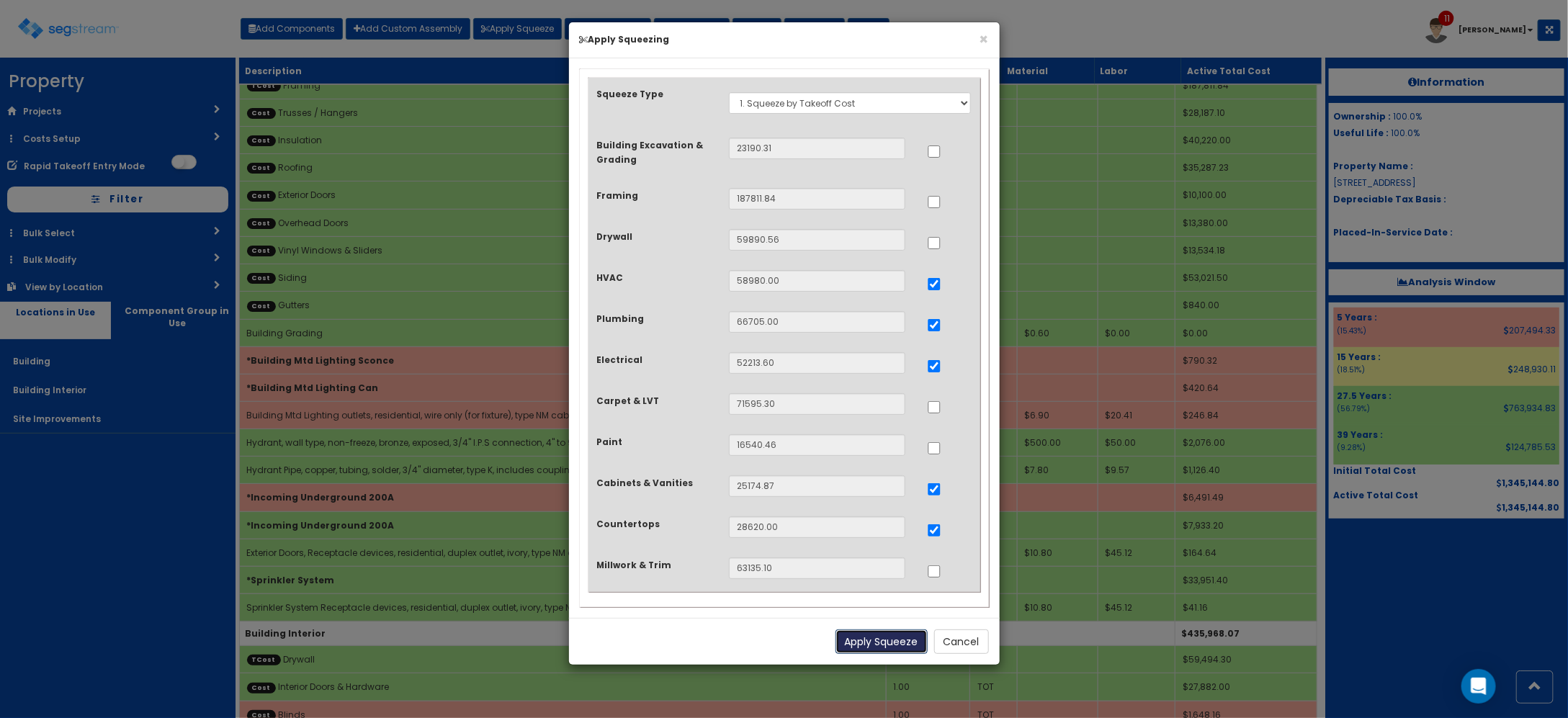
click at [897, 646] on button "Apply Squeeze" at bounding box center [881, 642] width 92 height 25
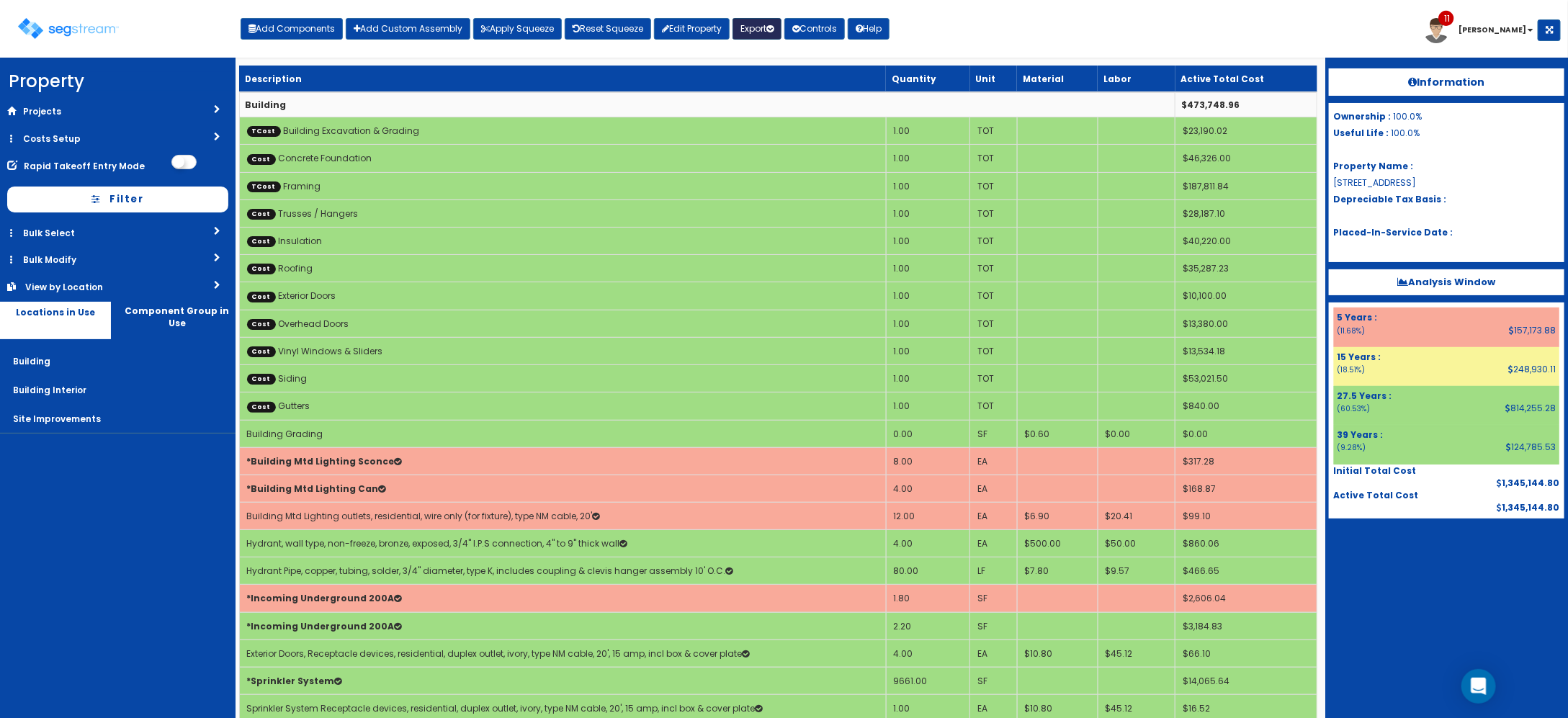
click at [770, 31] on button "Export" at bounding box center [757, 29] width 49 height 22
click at [785, 66] on link "Engineering Report(xlsx)" at bounding box center [804, 60] width 143 height 29
click at [625, 36] on link "Reset Squeeze" at bounding box center [607, 29] width 86 height 22
